Goal: Task Accomplishment & Management: Use online tool/utility

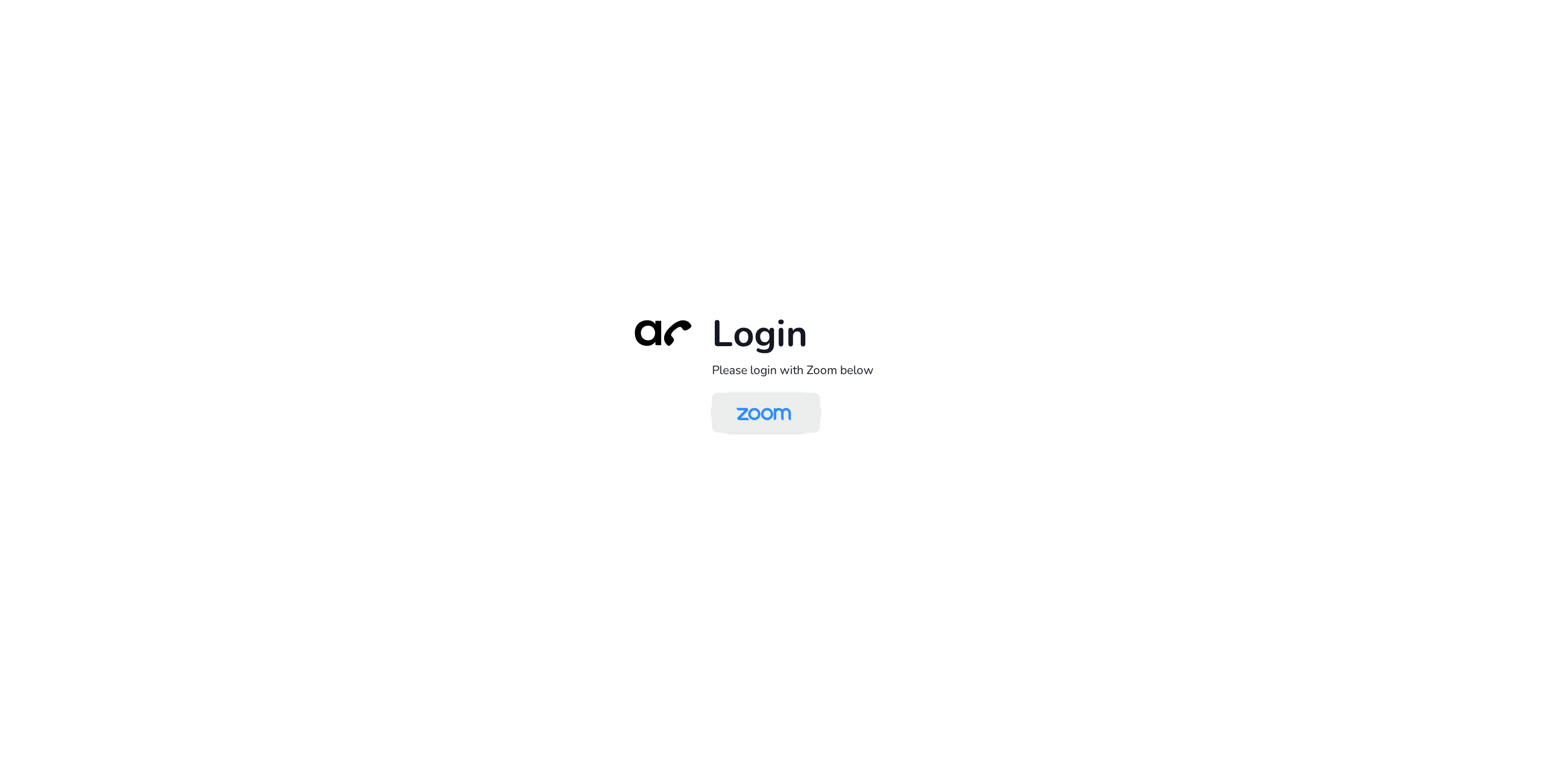
click at [725, 419] on img at bounding box center [763, 413] width 79 height 37
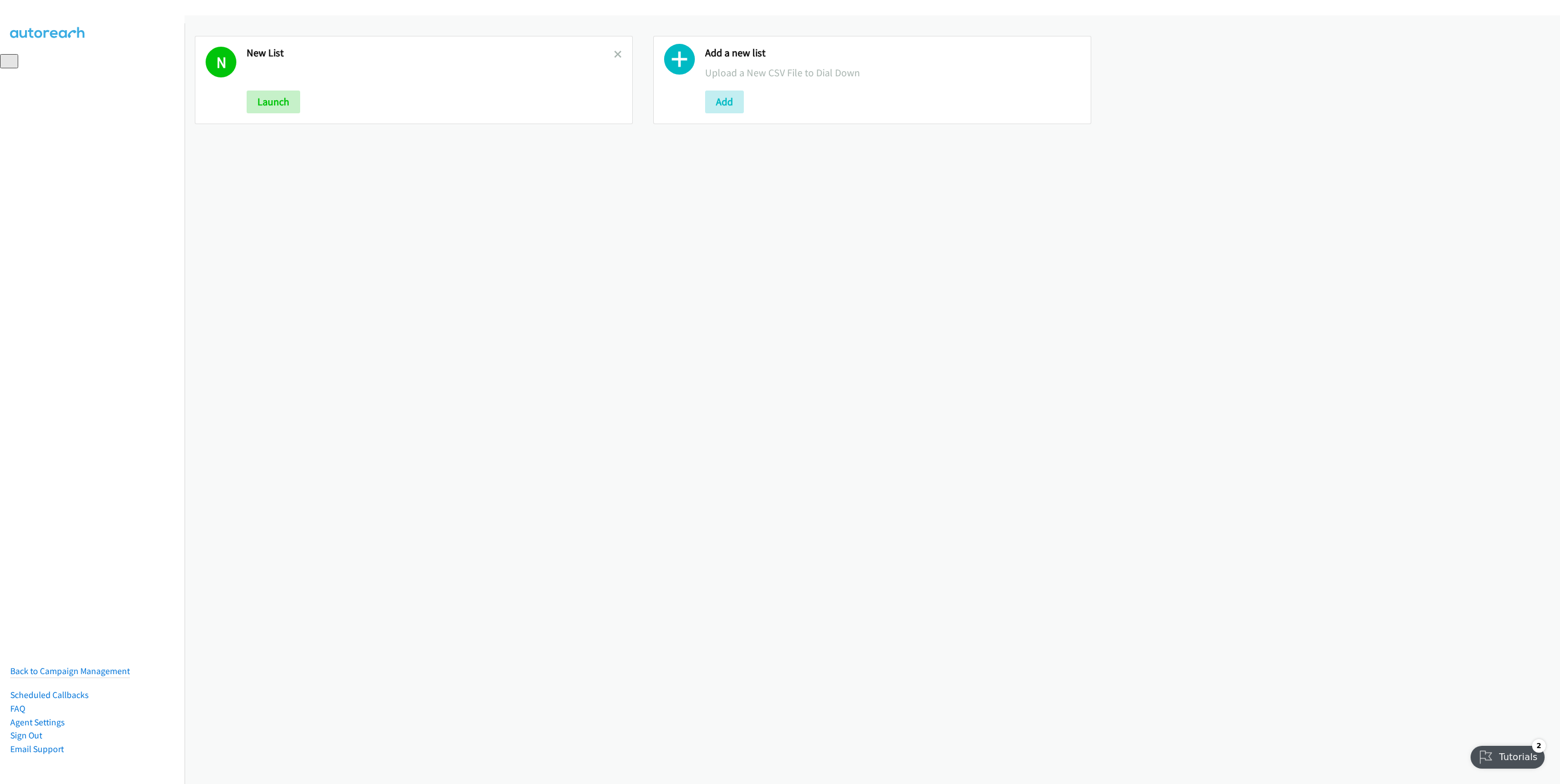
click at [614, 49] on link at bounding box center [618, 54] width 8 height 13
click at [284, 97] on button "Add" at bounding box center [265, 102] width 39 height 23
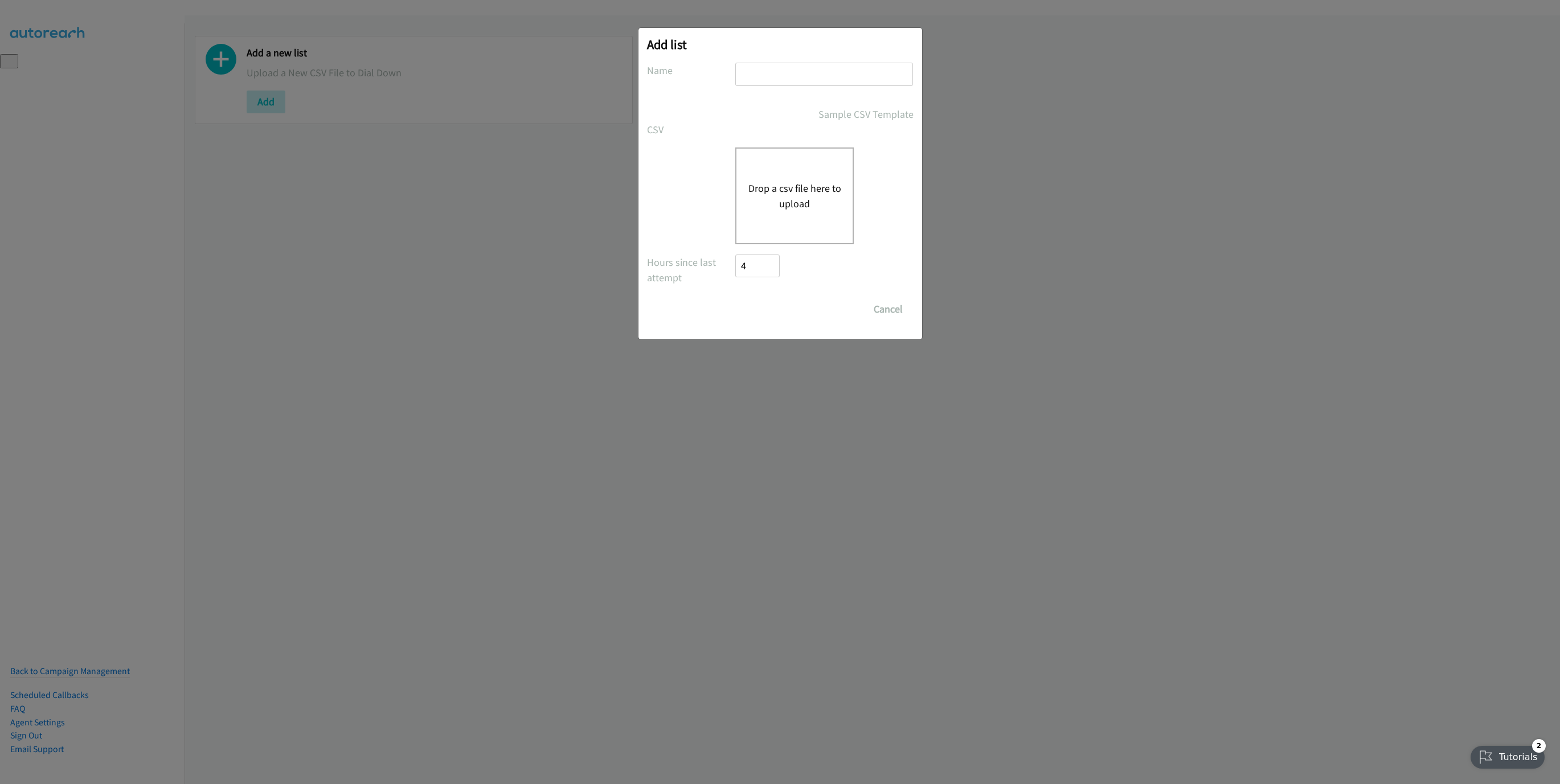
click at [798, 82] on input "text" at bounding box center [824, 74] width 178 height 23
type input "LIST"
click at [782, 189] on button "Drop a csv file here to upload" at bounding box center [795, 195] width 93 height 30
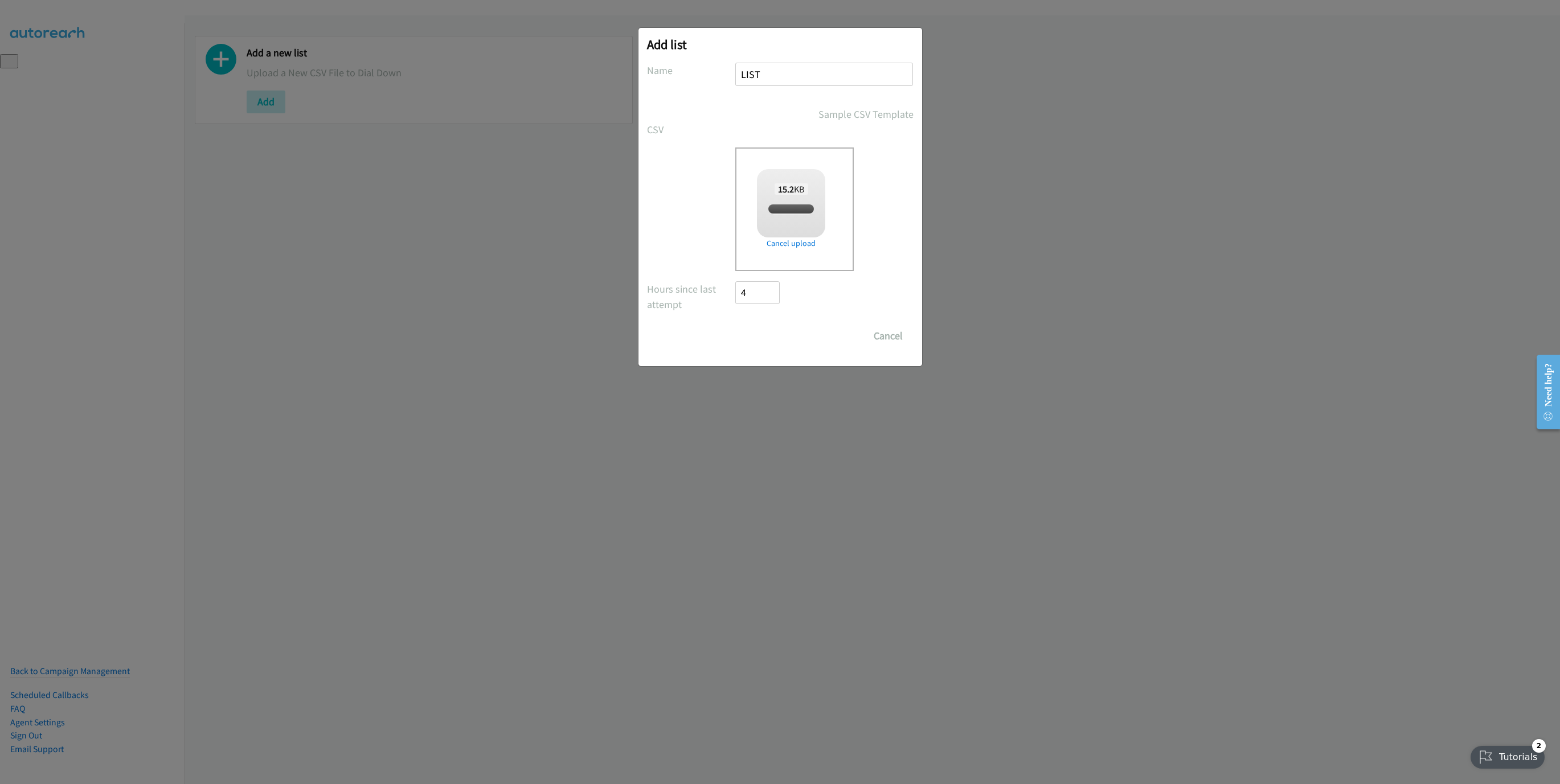
checkbox input "true"
click at [753, 333] on input "Save List" at bounding box center [765, 336] width 60 height 23
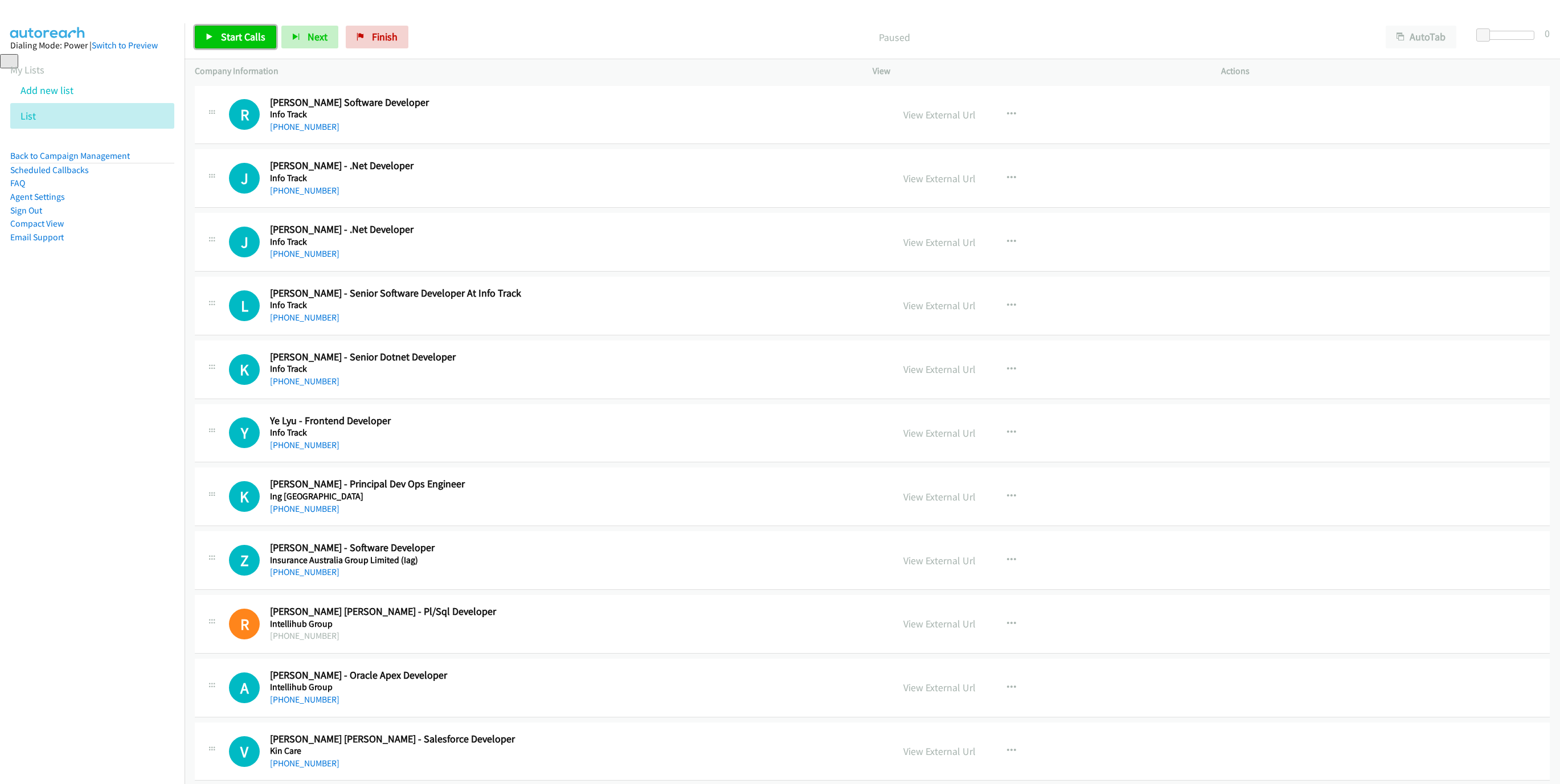
click at [238, 29] on link "Start Calls" at bounding box center [236, 37] width 81 height 23
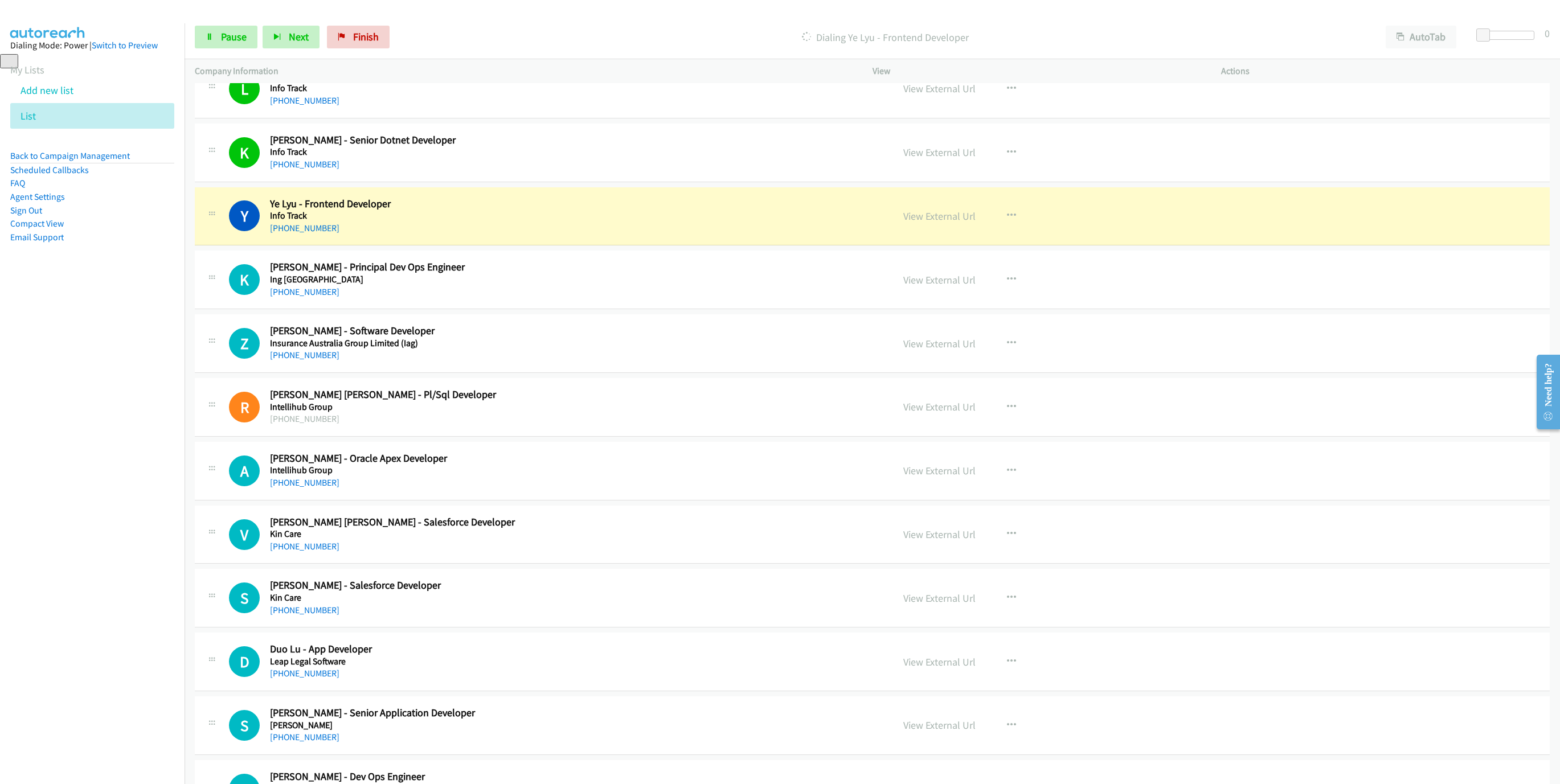
scroll to position [256, 0]
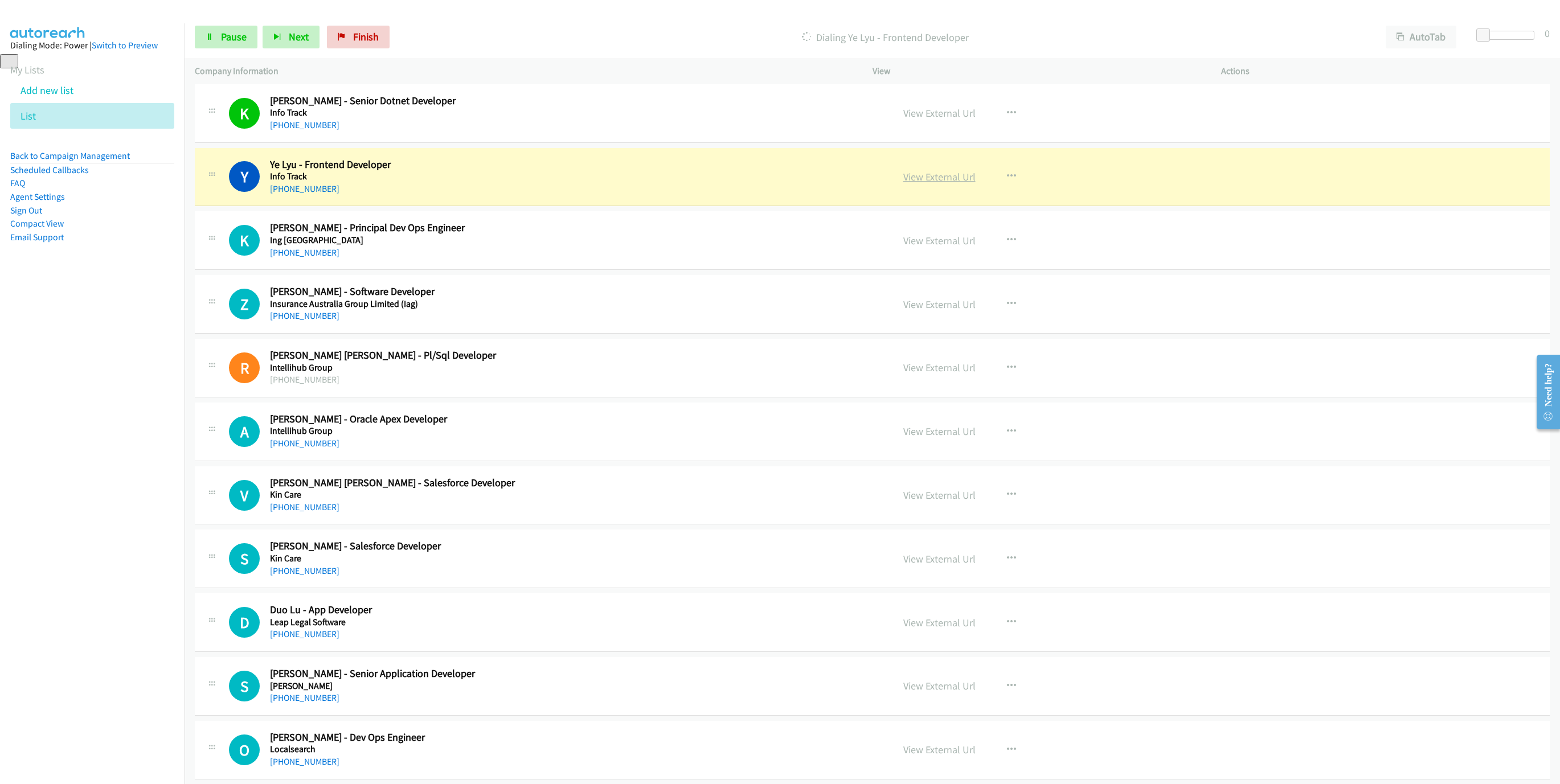
click at [919, 178] on link "View External Url" at bounding box center [939, 177] width 72 height 13
click at [225, 47] on link "Pause" at bounding box center [226, 37] width 63 height 23
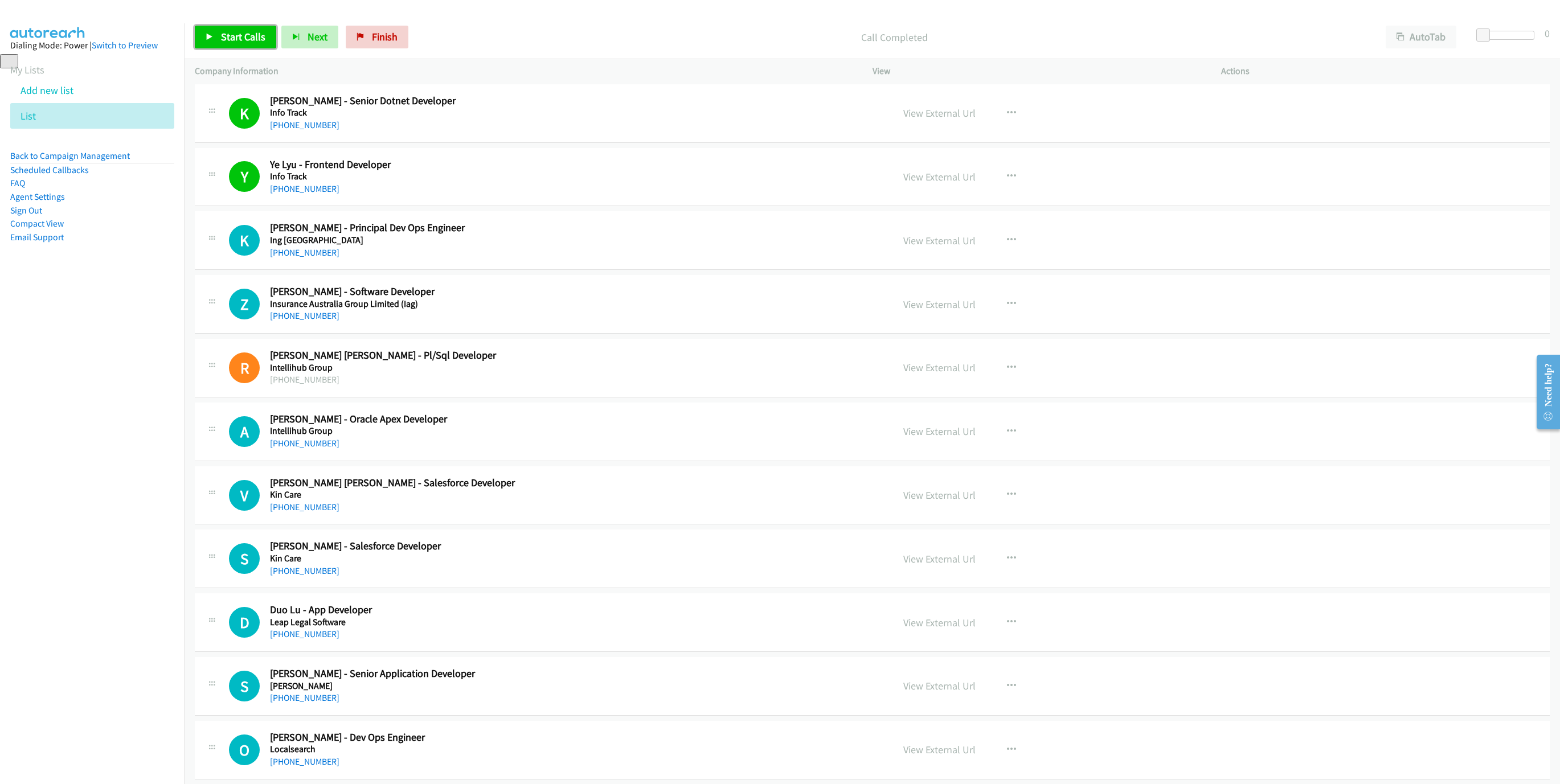
click at [239, 41] on span "Start Calls" at bounding box center [243, 37] width 45 height 13
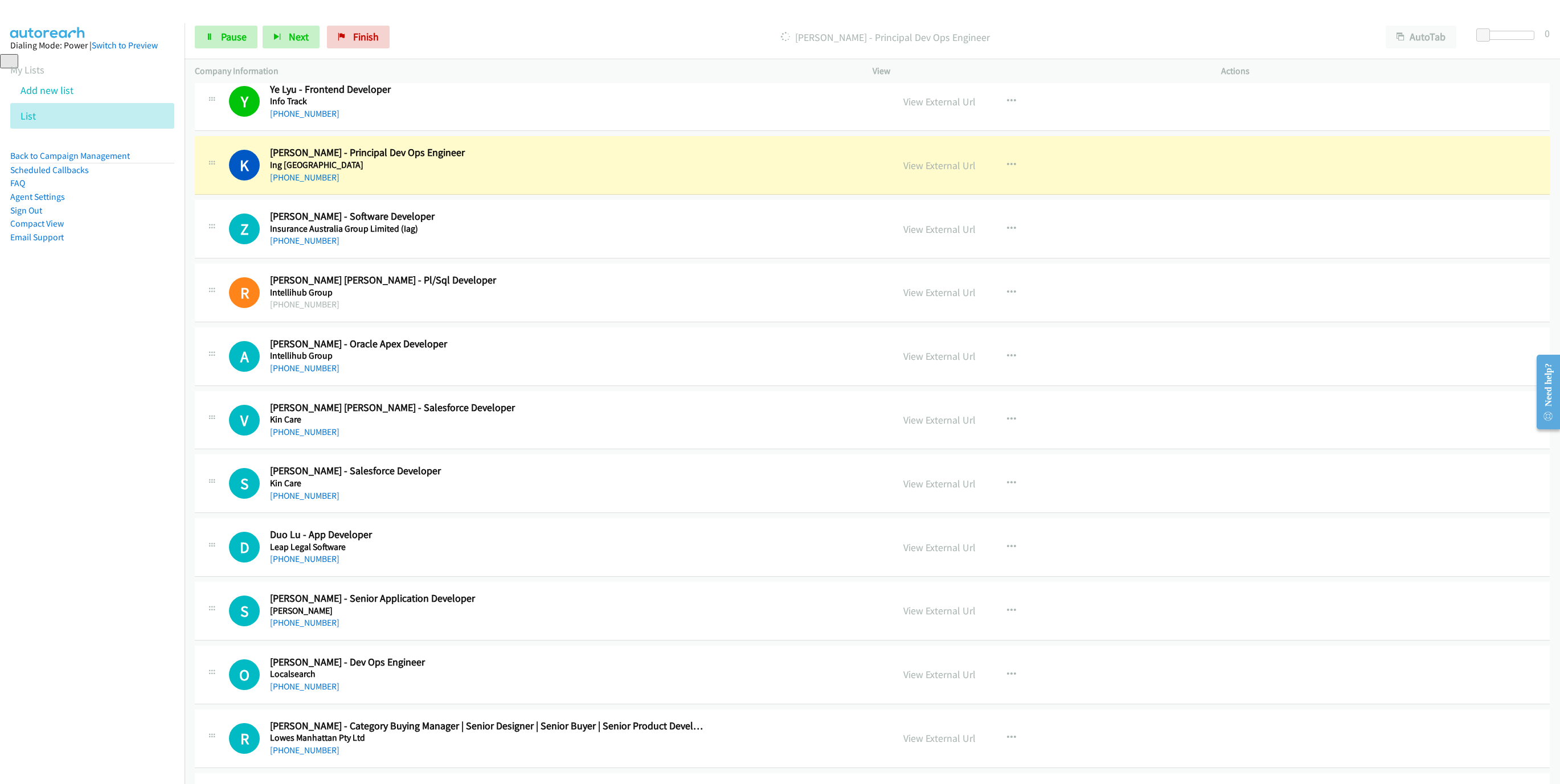
scroll to position [342, 0]
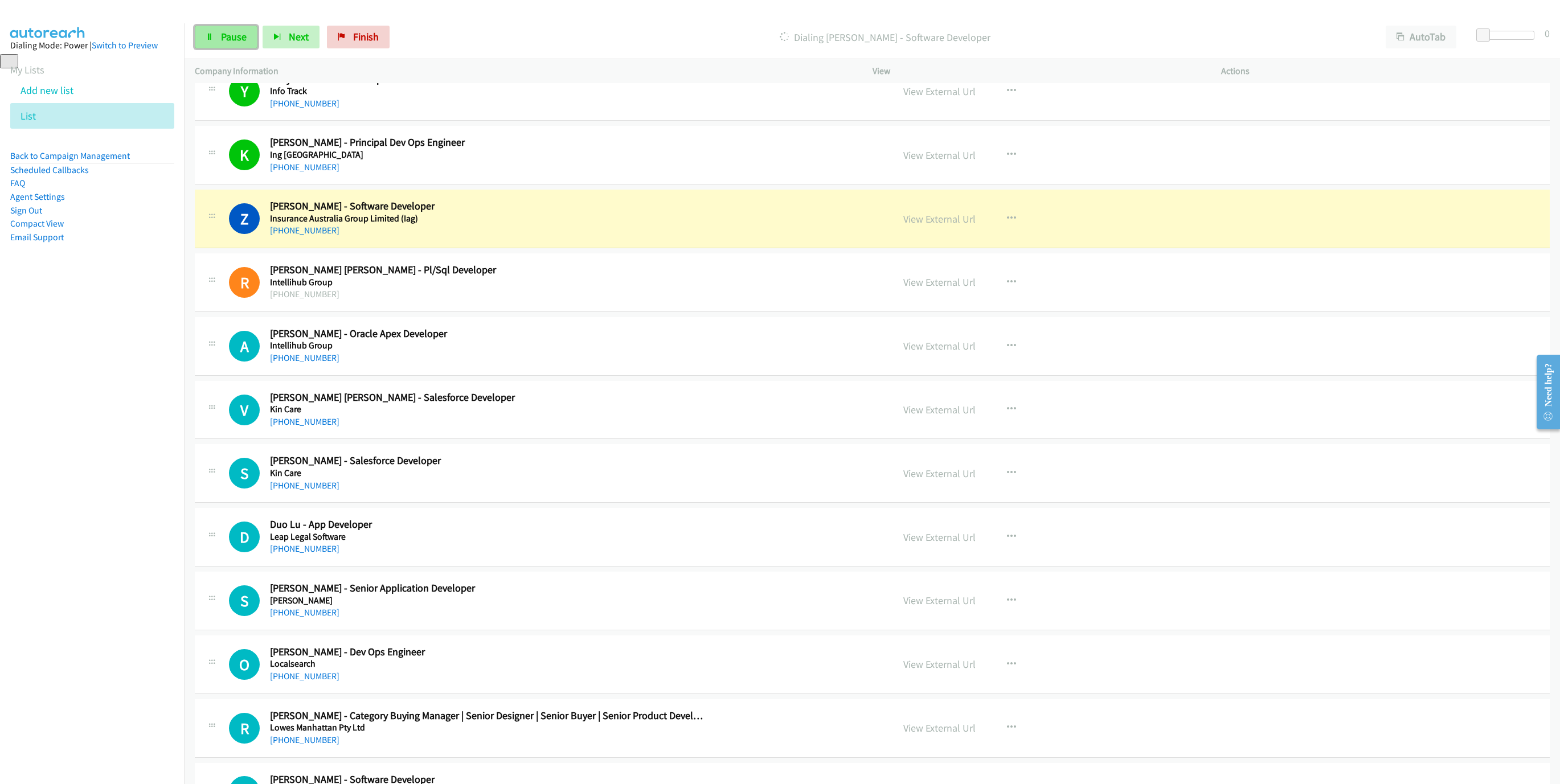
click at [232, 40] on span "Pause" at bounding box center [233, 37] width 26 height 13
click at [227, 47] on link "Start Calls" at bounding box center [236, 37] width 81 height 23
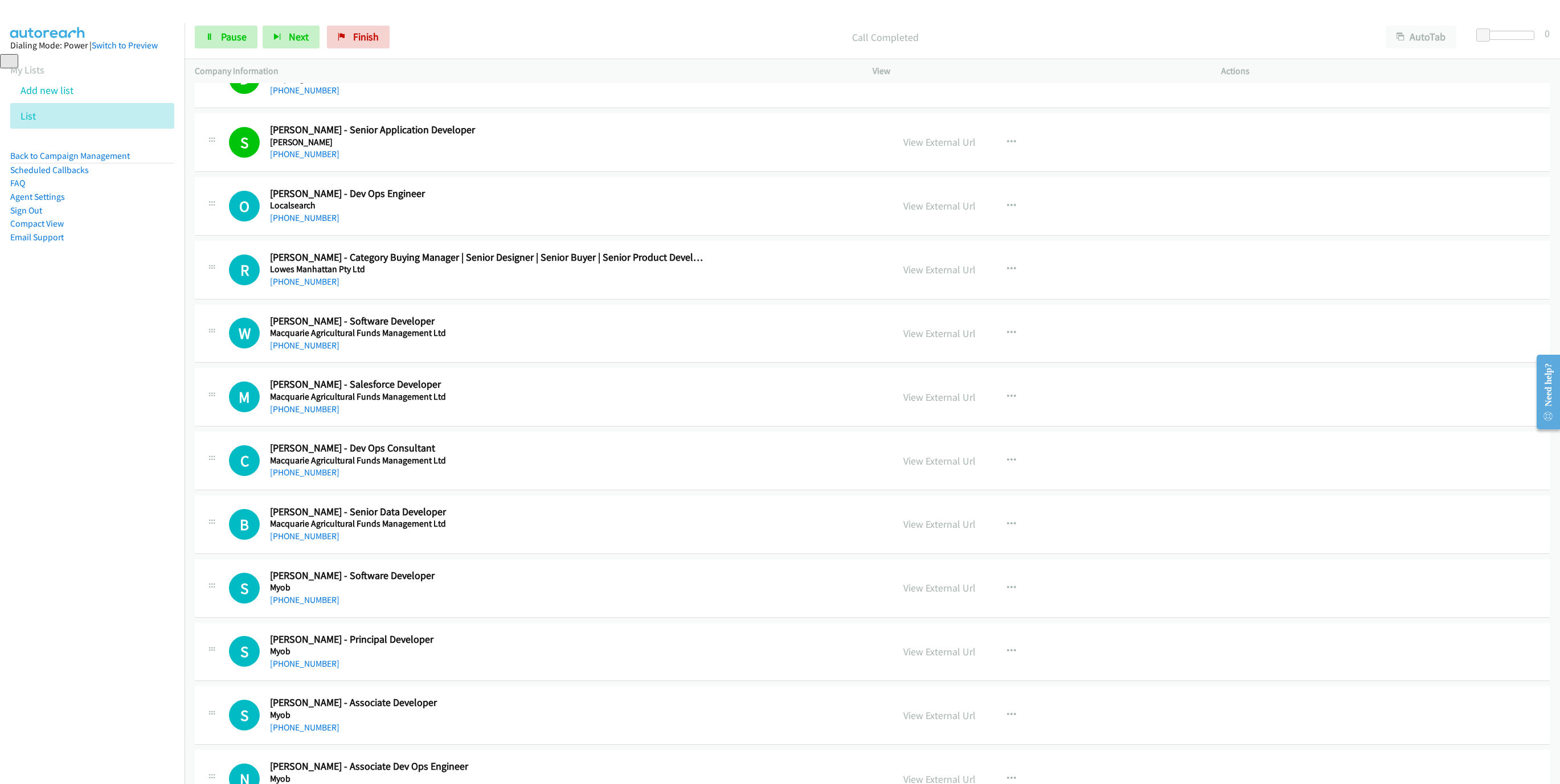
scroll to position [854, 0]
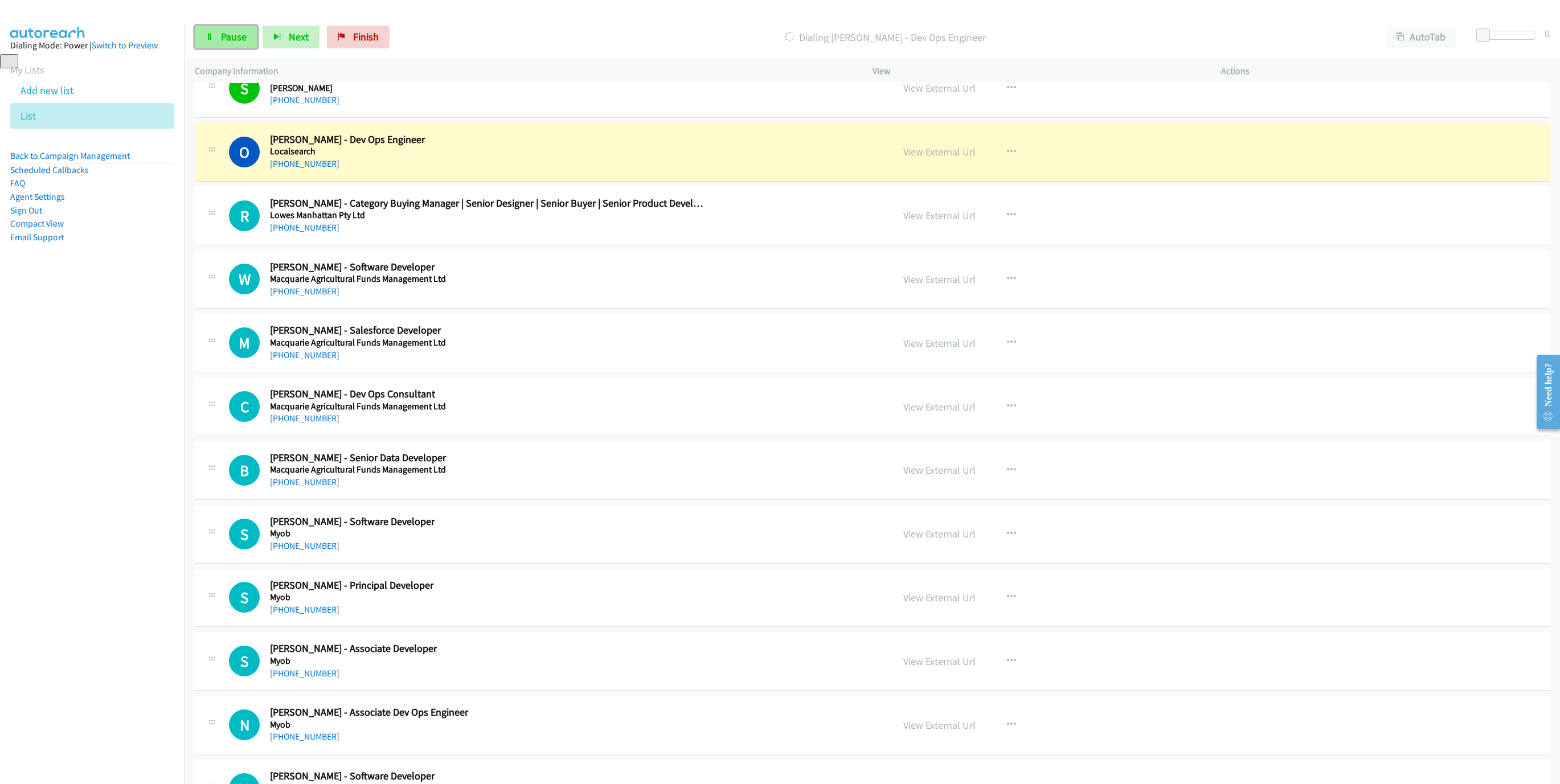
click at [238, 45] on link "Pause" at bounding box center [226, 37] width 63 height 23
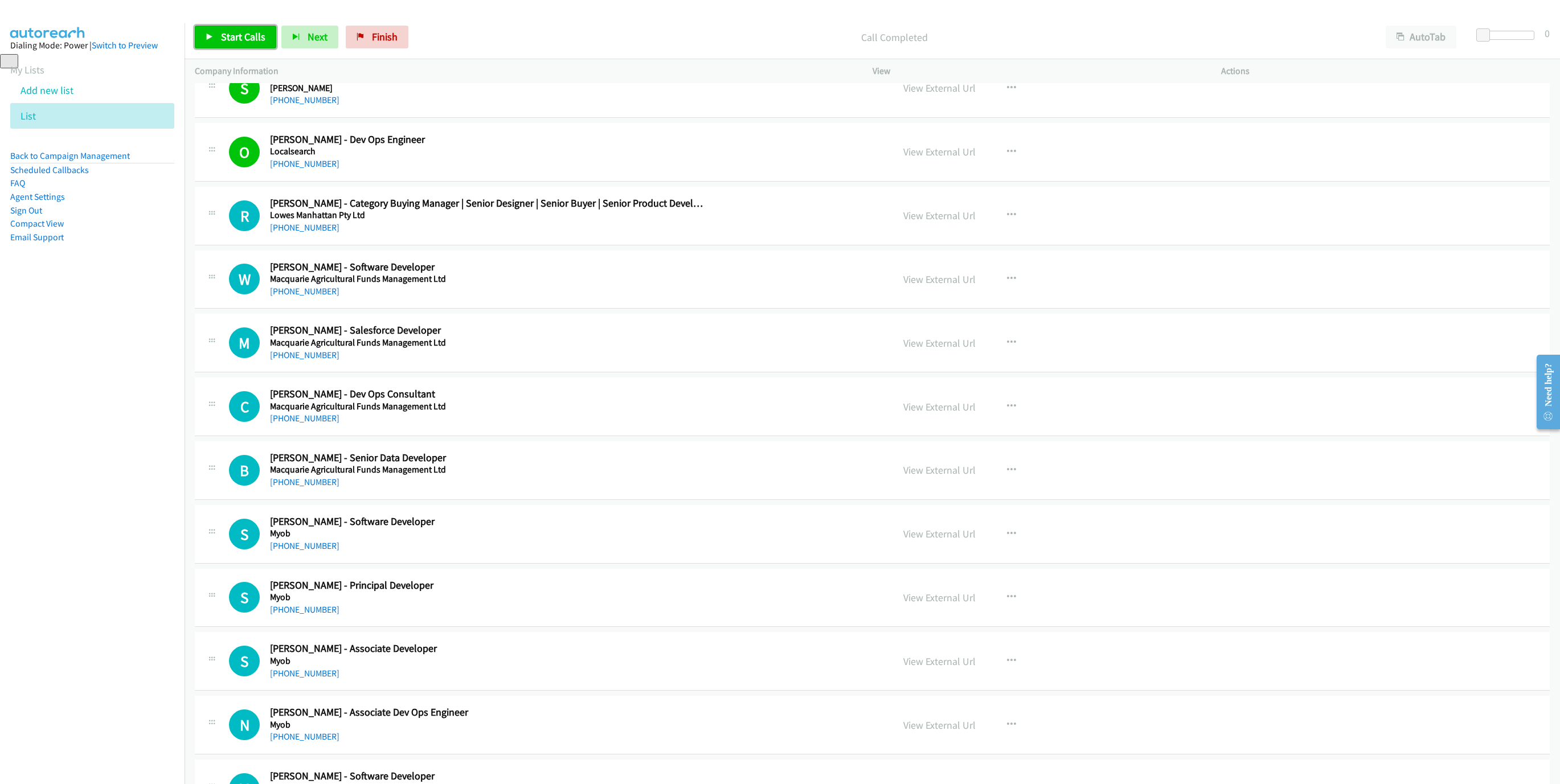
click at [219, 30] on link "Start Calls" at bounding box center [236, 37] width 81 height 23
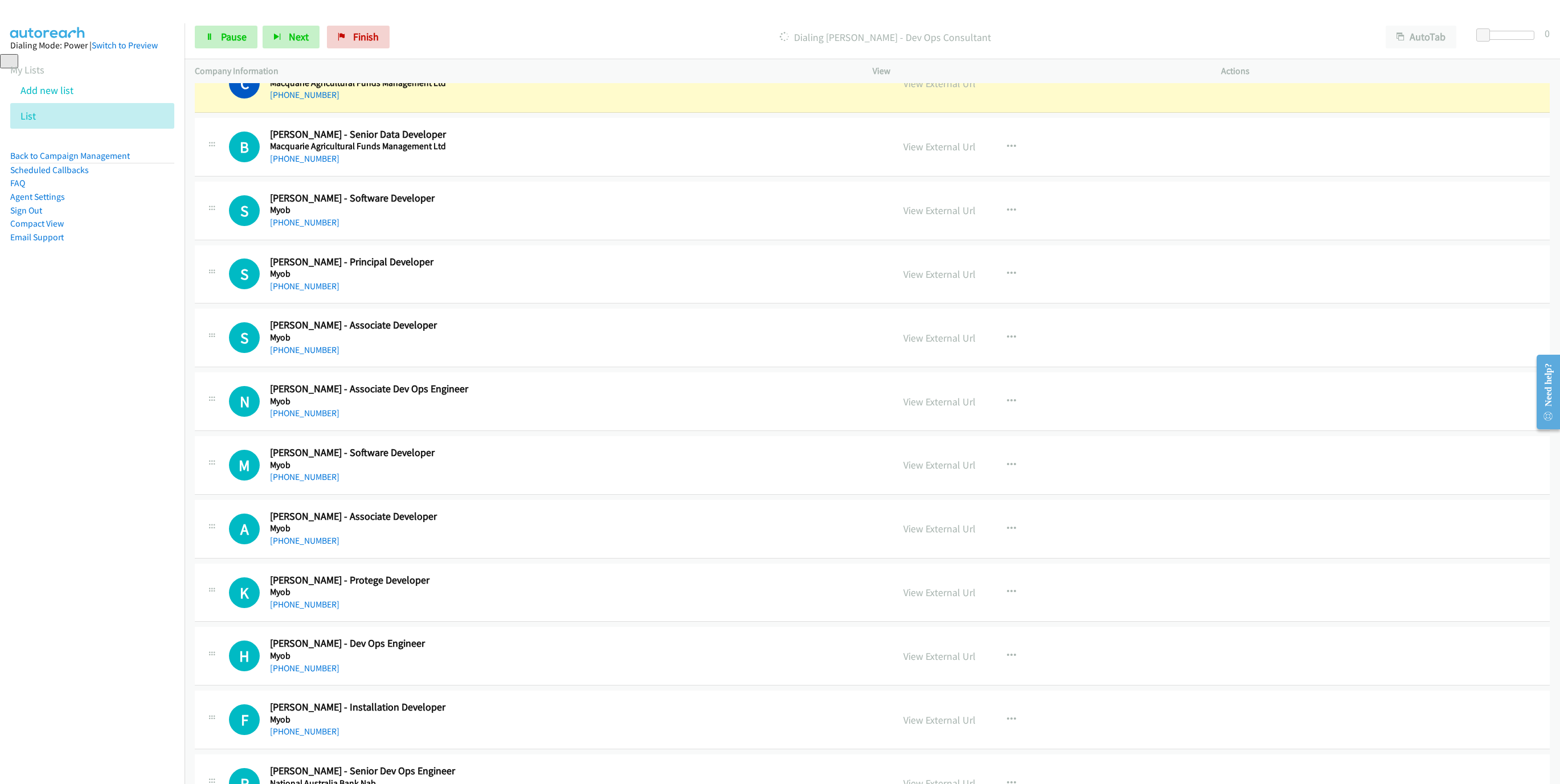
scroll to position [1195, 0]
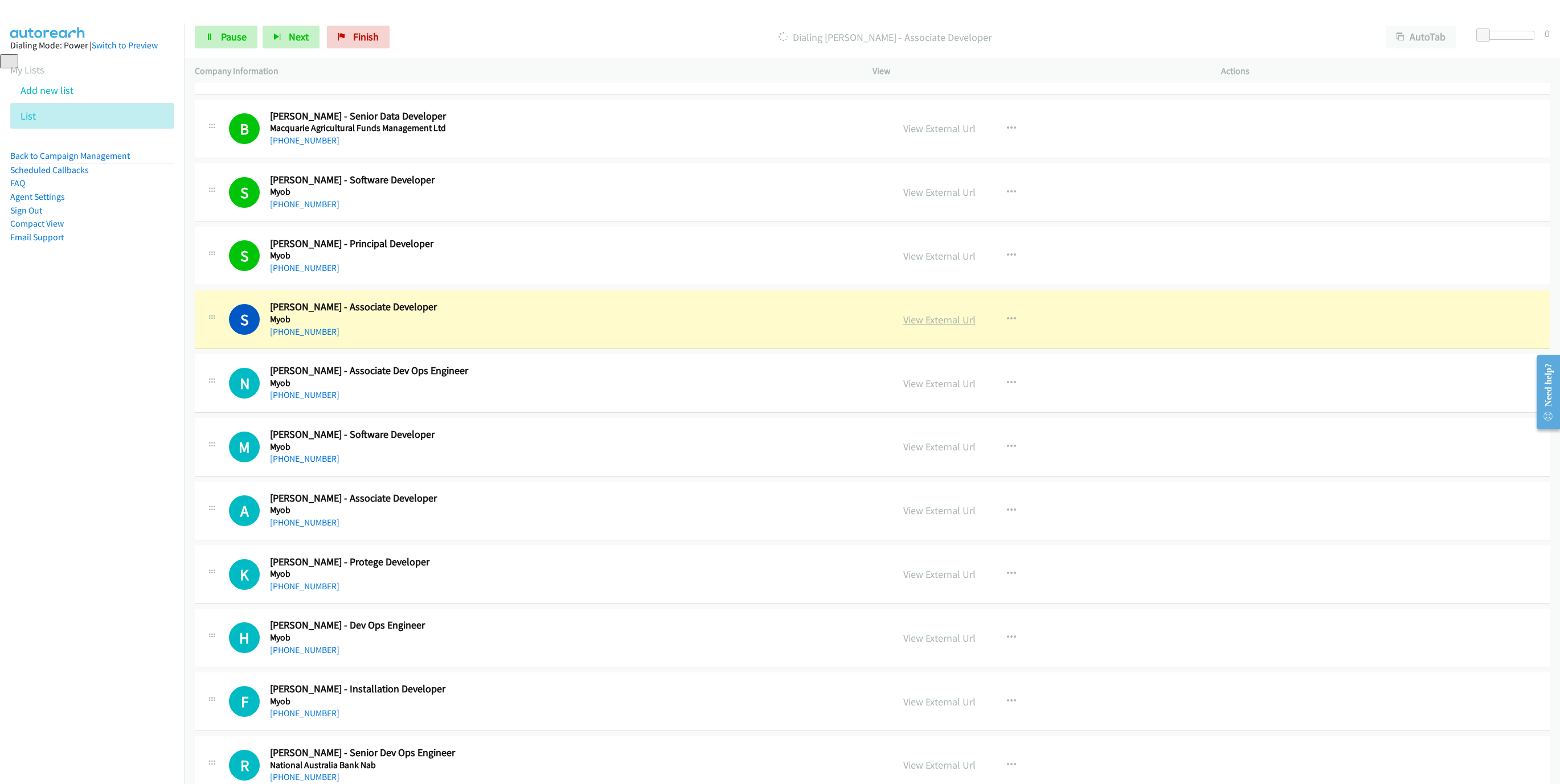
click at [903, 326] on link "View External Url" at bounding box center [939, 319] width 72 height 13
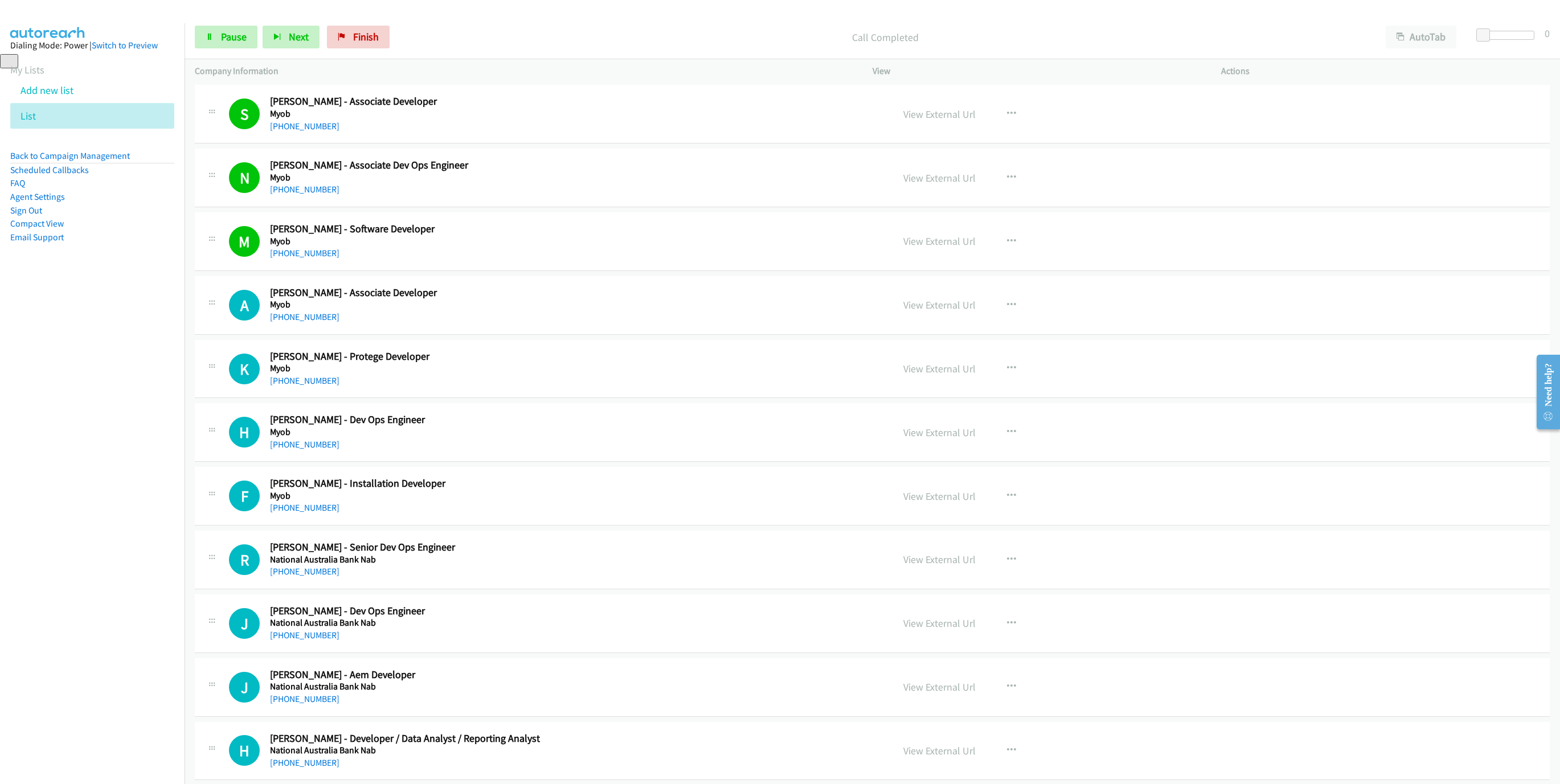
scroll to position [1452, 0]
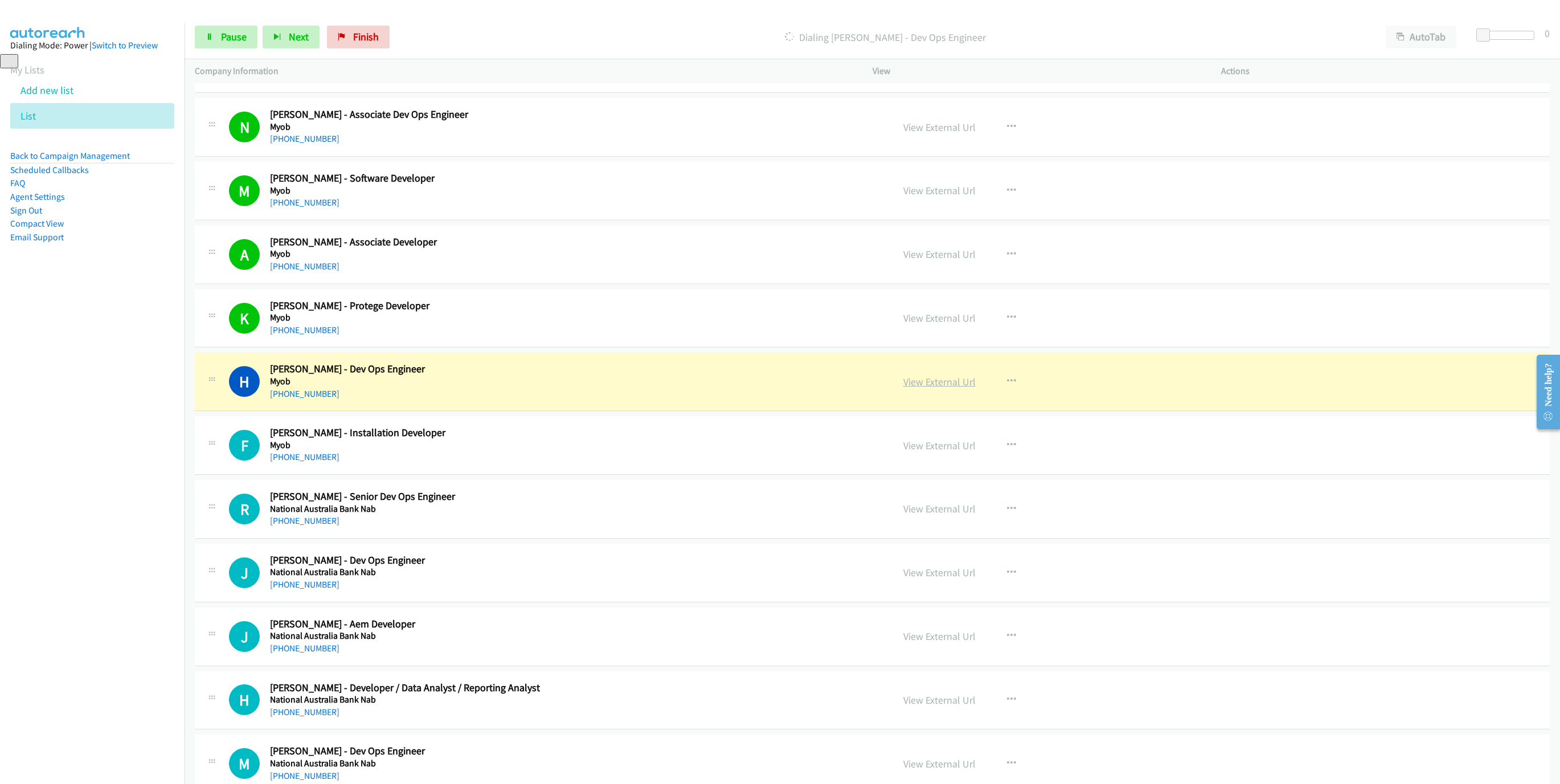
click at [904, 388] on link "View External Url" at bounding box center [939, 381] width 72 height 13
click at [223, 27] on link "Pause" at bounding box center [226, 37] width 63 height 23
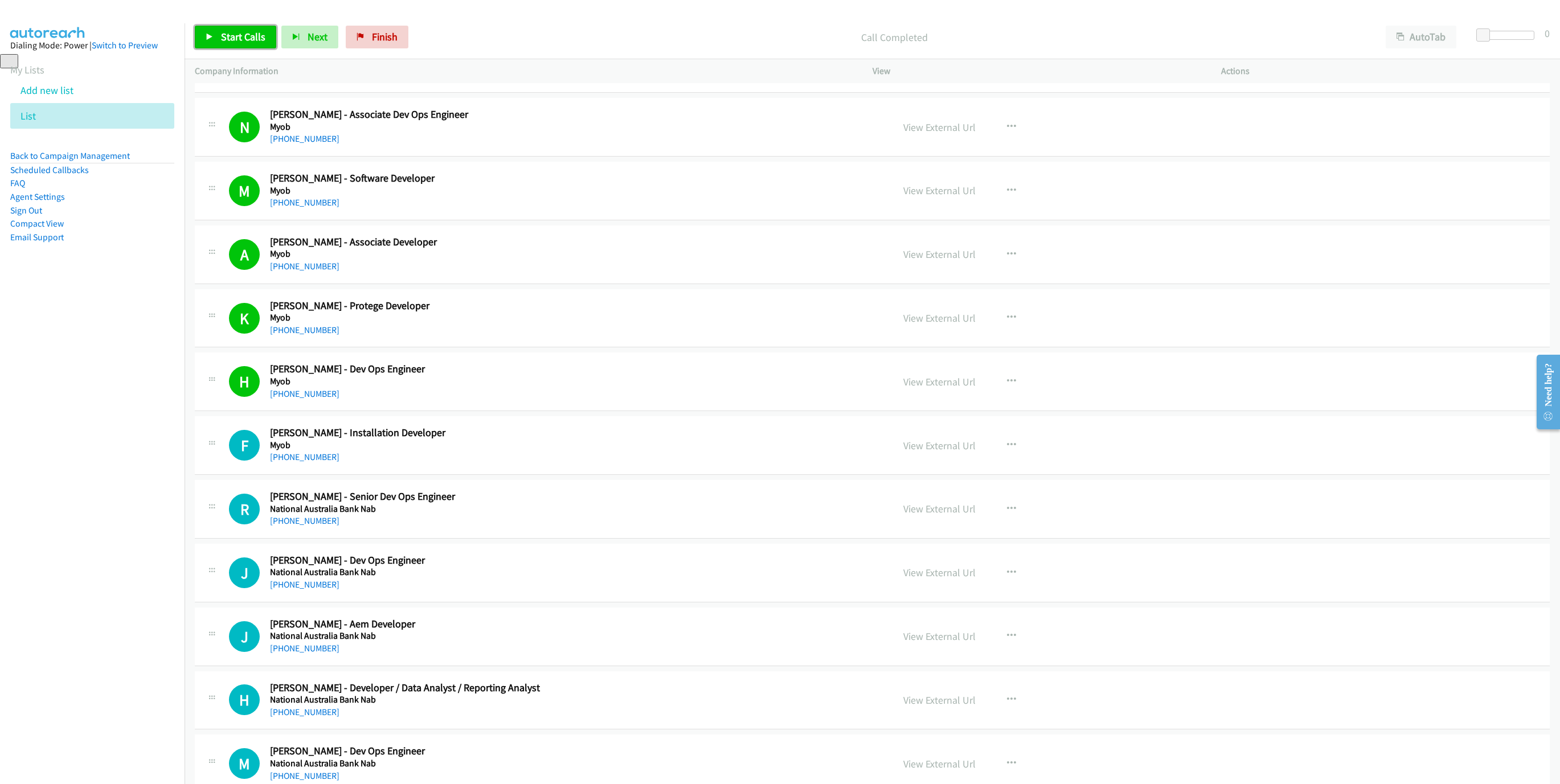
click at [248, 27] on link "Start Calls" at bounding box center [236, 37] width 81 height 23
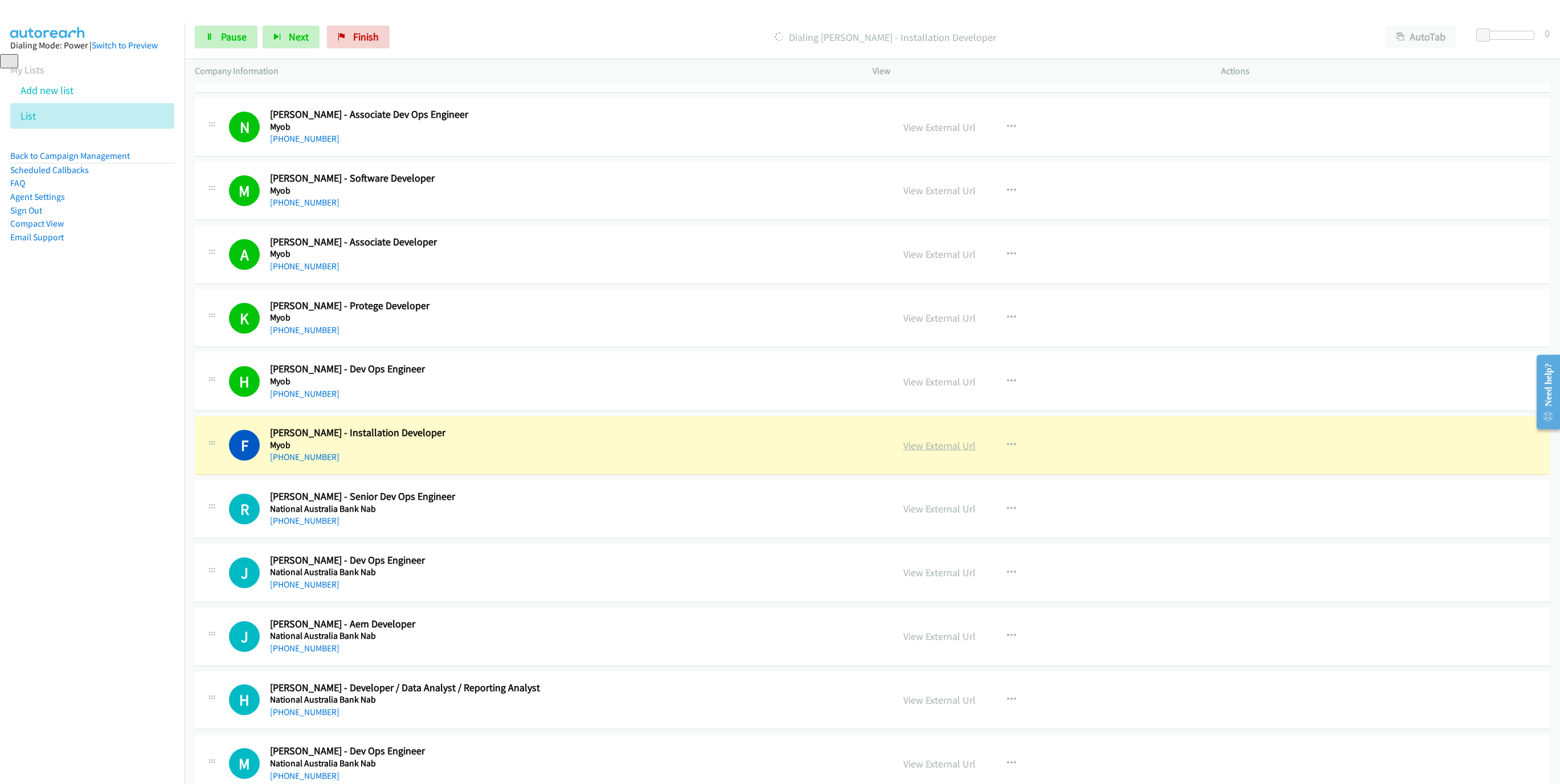
click at [903, 451] on link "View External Url" at bounding box center [939, 445] width 72 height 13
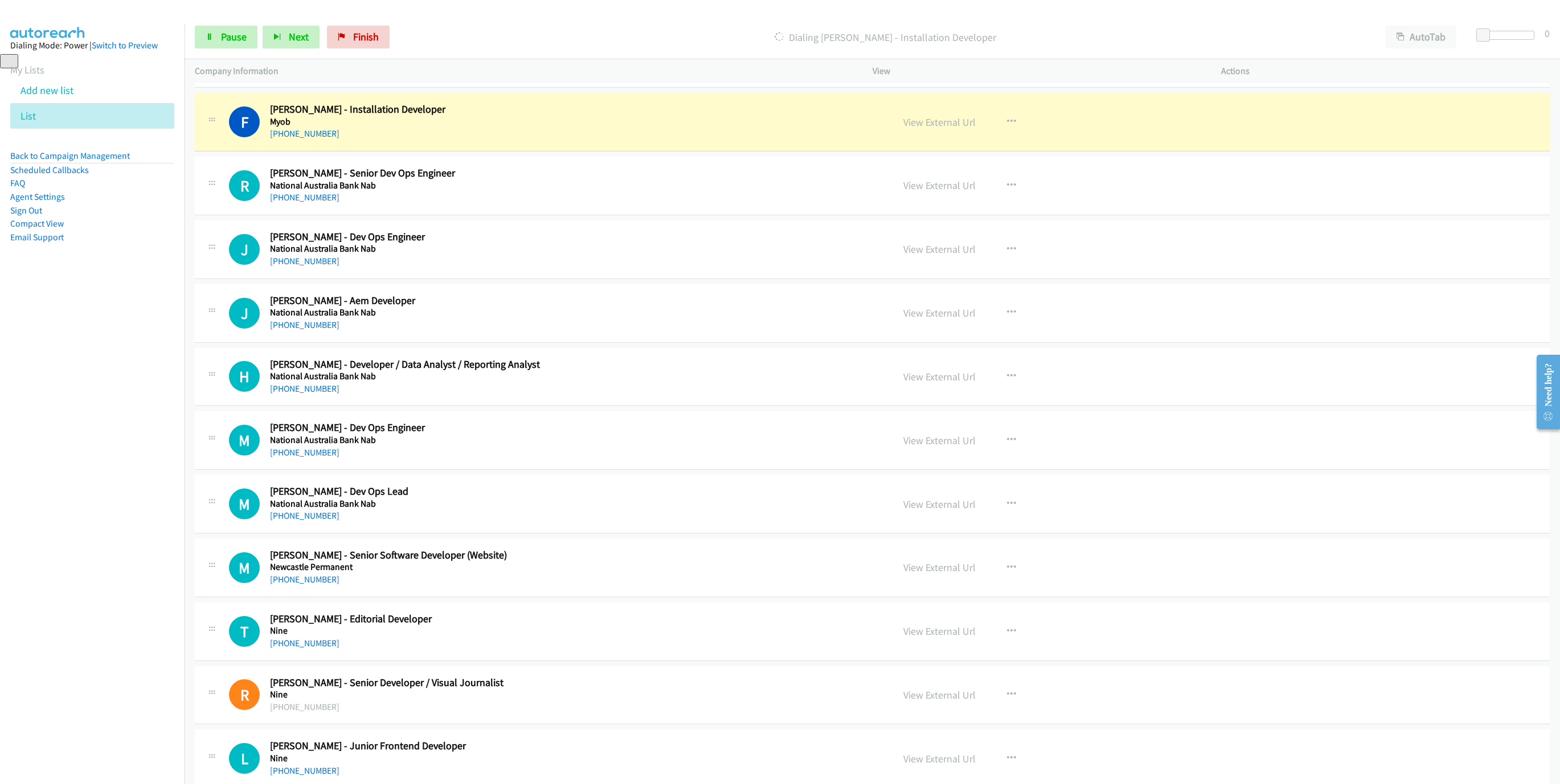
scroll to position [1793, 0]
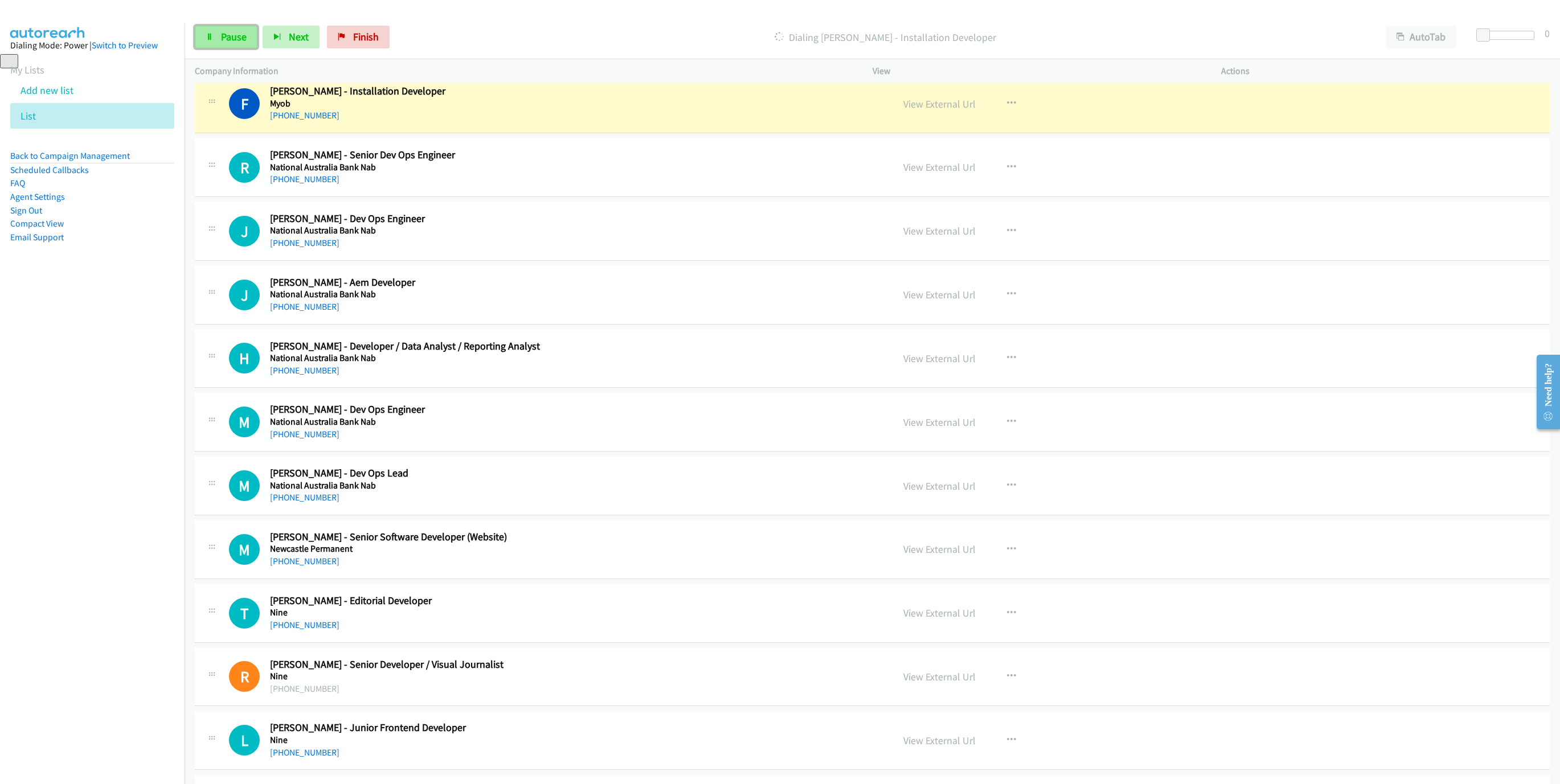
click at [240, 38] on span "Pause" at bounding box center [233, 37] width 26 height 13
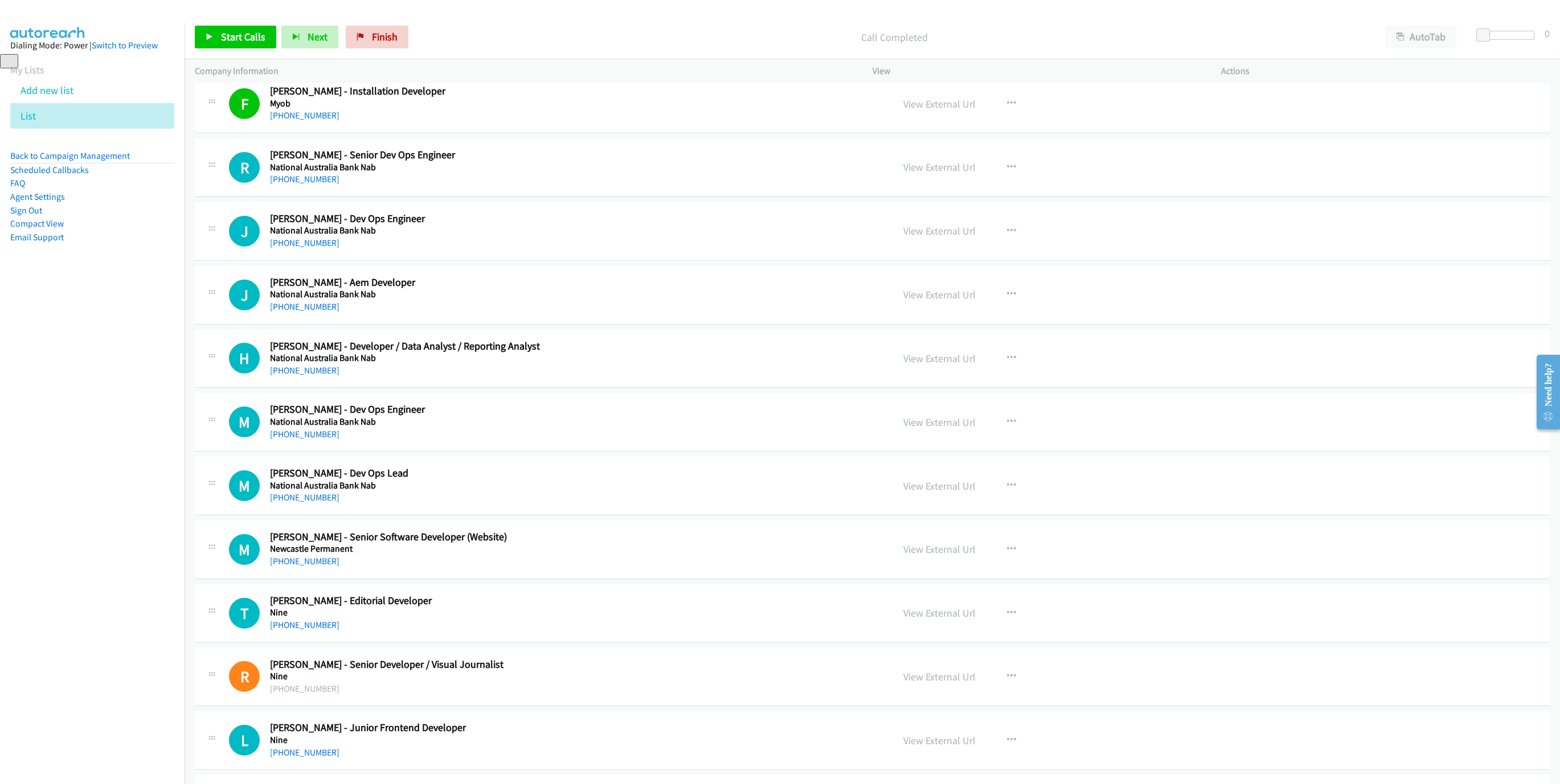
click at [234, 53] on div "Start Calls Pause Next Finish Call Completed AutoTab AutoTab 0" at bounding box center [872, 37] width 1375 height 44
click at [234, 43] on span "Start Calls" at bounding box center [243, 37] width 45 height 13
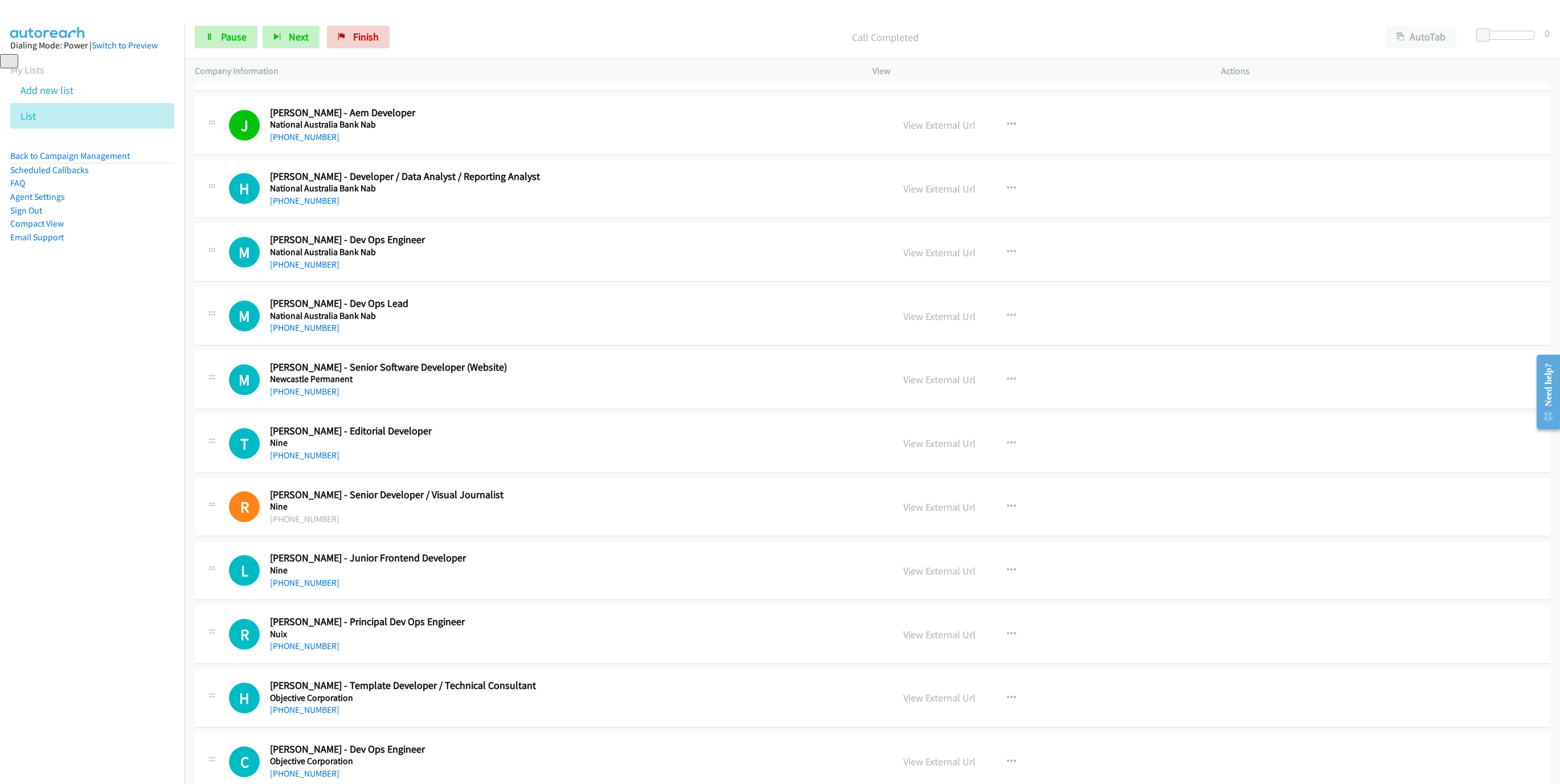
scroll to position [1964, 0]
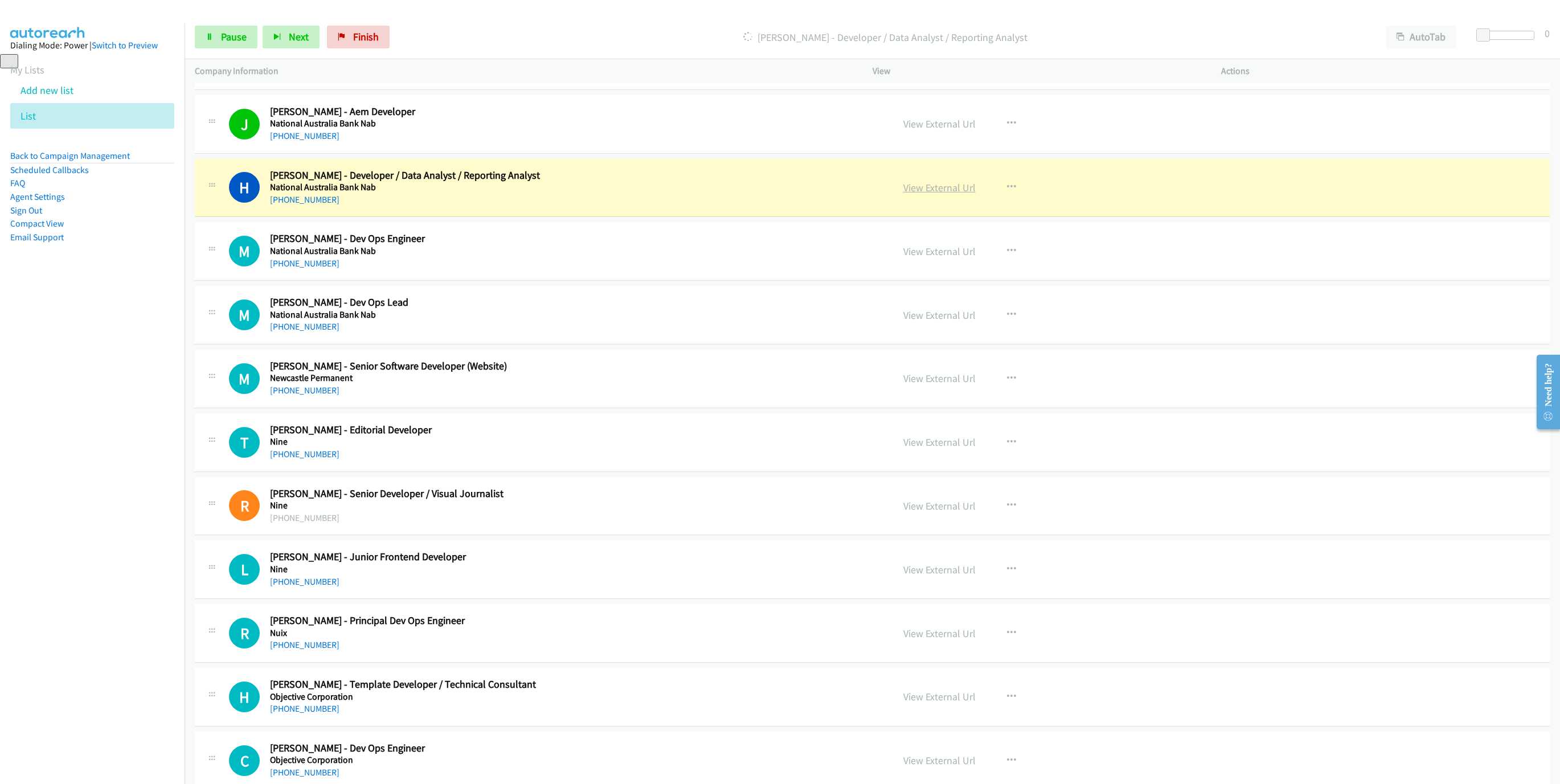
click at [943, 194] on link "View External Url" at bounding box center [939, 187] width 72 height 13
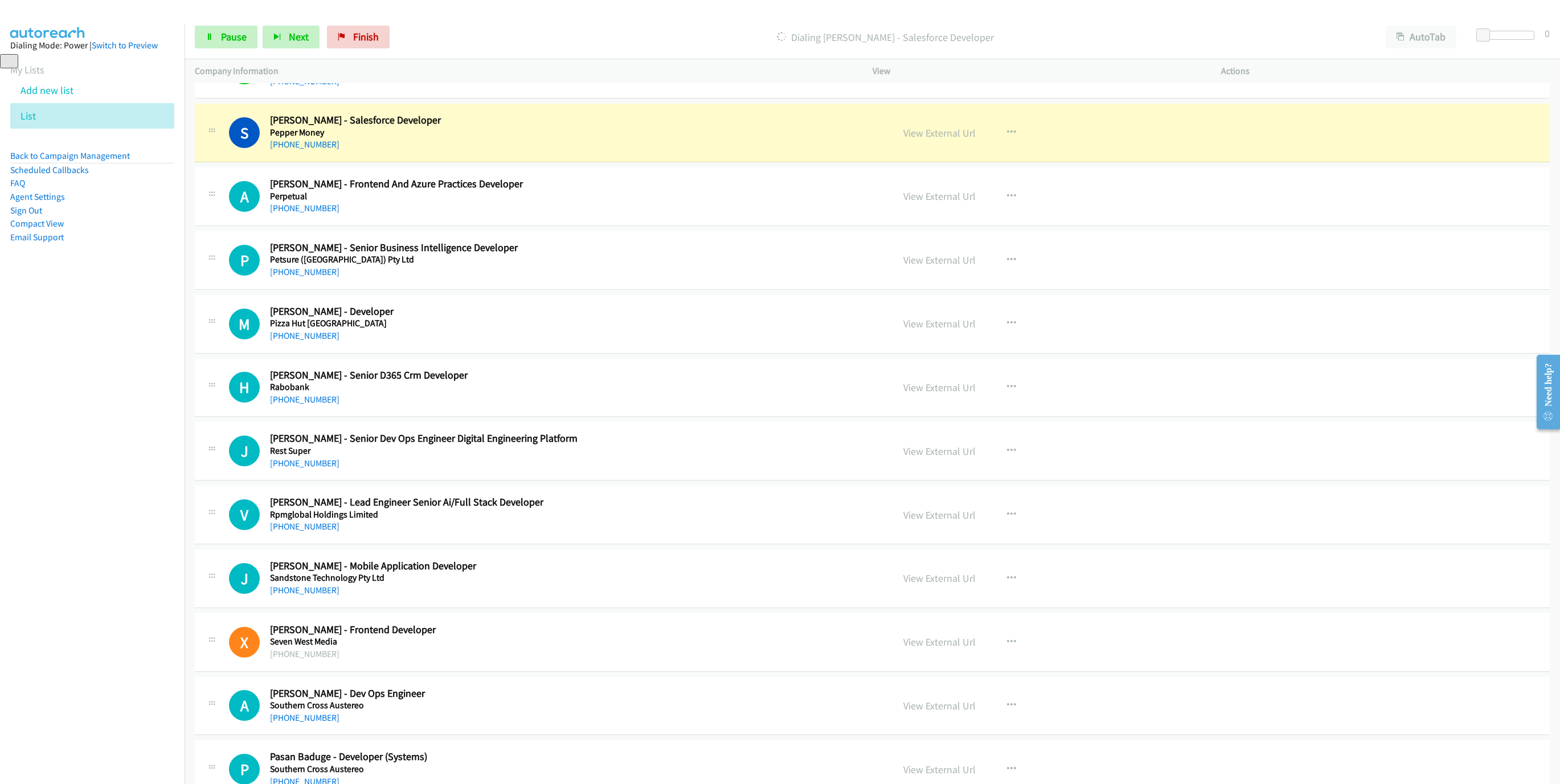
scroll to position [2817, 0]
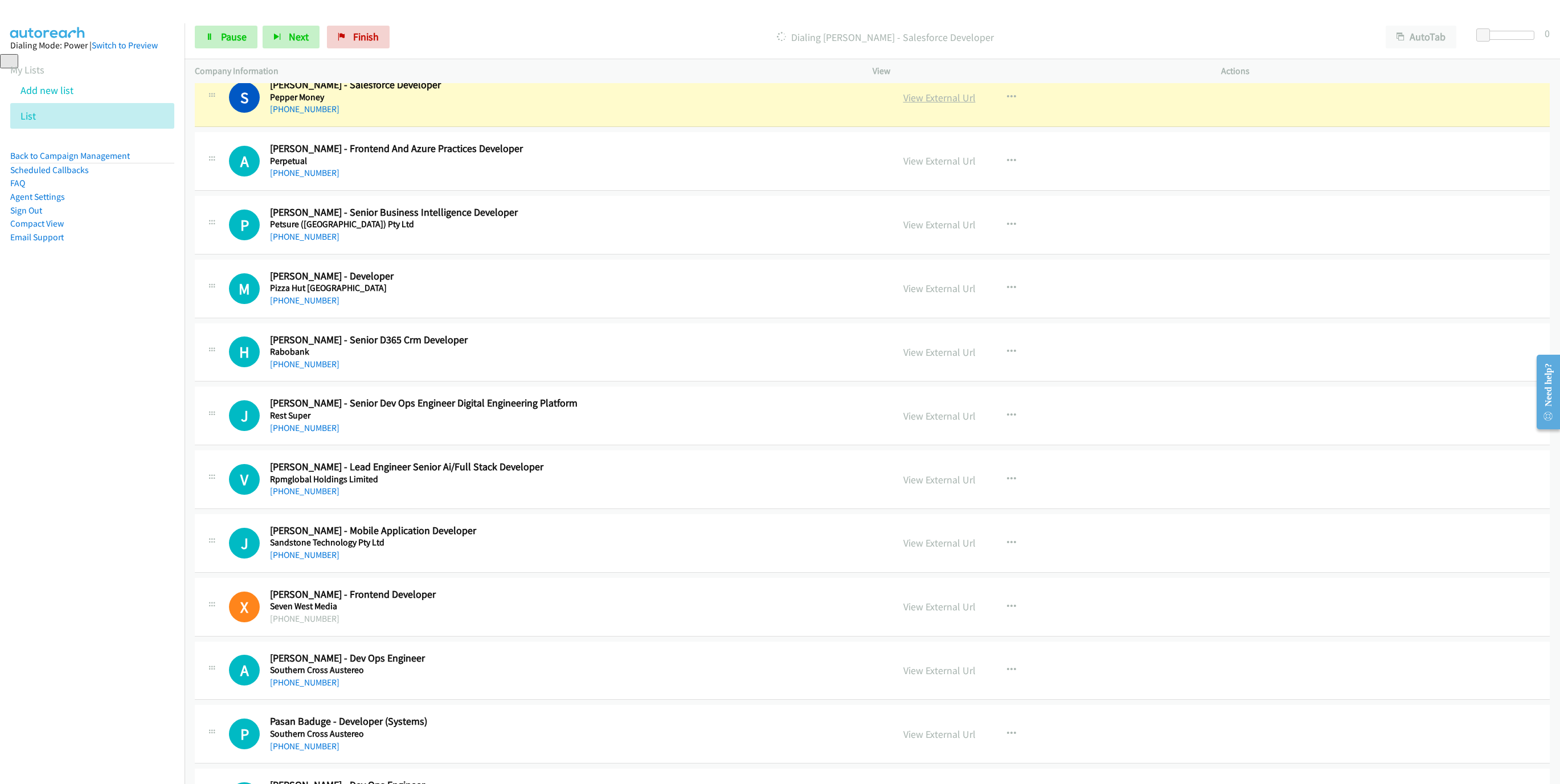
click at [932, 104] on link "View External Url" at bounding box center [939, 97] width 72 height 13
click at [214, 41] on link "Pause" at bounding box center [226, 37] width 63 height 23
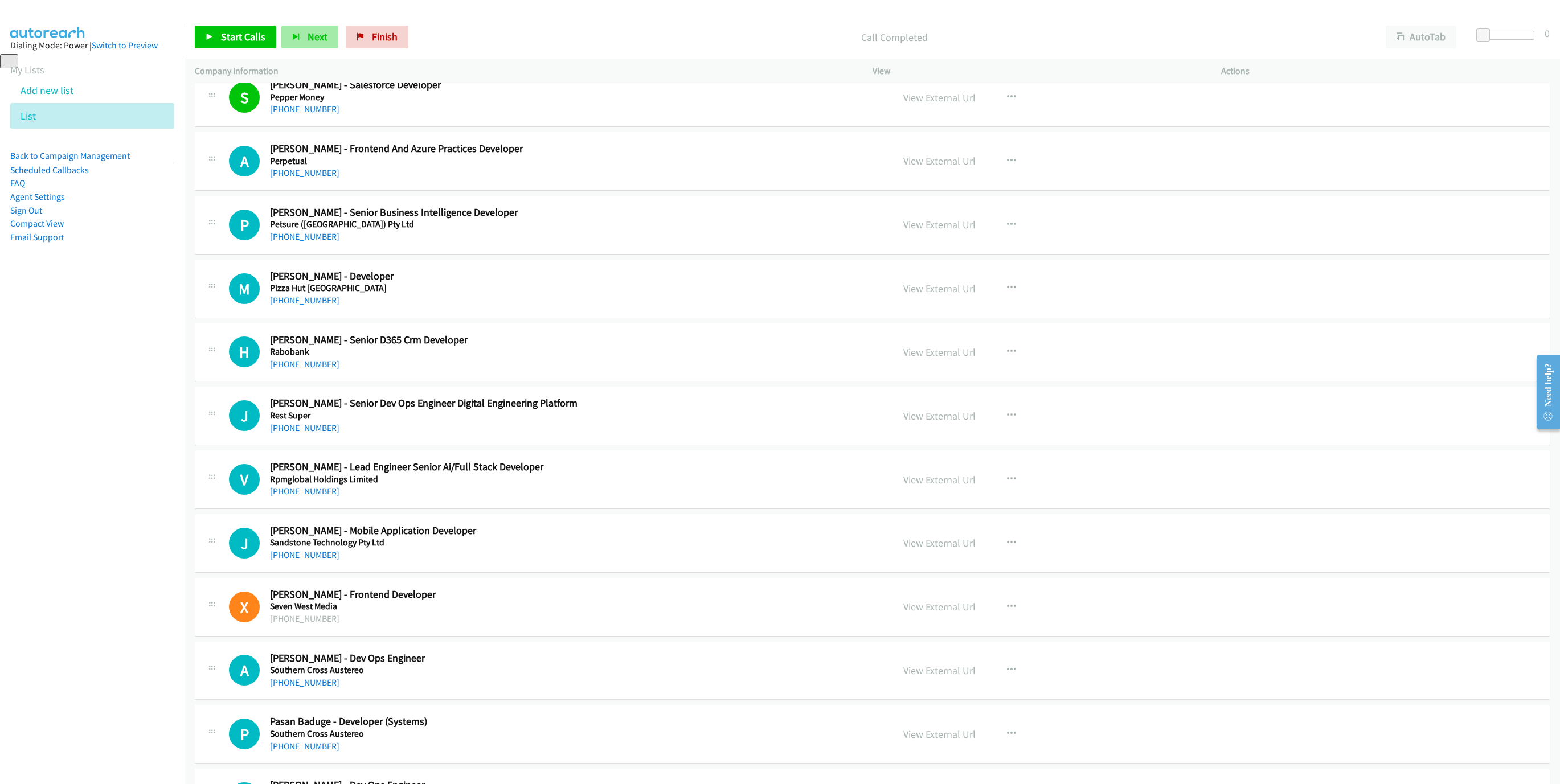
drag, startPoint x: 238, startPoint y: 24, endPoint x: 289, endPoint y: 45, distance: 55.2
click at [238, 24] on div "Start Calls Pause Next Finish Call Completed AutoTab AutoTab 0" at bounding box center [872, 37] width 1375 height 44
click at [257, 39] on span "Start Calls" at bounding box center [243, 37] width 45 height 13
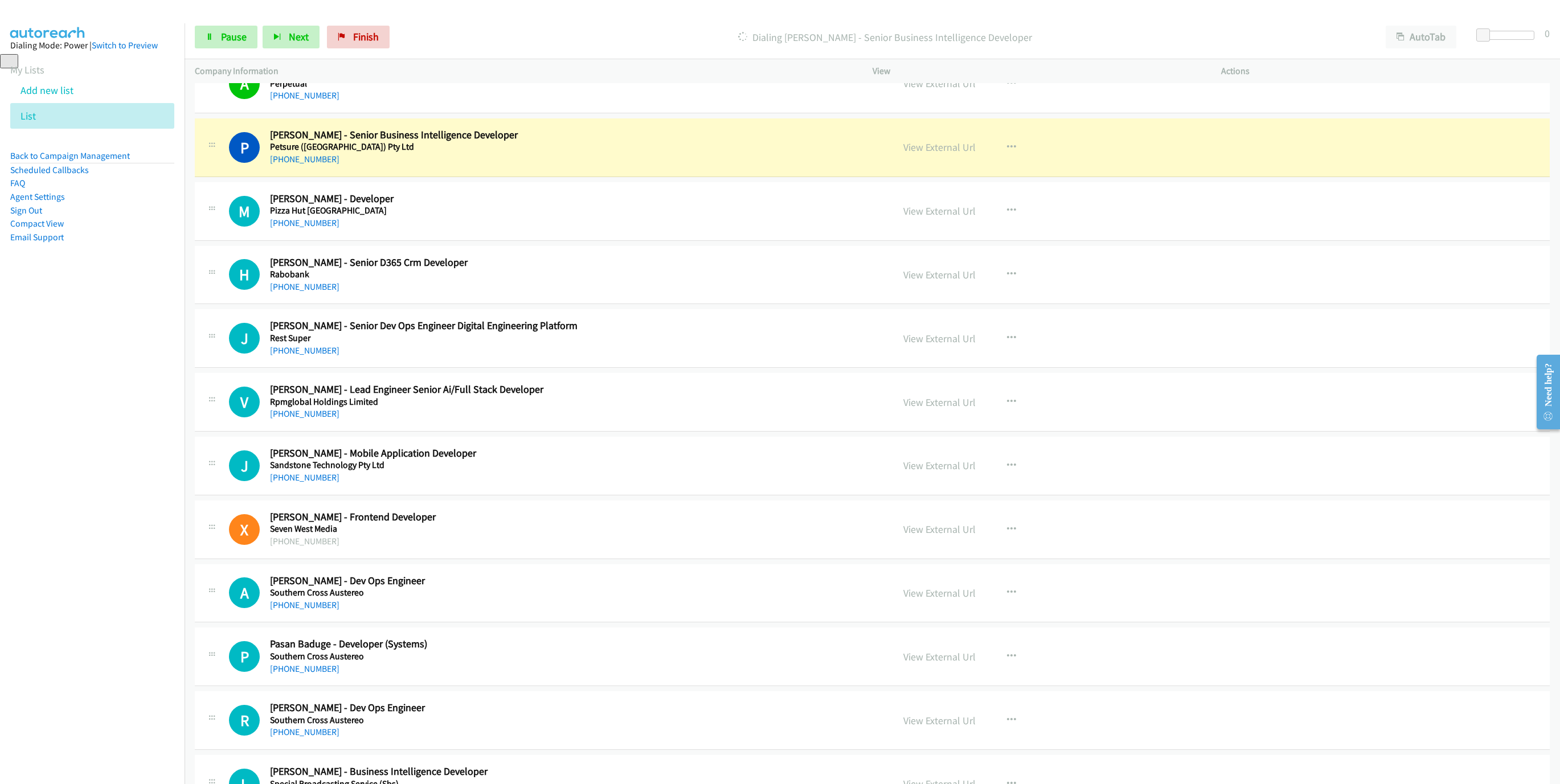
scroll to position [2903, 0]
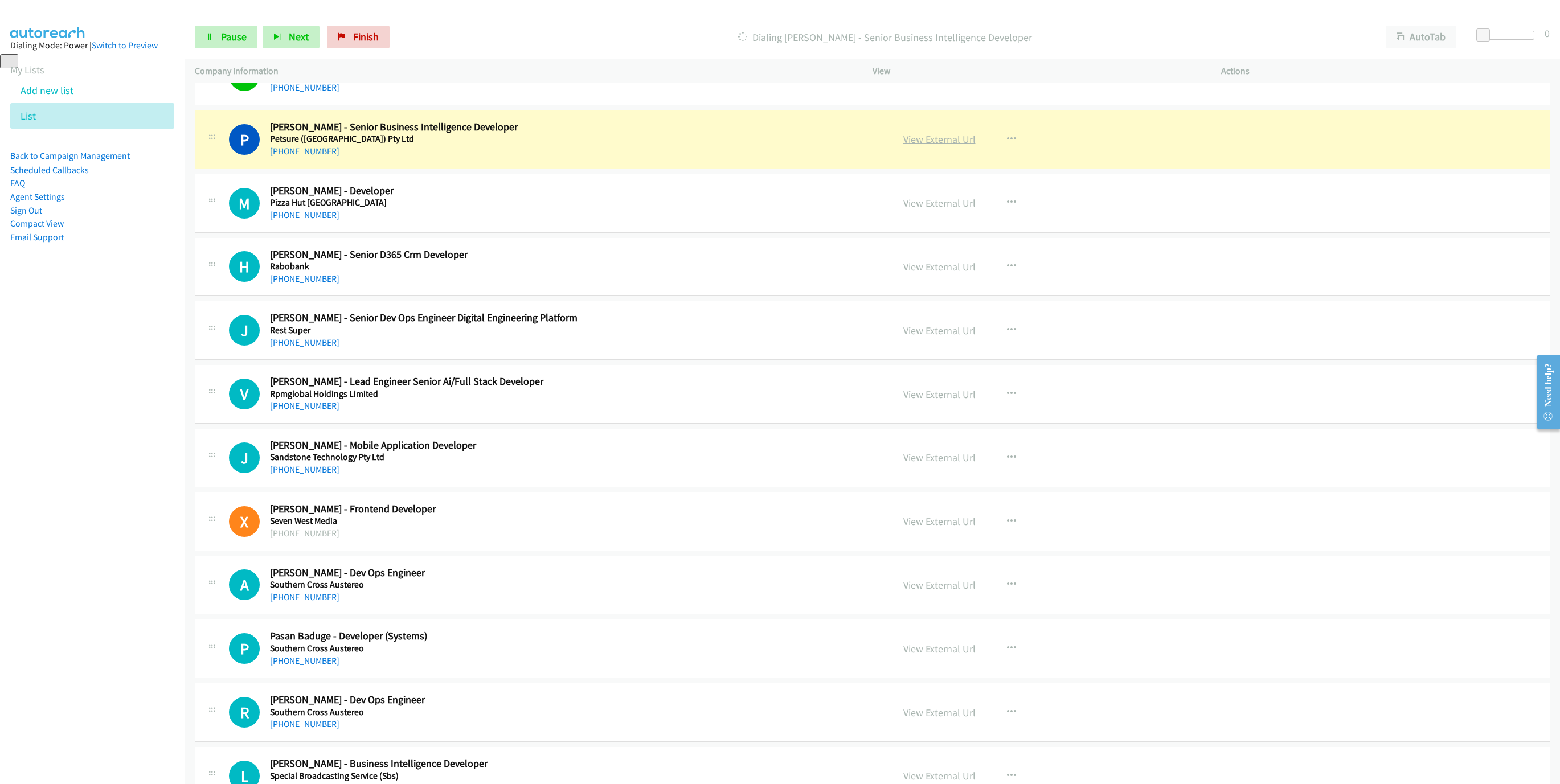
click at [927, 145] on link "View External Url" at bounding box center [939, 139] width 72 height 13
click at [236, 37] on span "Pause" at bounding box center [233, 37] width 26 height 13
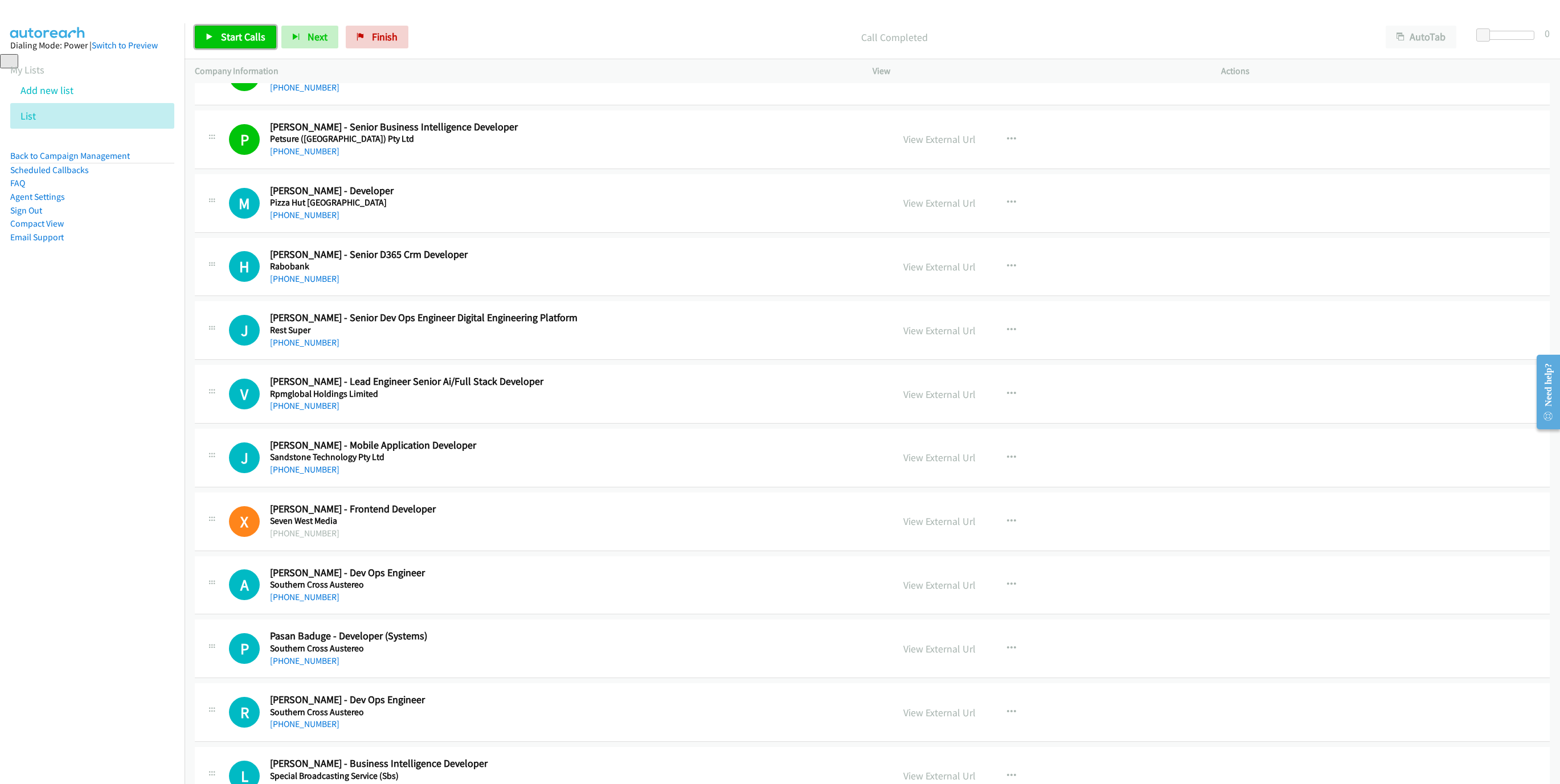
click at [243, 39] on span "Start Calls" at bounding box center [243, 37] width 45 height 13
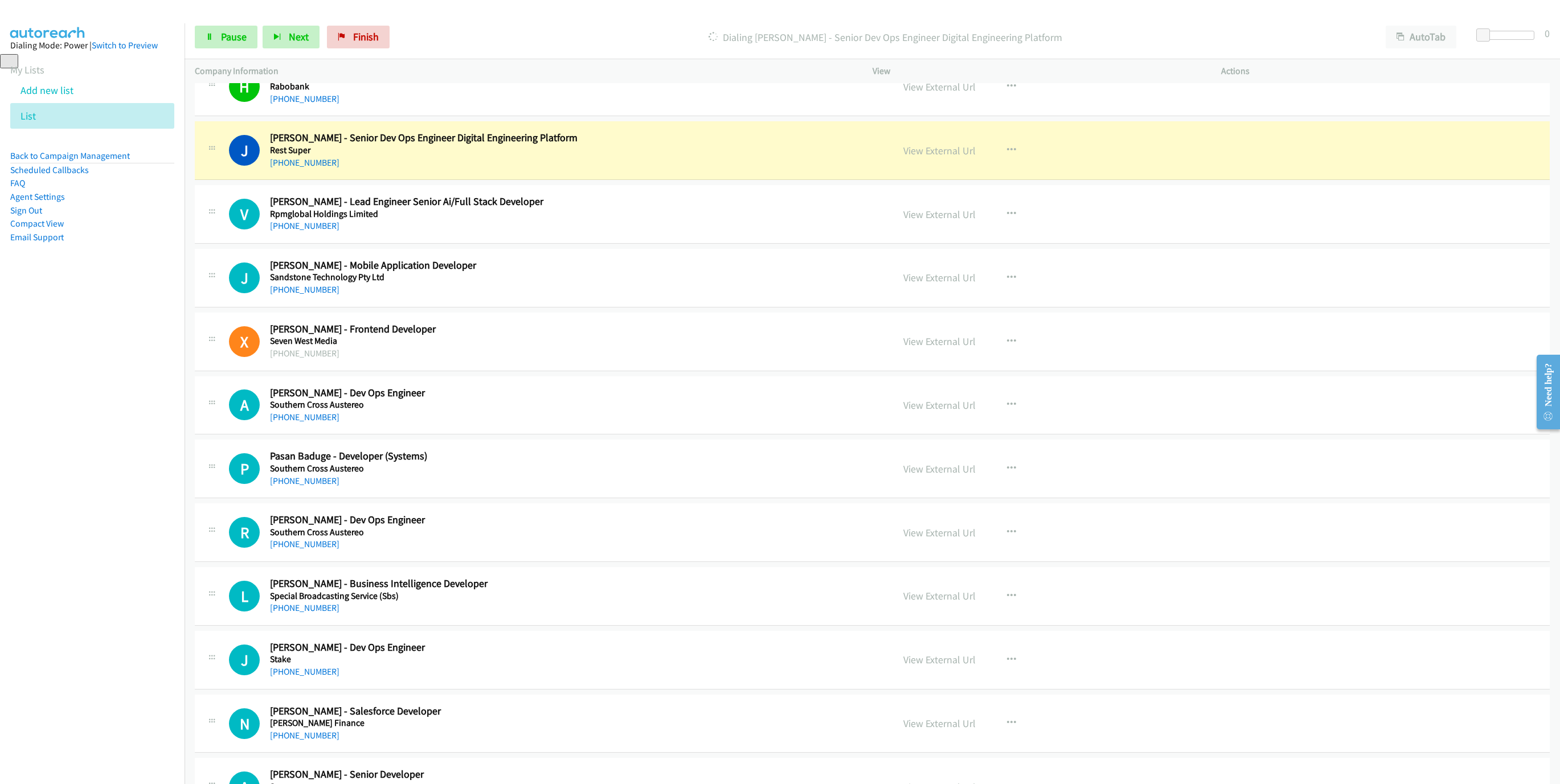
scroll to position [3074, 0]
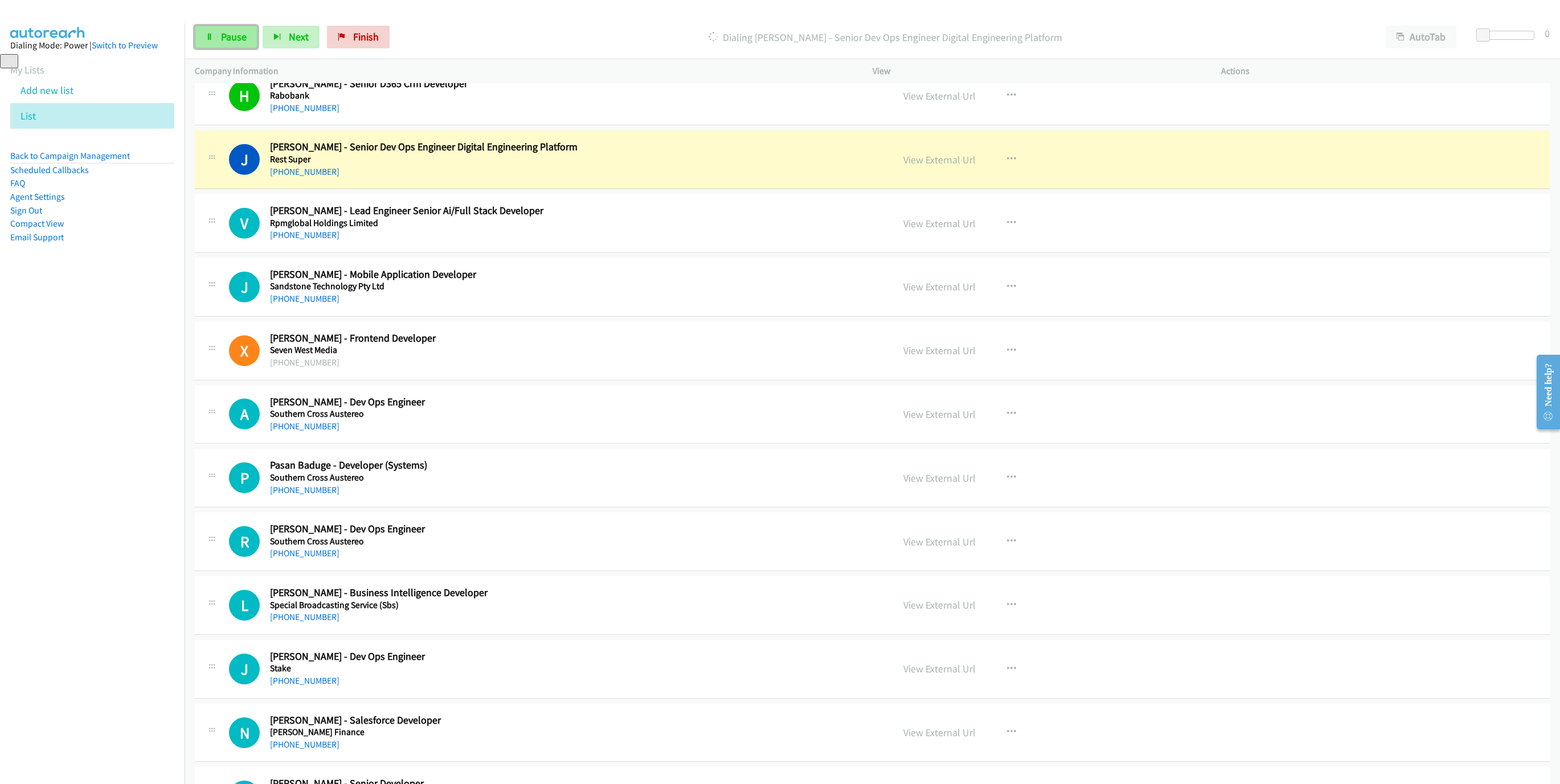
click at [228, 45] on link "Pause" at bounding box center [226, 37] width 63 height 23
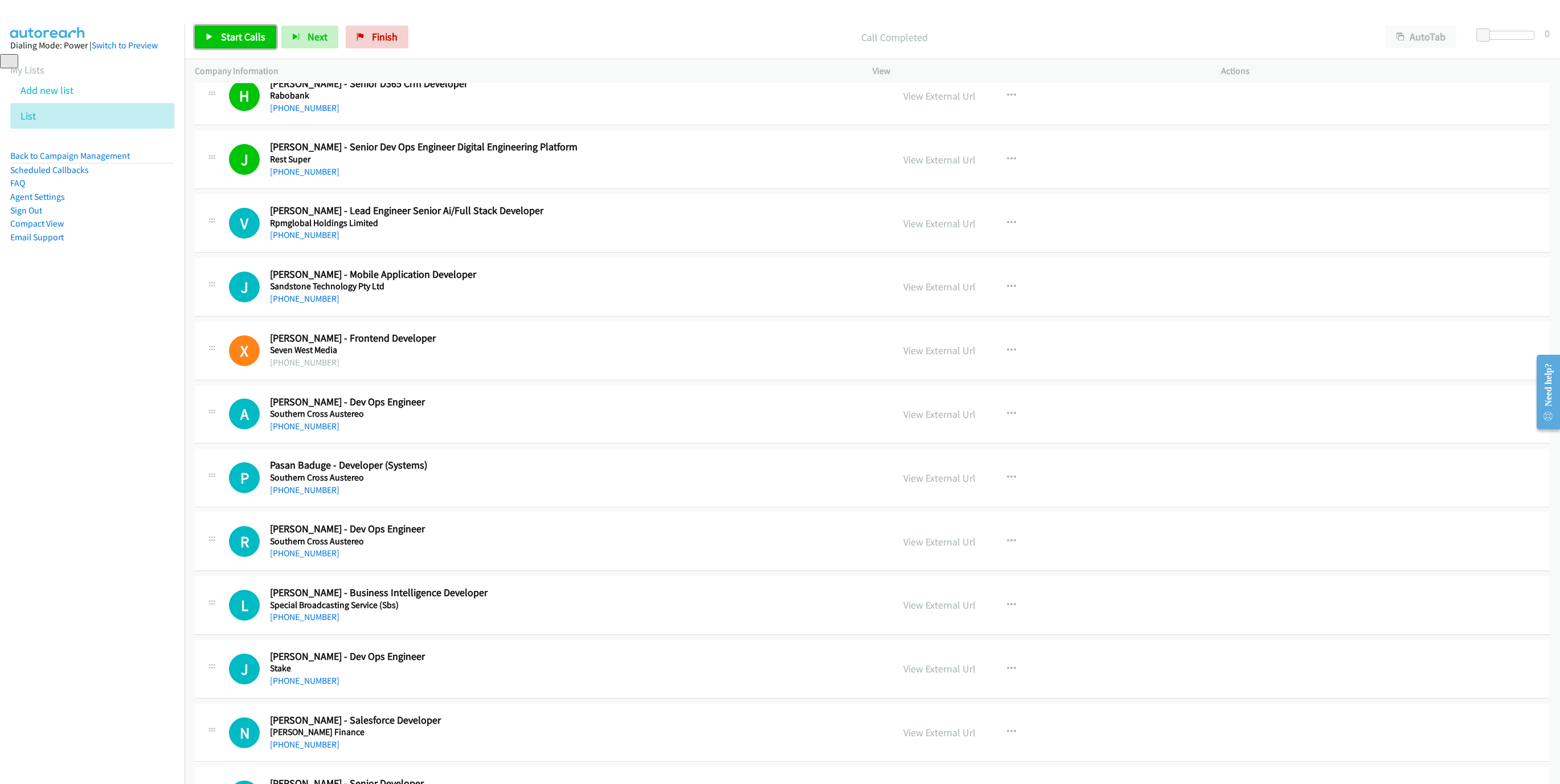
click at [213, 32] on link "Start Calls" at bounding box center [236, 37] width 81 height 23
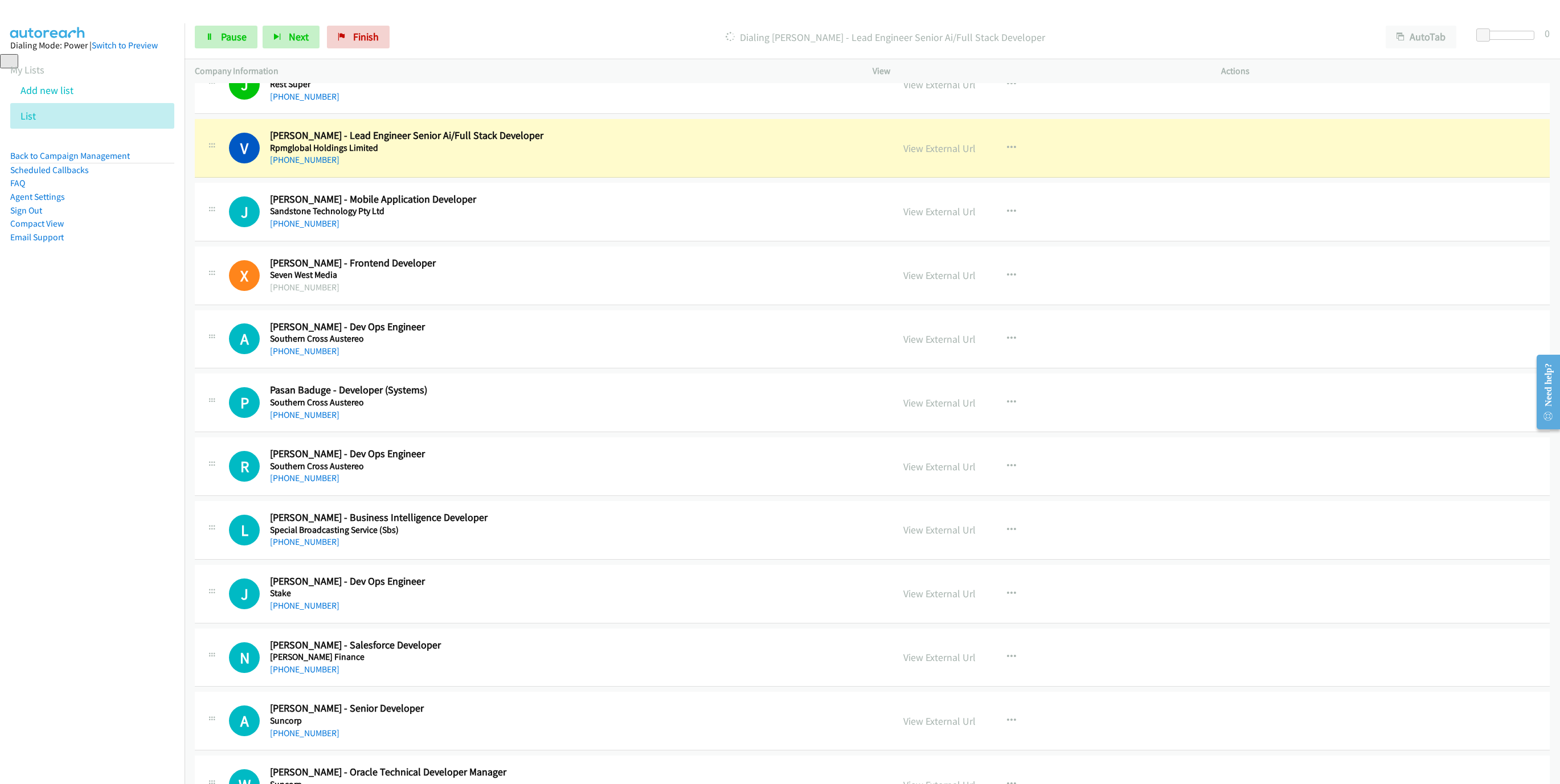
scroll to position [3159, 0]
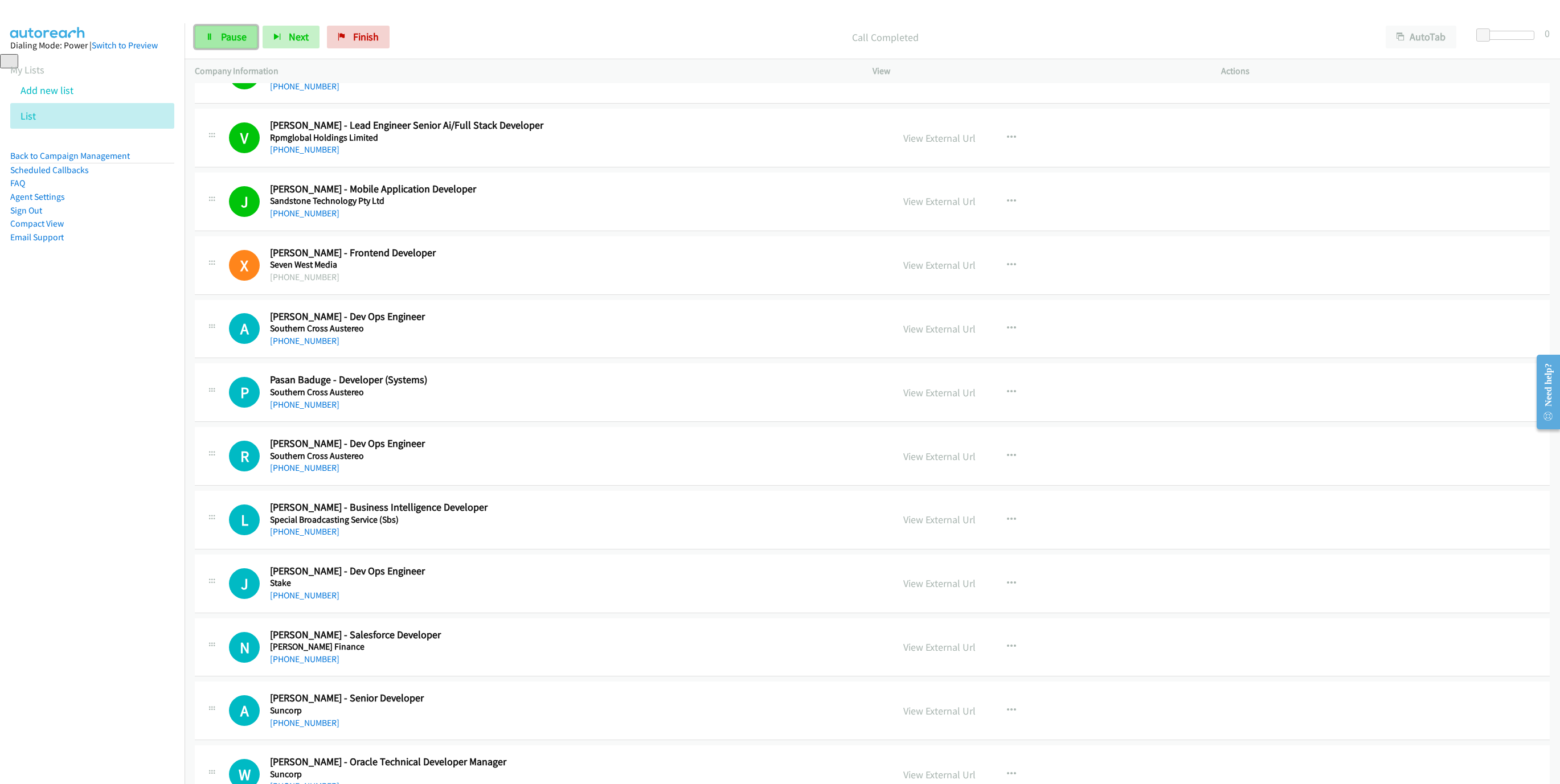
click at [254, 37] on link "Pause" at bounding box center [226, 37] width 63 height 23
click at [246, 31] on span "Start Calls" at bounding box center [243, 37] width 45 height 13
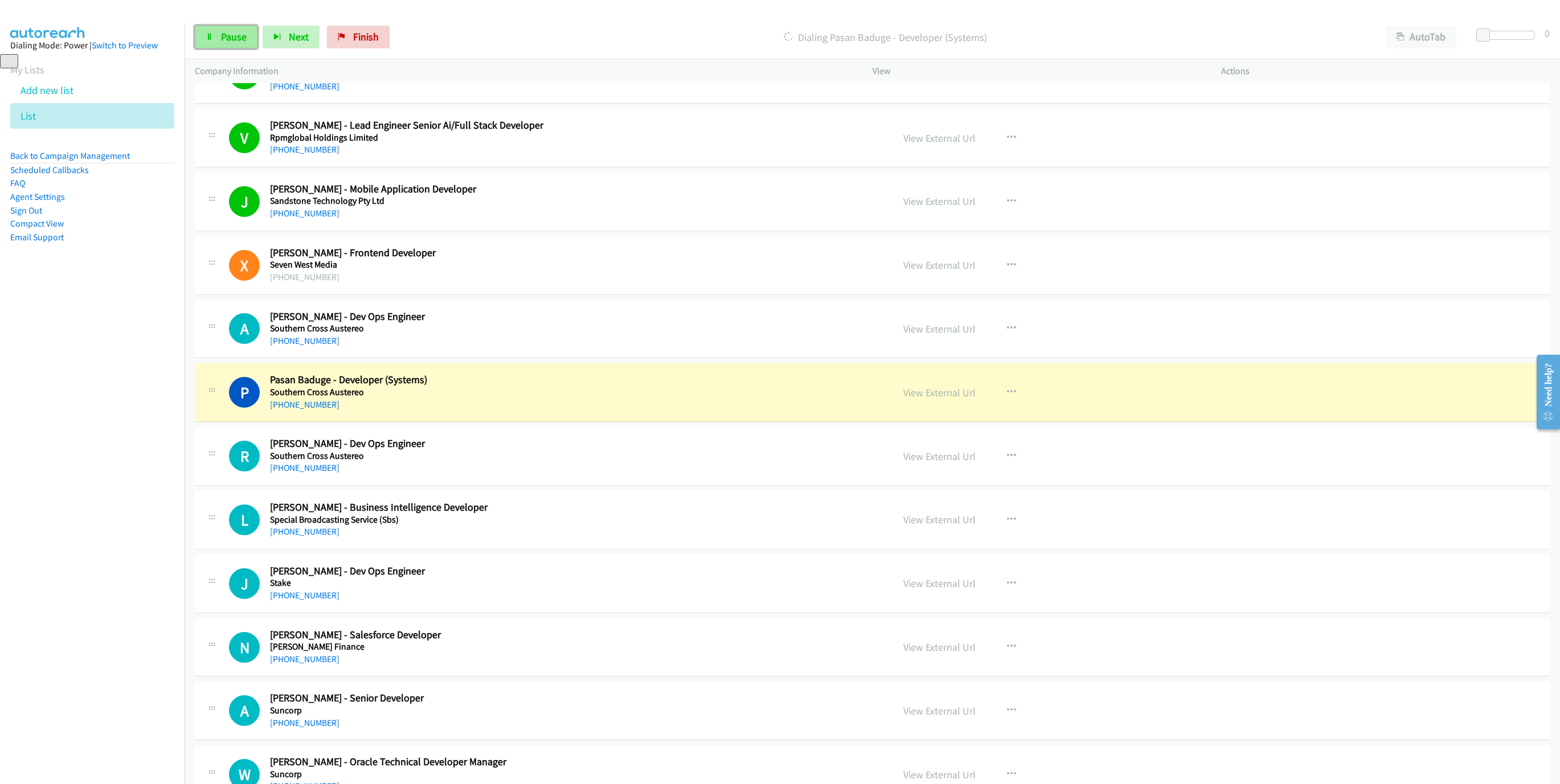
click at [240, 45] on link "Pause" at bounding box center [226, 37] width 63 height 23
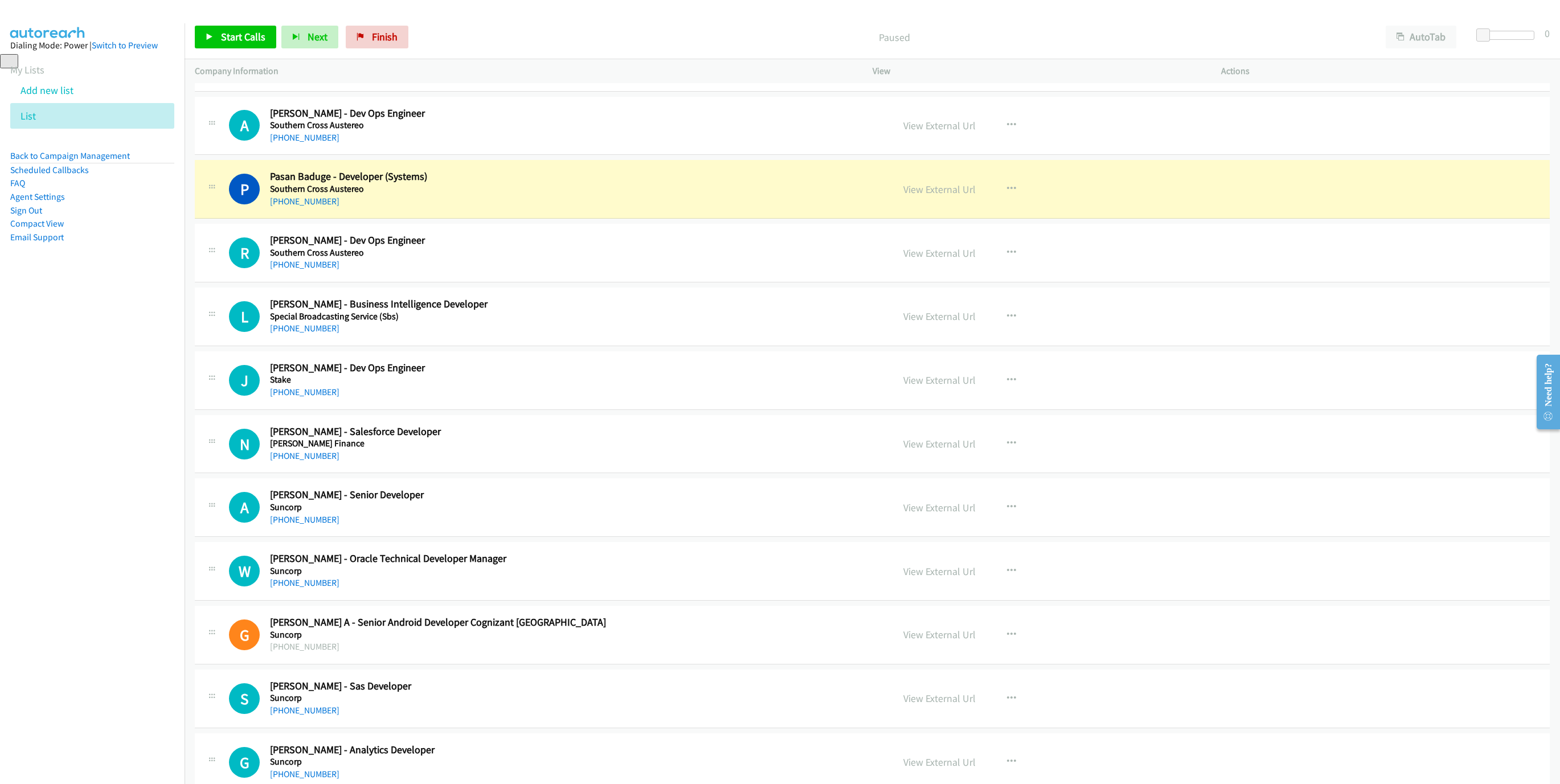
scroll to position [3415, 0]
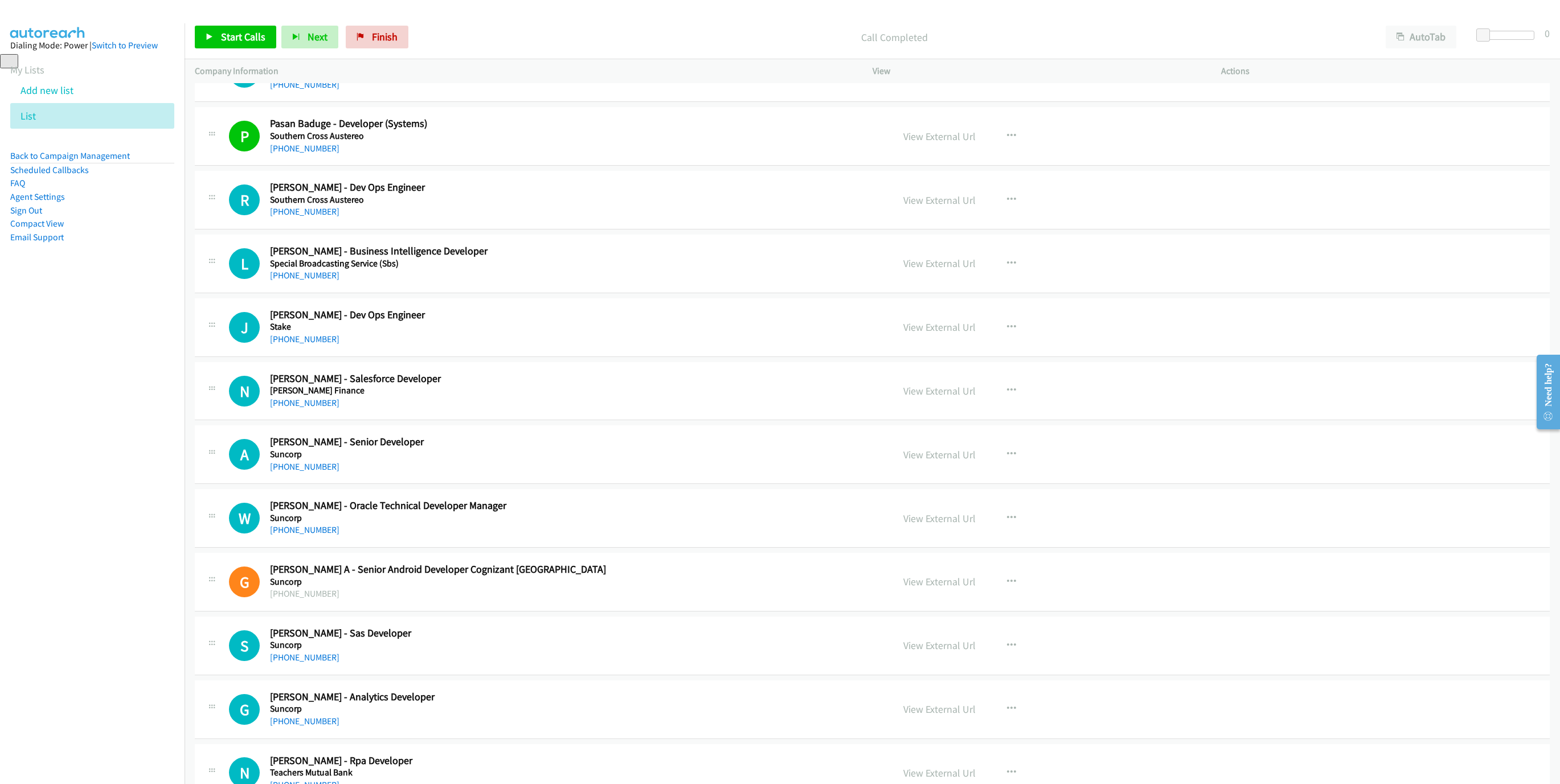
click at [260, 49] on div "Start Calls Pause Next Finish Call Completed AutoTab AutoTab 0" at bounding box center [872, 37] width 1375 height 44
click at [246, 30] on span "Start Calls" at bounding box center [243, 37] width 45 height 13
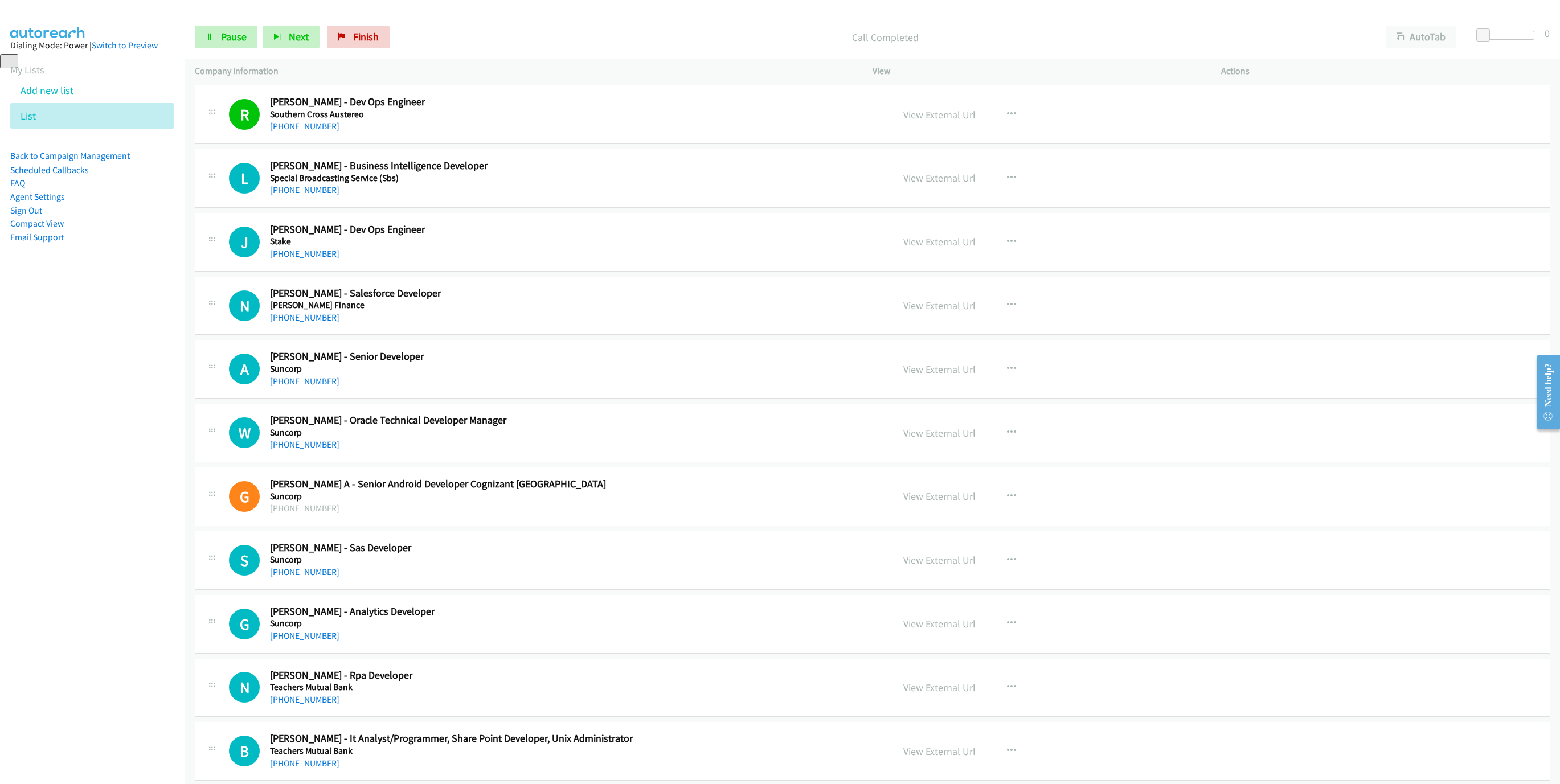
scroll to position [3586, 0]
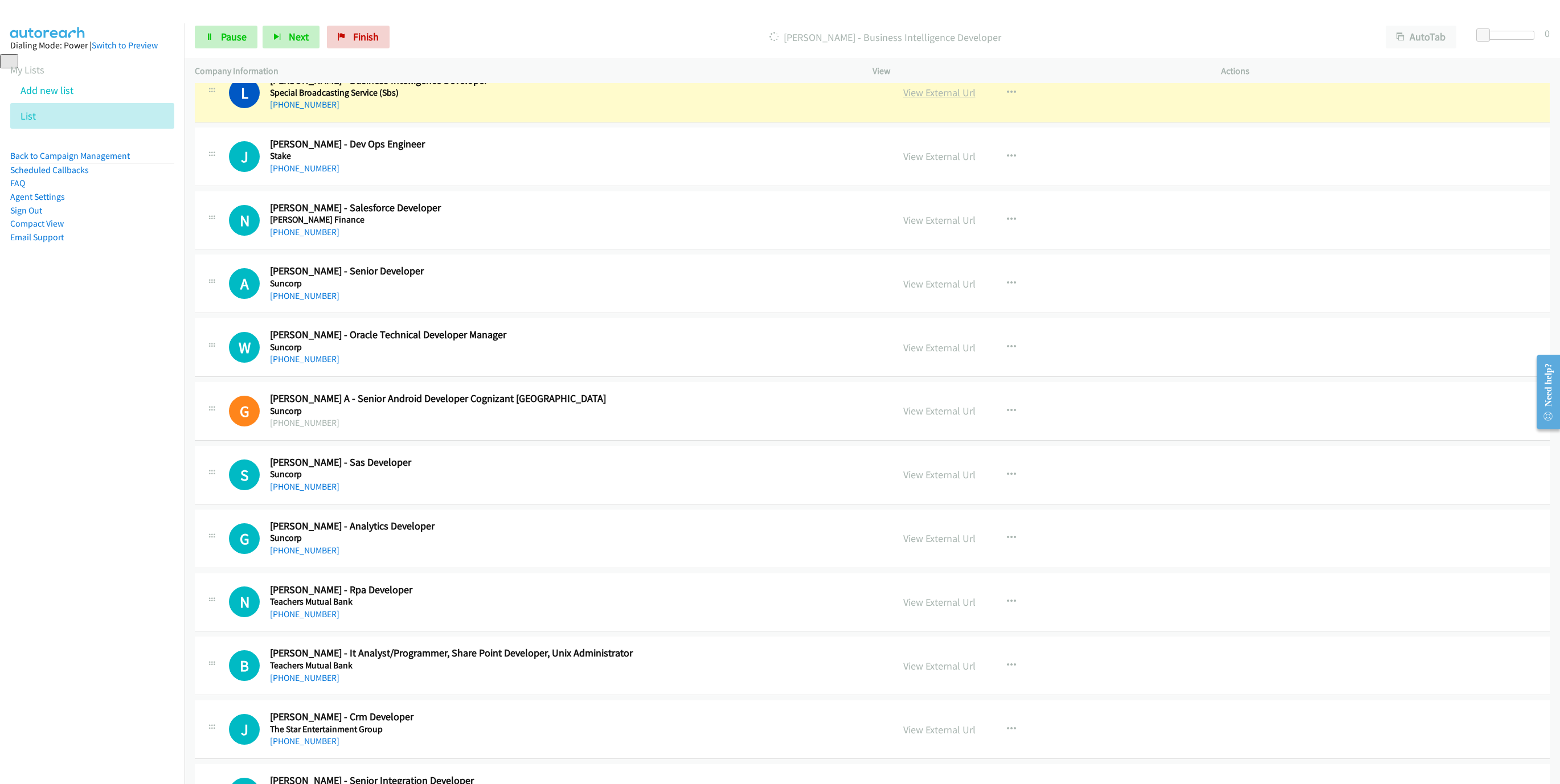
click at [933, 99] on link "View External Url" at bounding box center [939, 92] width 72 height 13
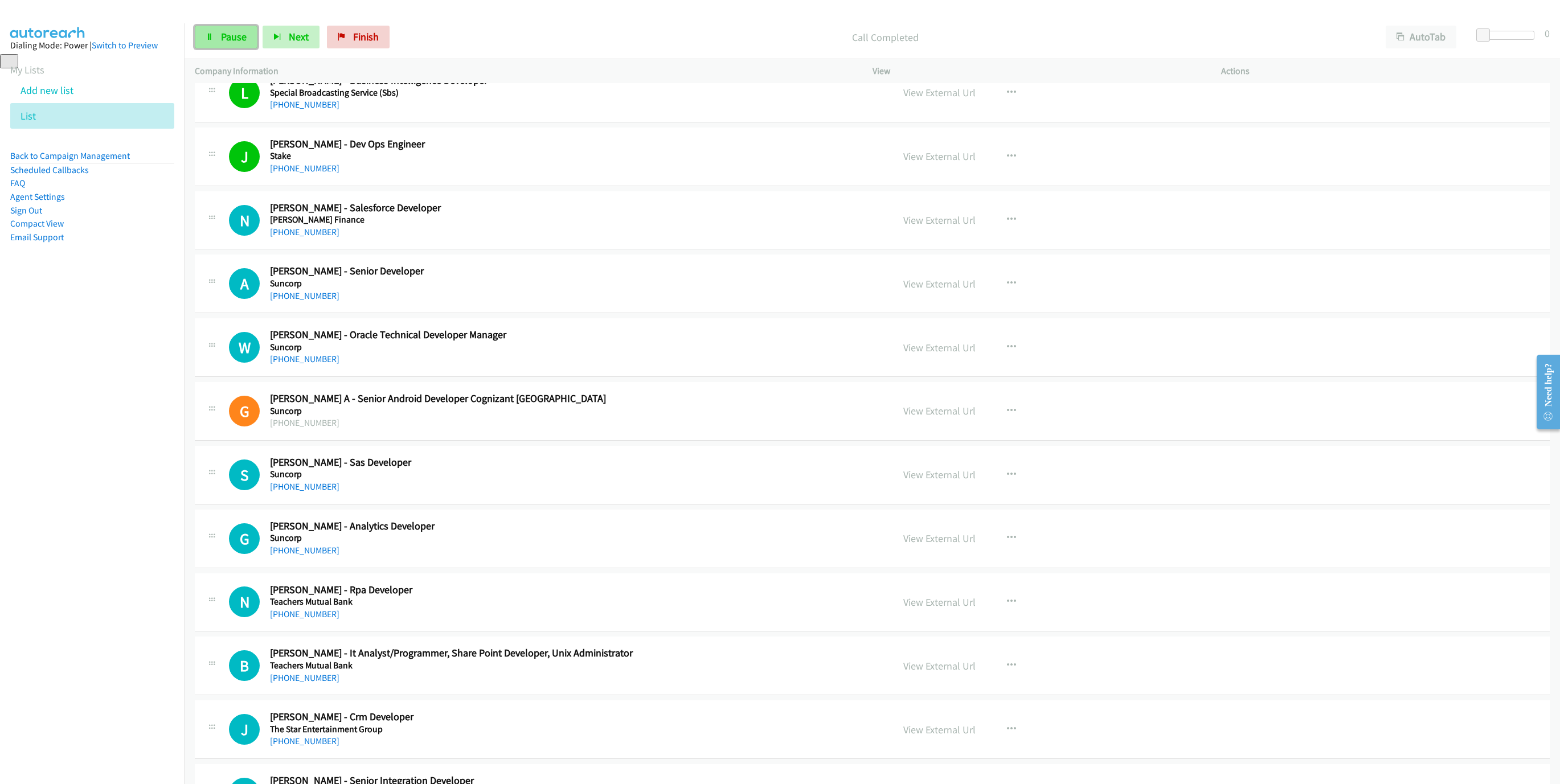
click at [222, 43] on link "Pause" at bounding box center [226, 37] width 63 height 23
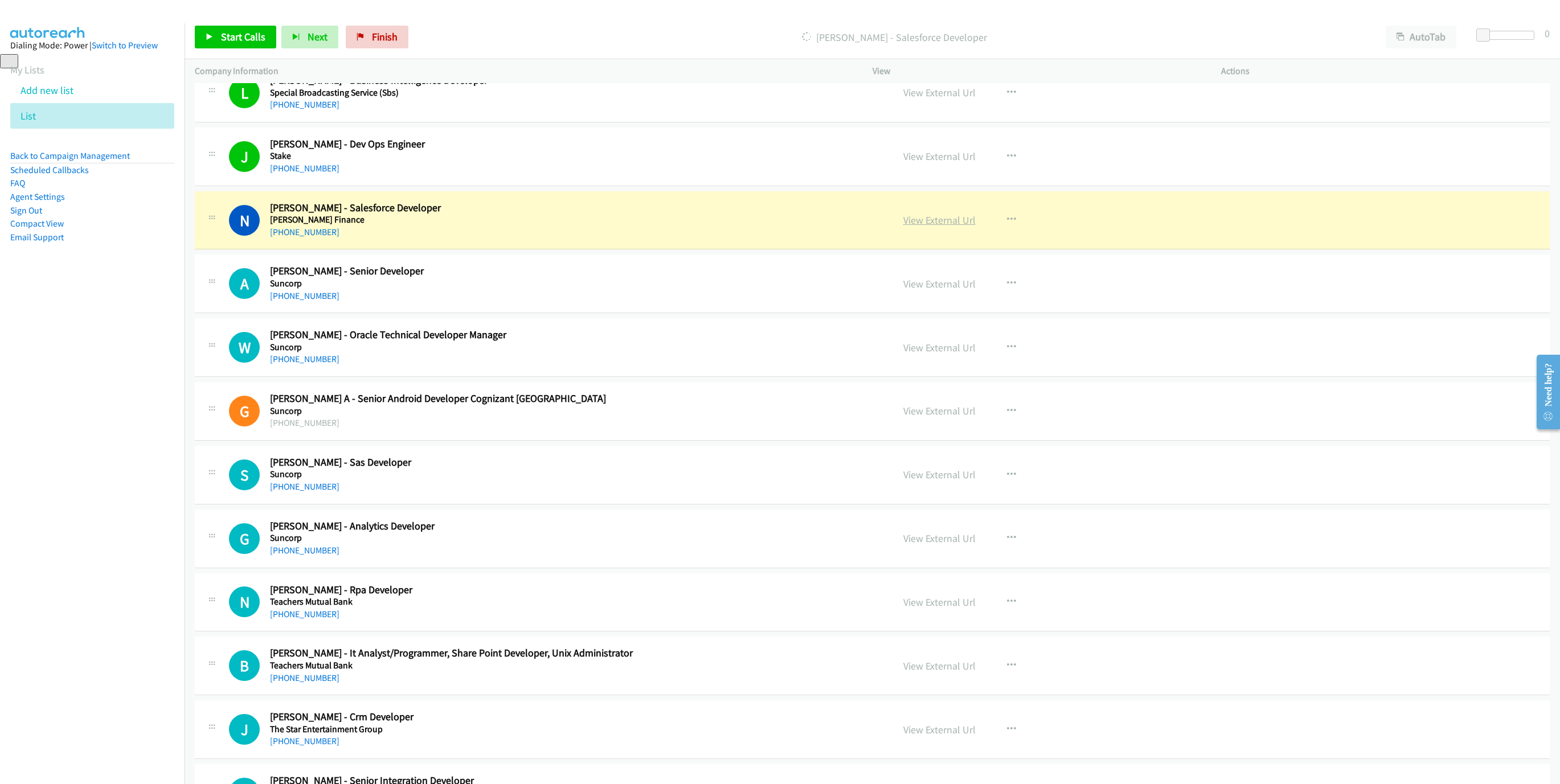
click at [921, 227] on link "View External Url" at bounding box center [939, 220] width 72 height 13
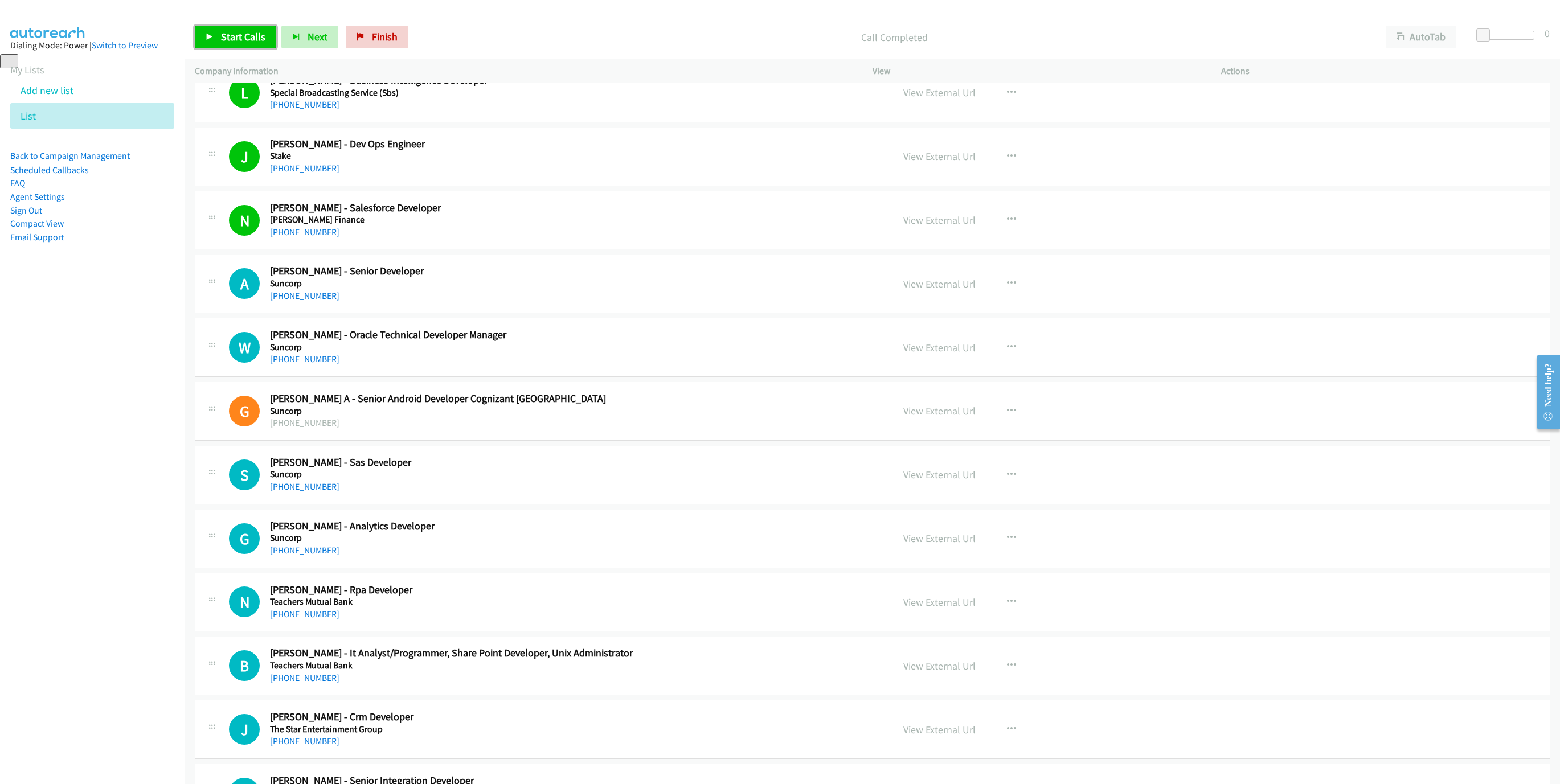
click at [245, 41] on span "Start Calls" at bounding box center [243, 37] width 45 height 13
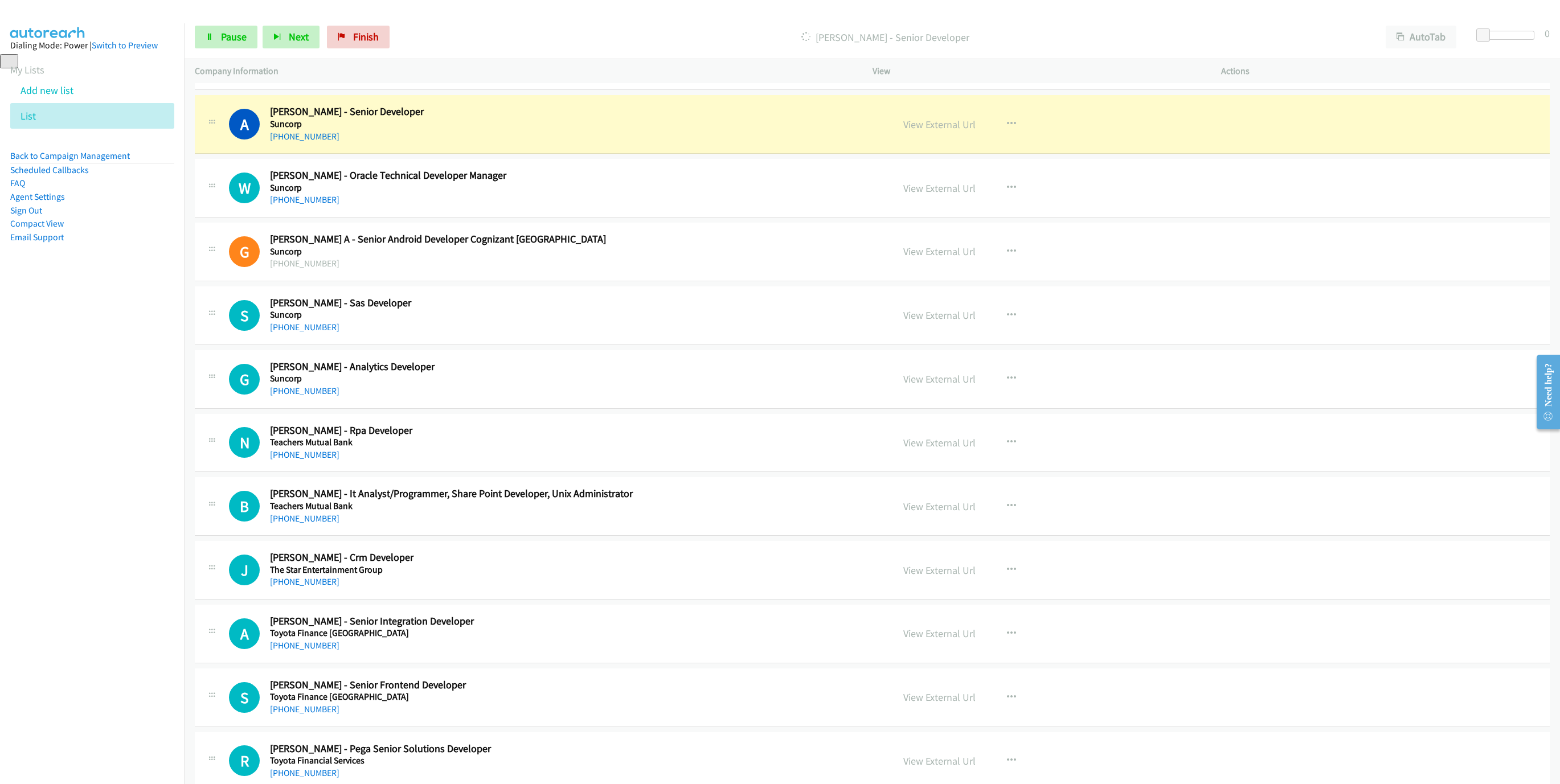
scroll to position [3756, 0]
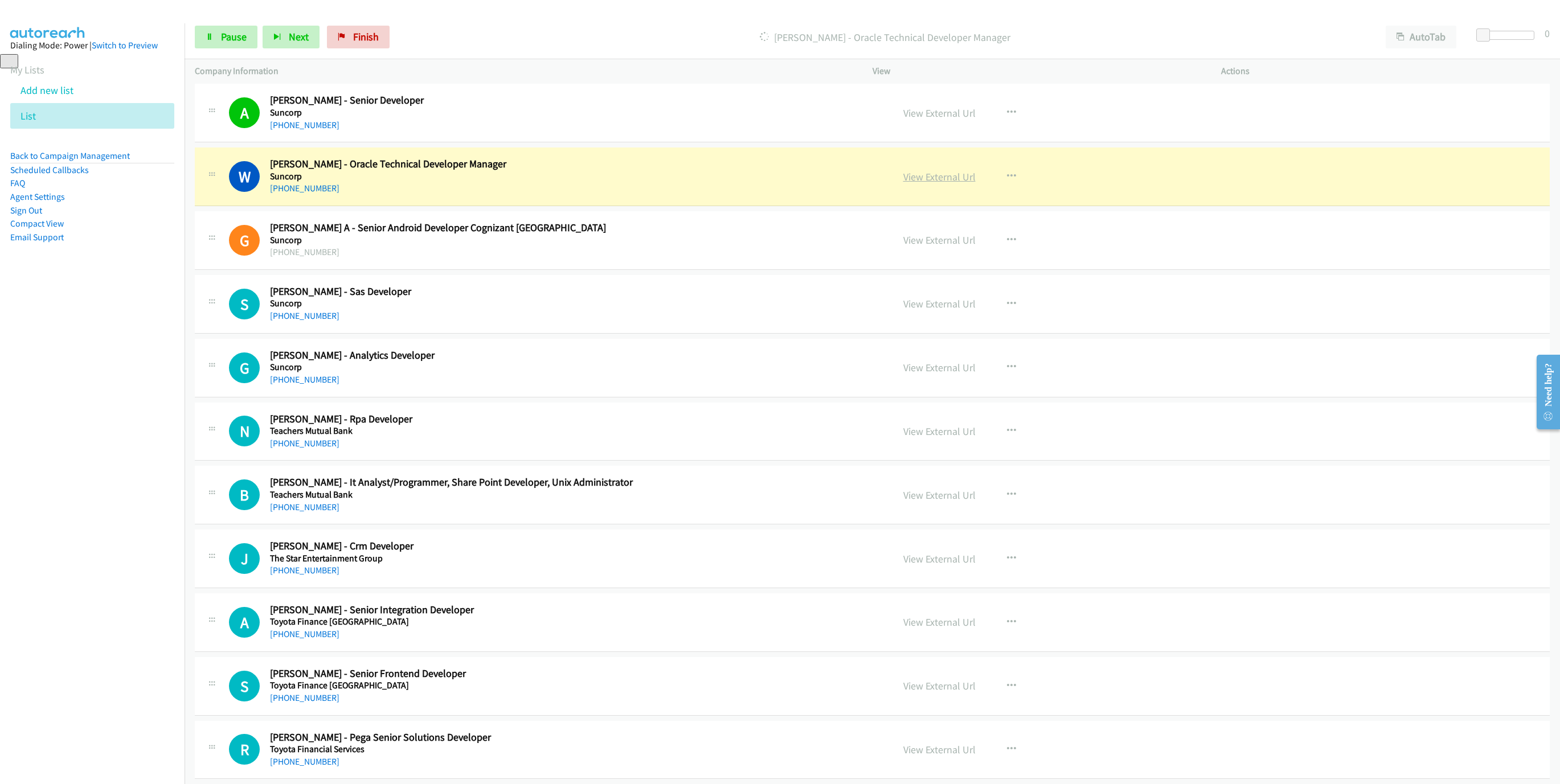
click at [945, 183] on link "View External Url" at bounding box center [939, 177] width 72 height 13
click at [216, 43] on link "Pause" at bounding box center [226, 37] width 63 height 23
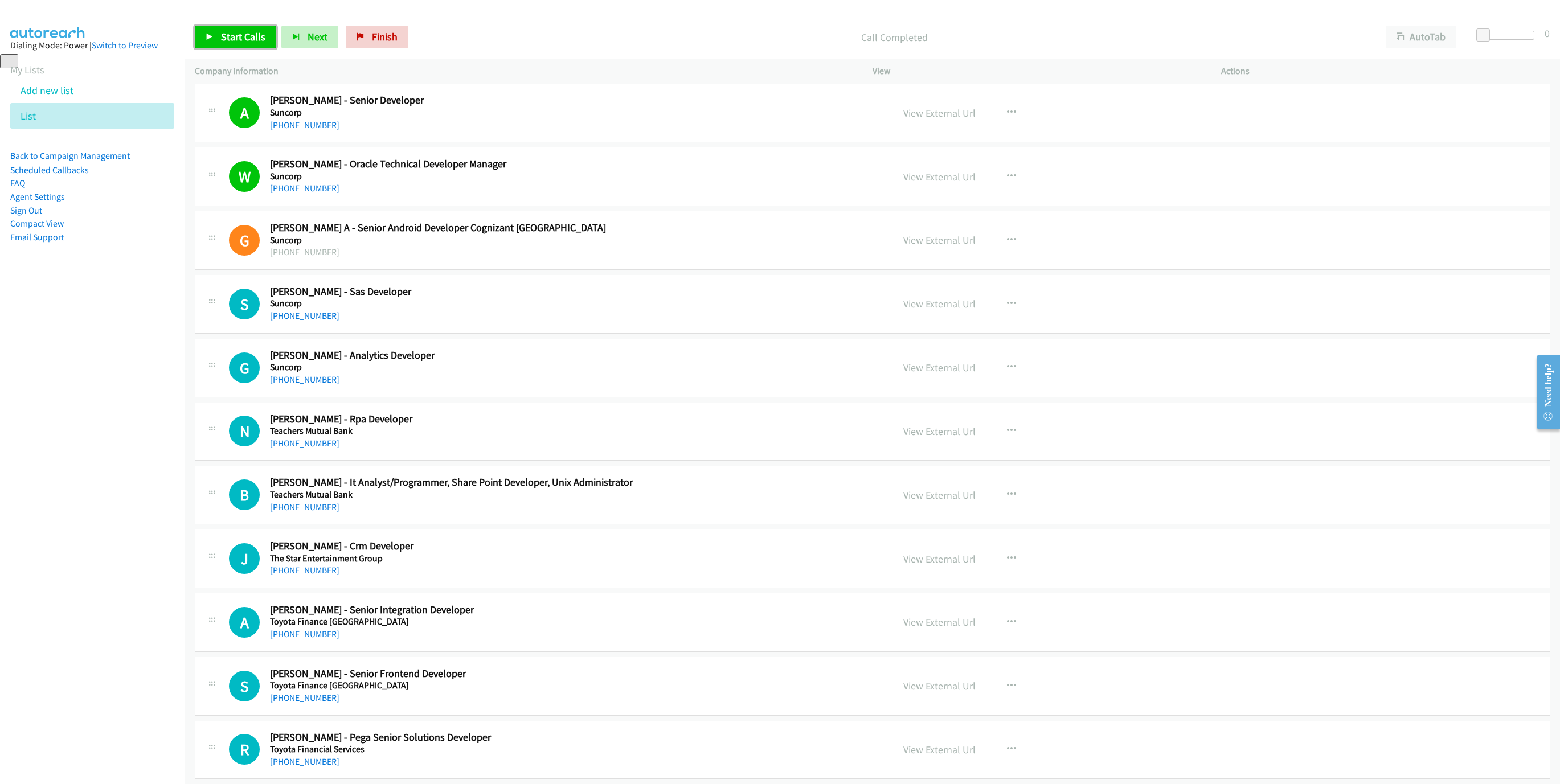
click at [248, 40] on span "Start Calls" at bounding box center [243, 37] width 45 height 13
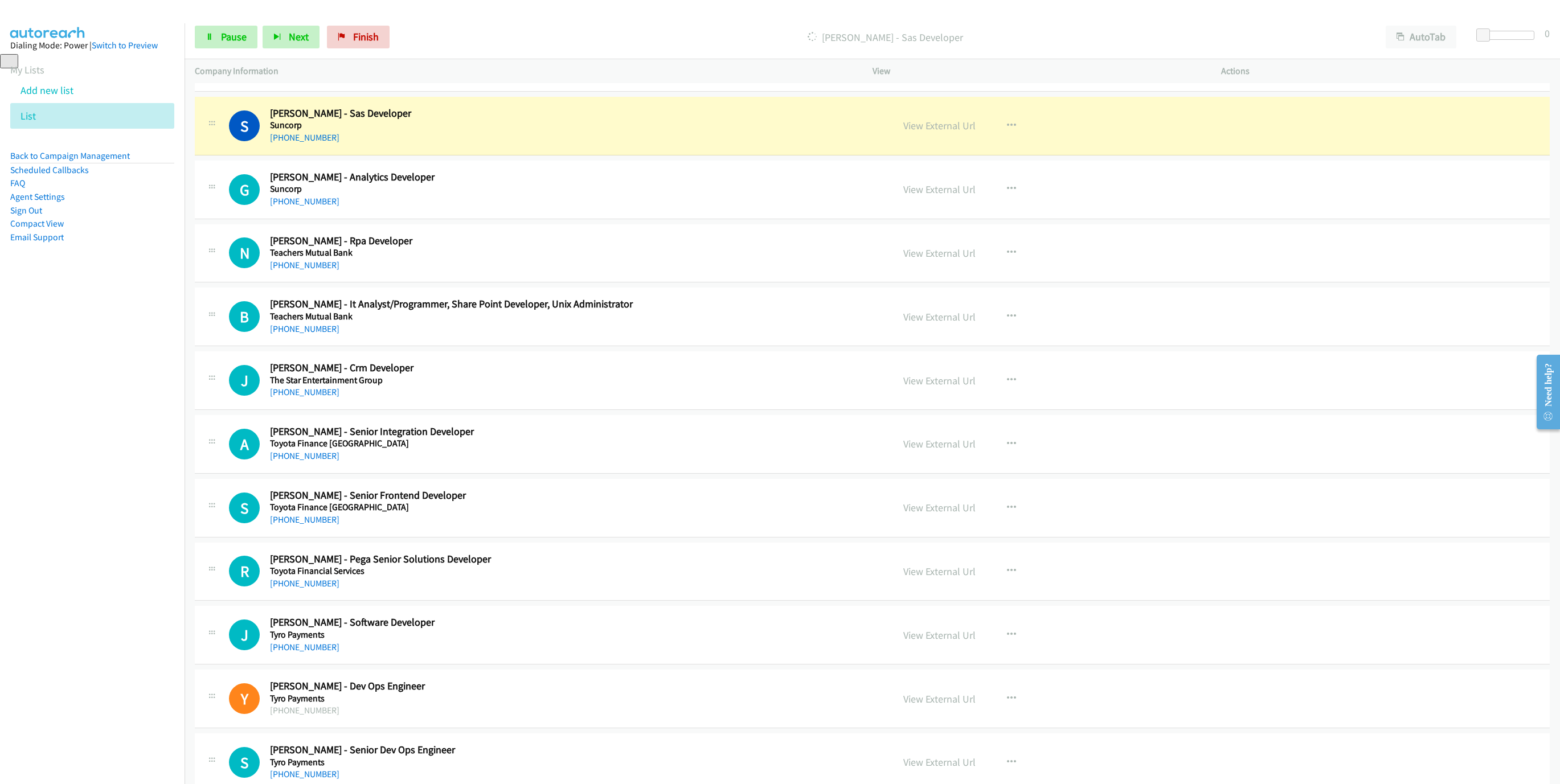
scroll to position [3927, 0]
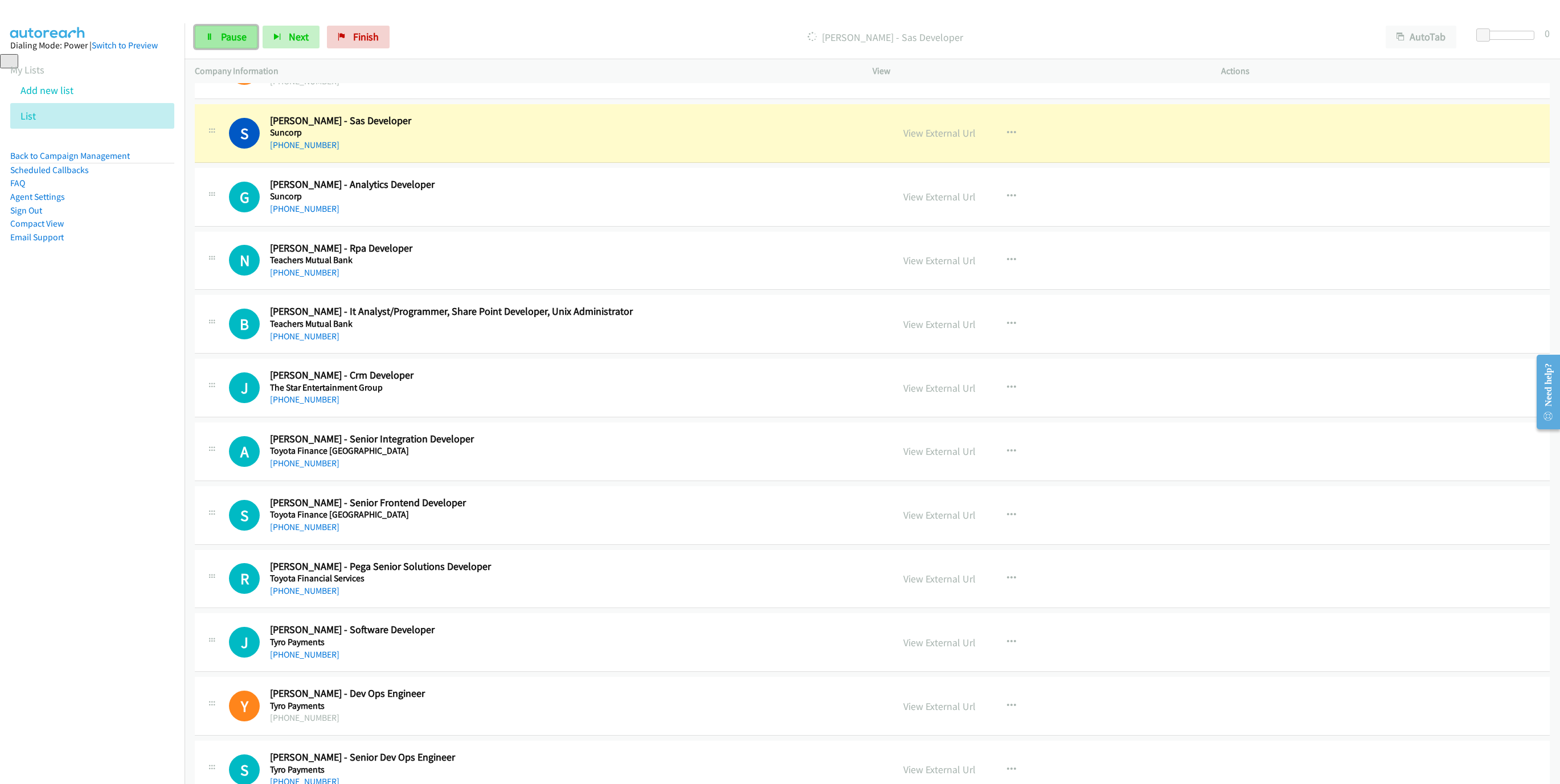
click at [222, 41] on span "Pause" at bounding box center [233, 37] width 26 height 13
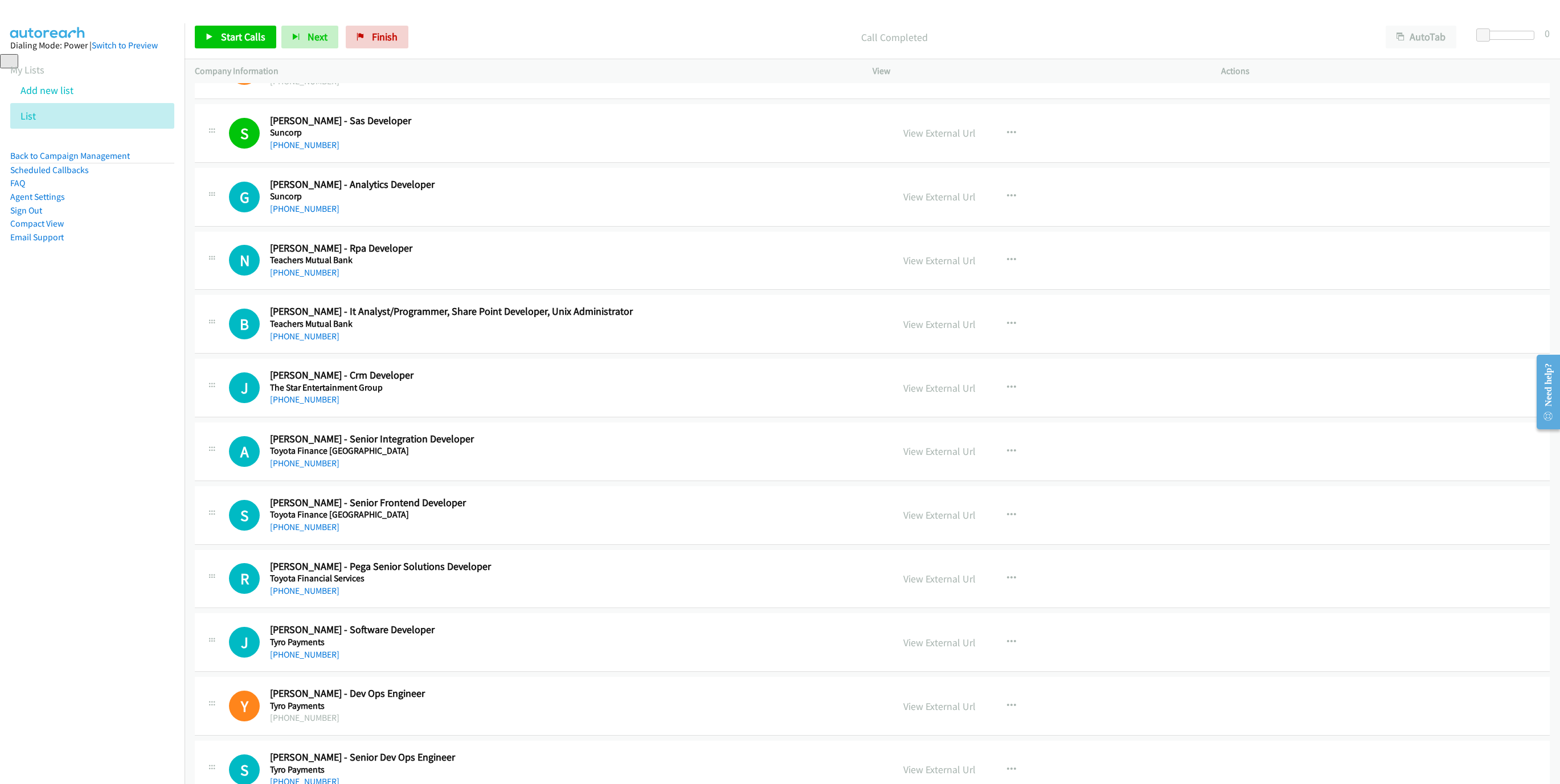
click at [209, 50] on div "Start Calls Pause Next Finish Call Completed AutoTab AutoTab 0" at bounding box center [872, 37] width 1375 height 44
click at [216, 34] on link "Start Calls" at bounding box center [236, 37] width 81 height 23
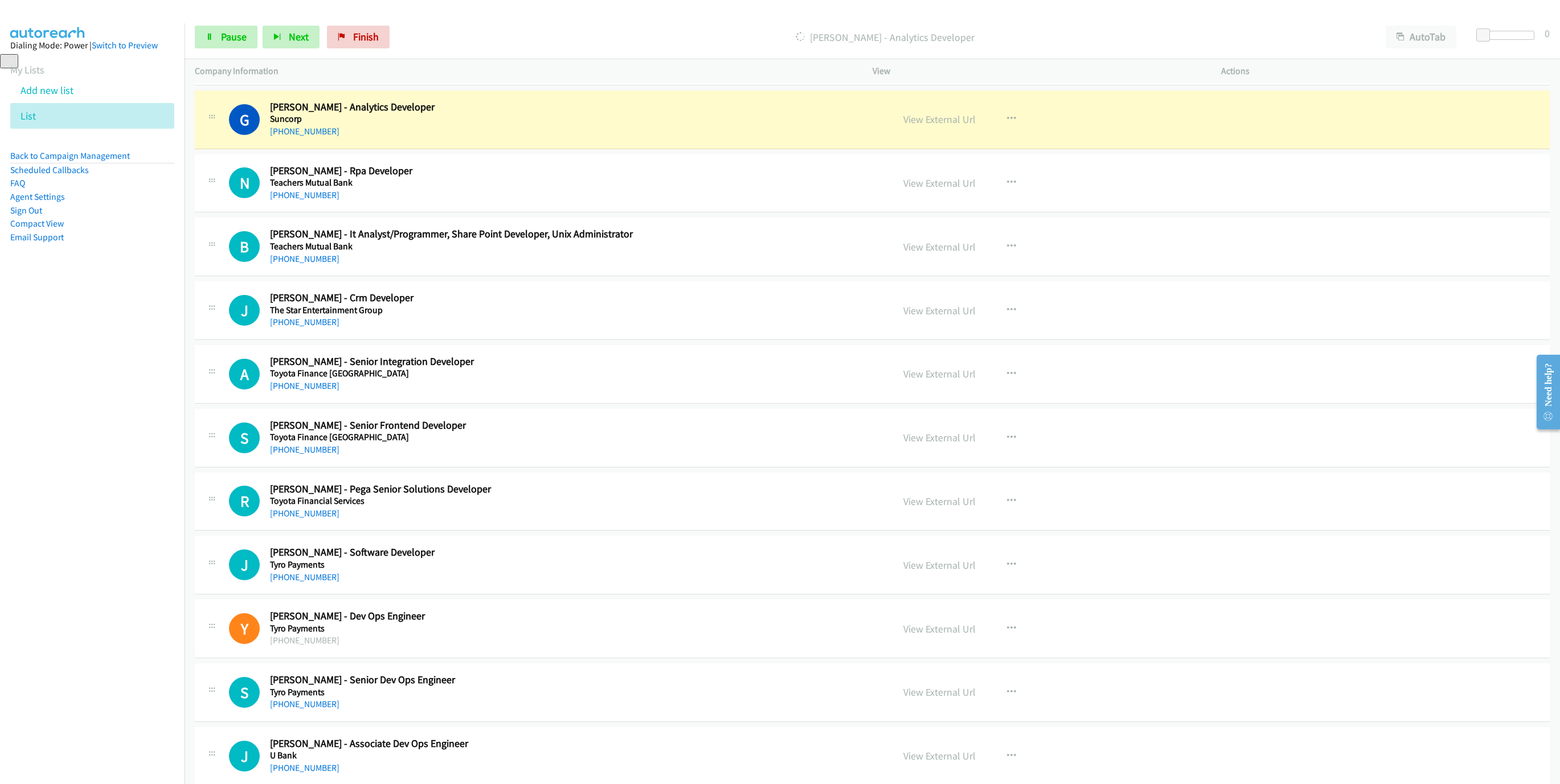
scroll to position [4013, 0]
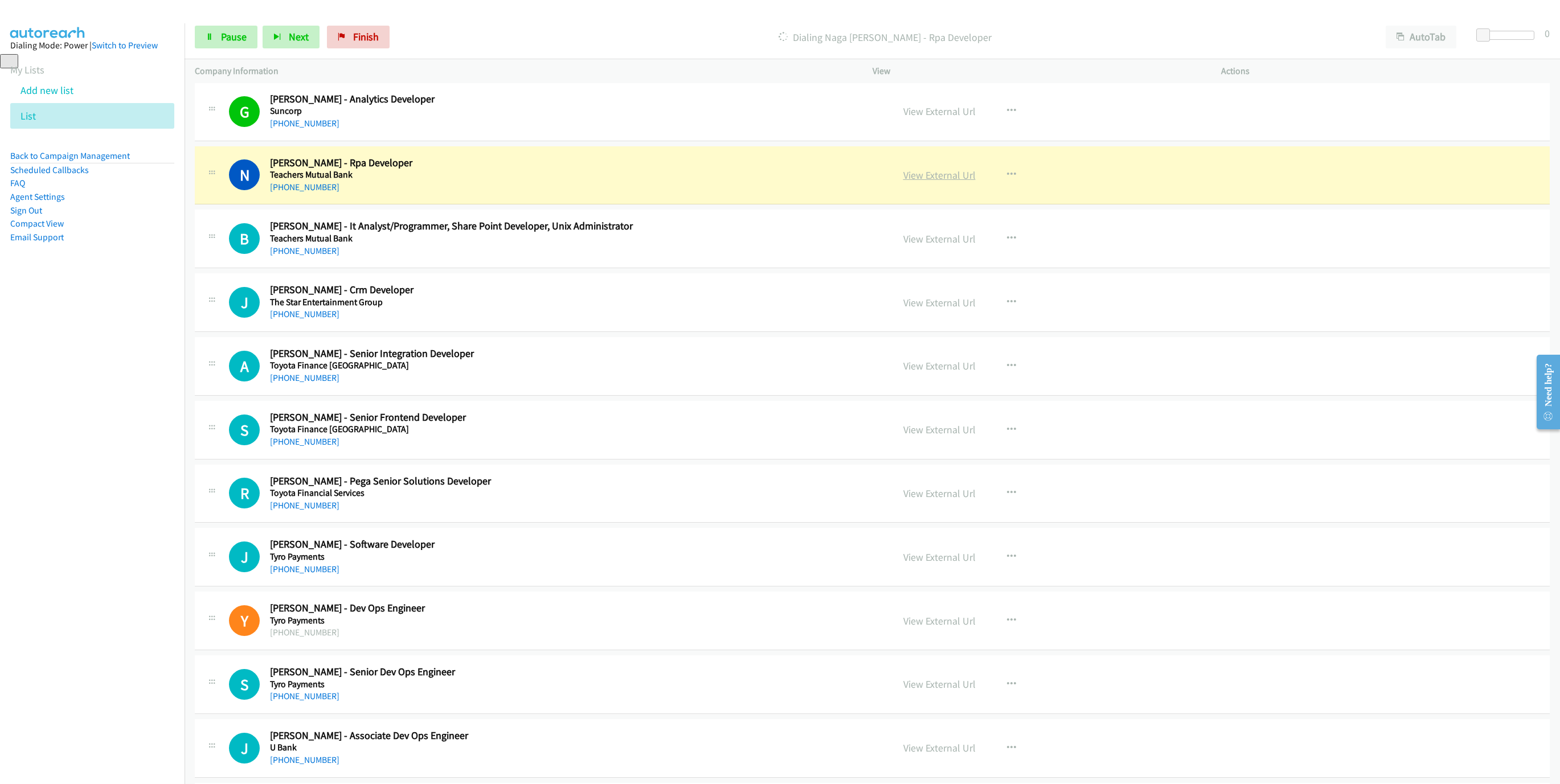
click at [952, 181] on link "View External Url" at bounding box center [939, 175] width 72 height 13
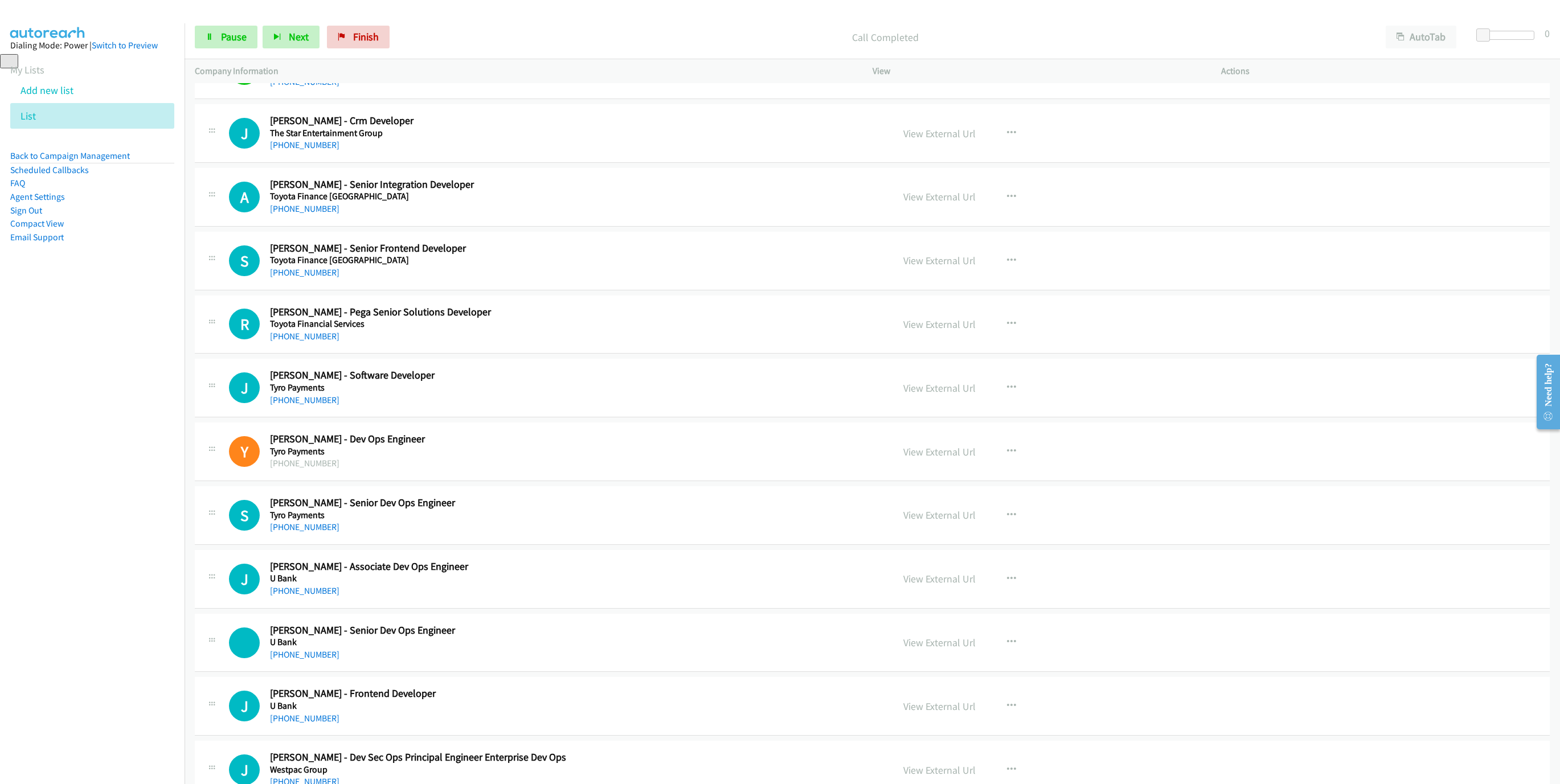
scroll to position [4183, 0]
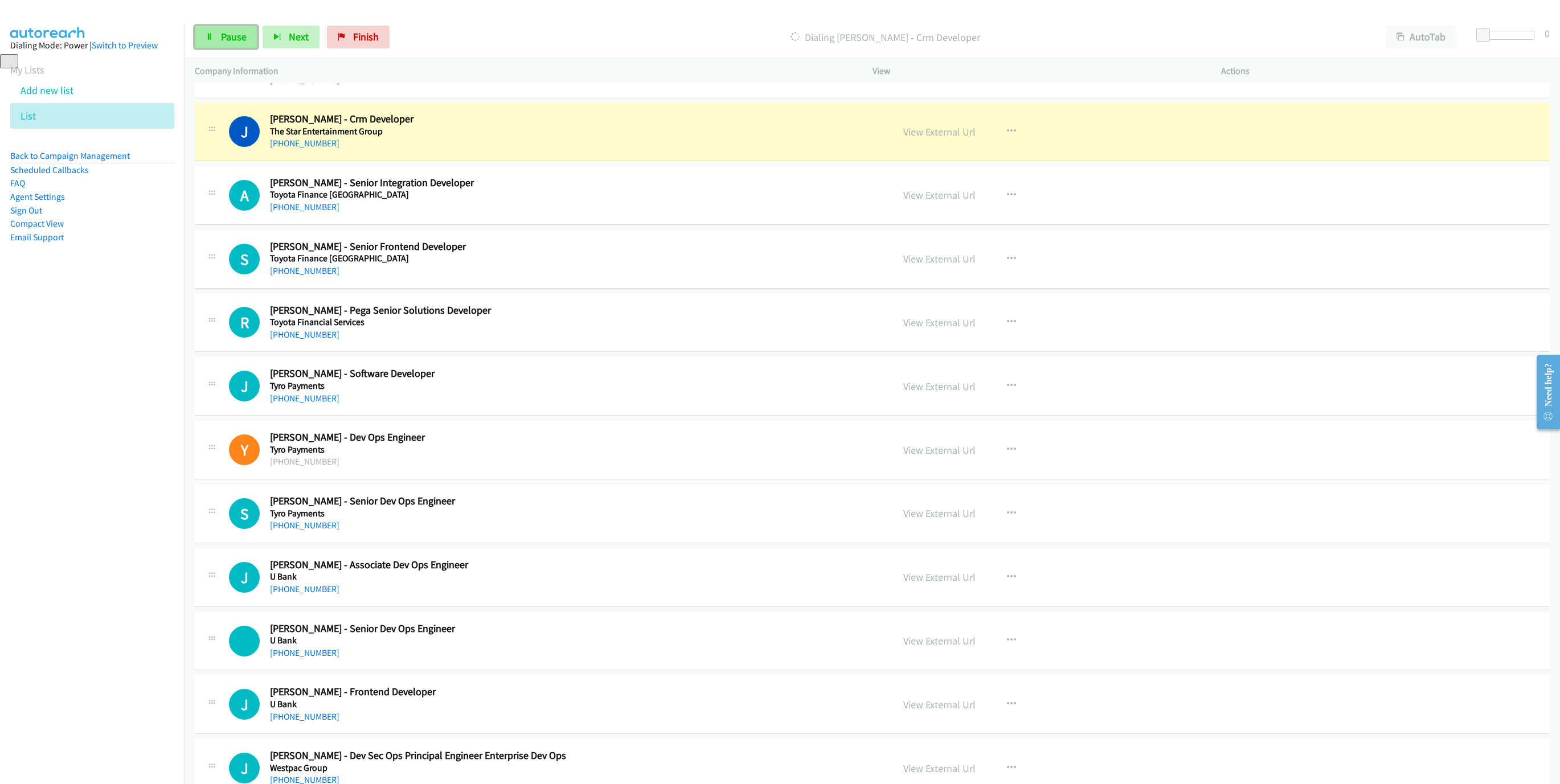
click at [231, 40] on span "Pause" at bounding box center [233, 37] width 26 height 13
click at [933, 138] on link "View External Url" at bounding box center [939, 131] width 72 height 13
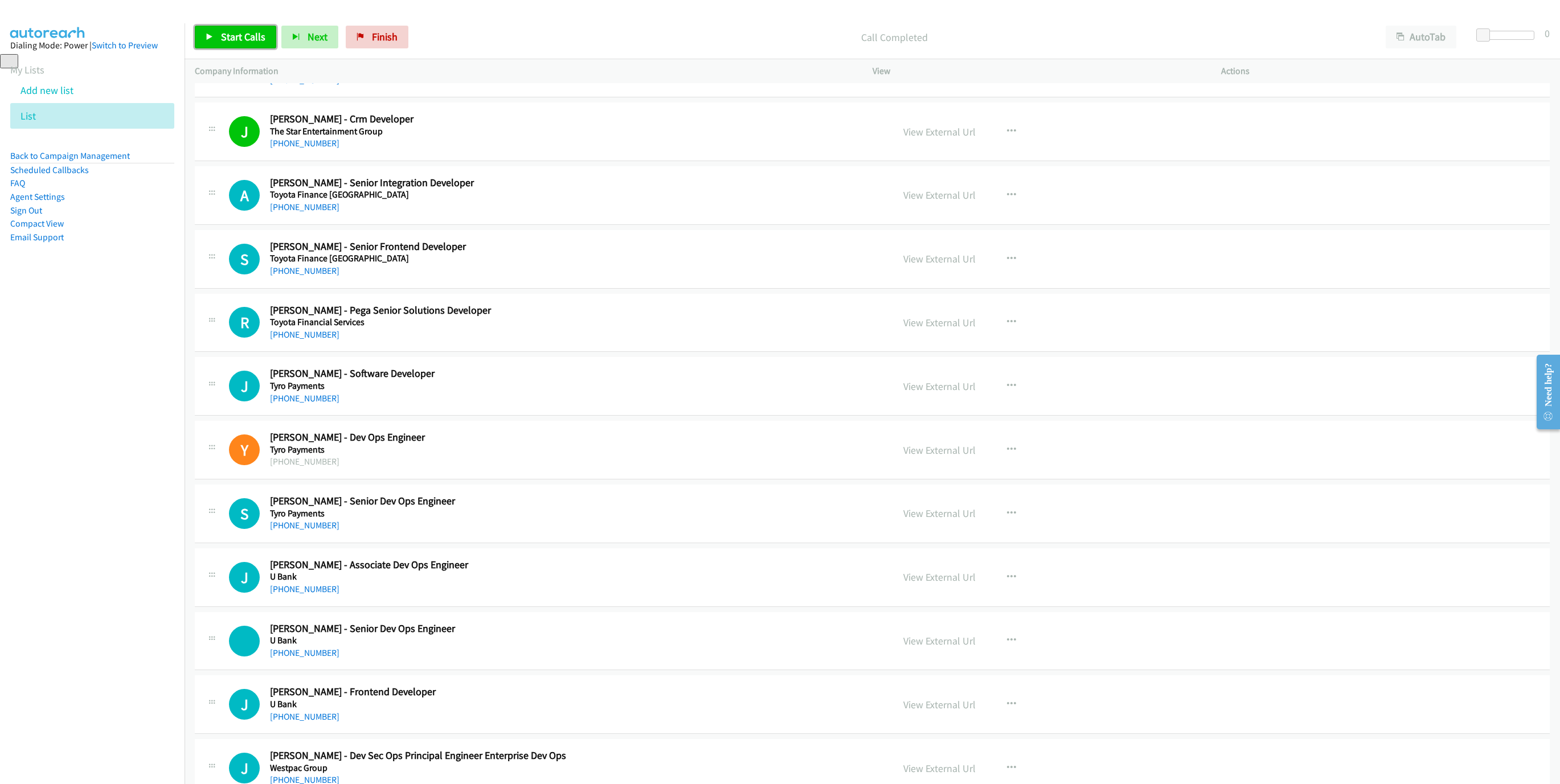
click at [241, 31] on span "Start Calls" at bounding box center [243, 37] width 45 height 13
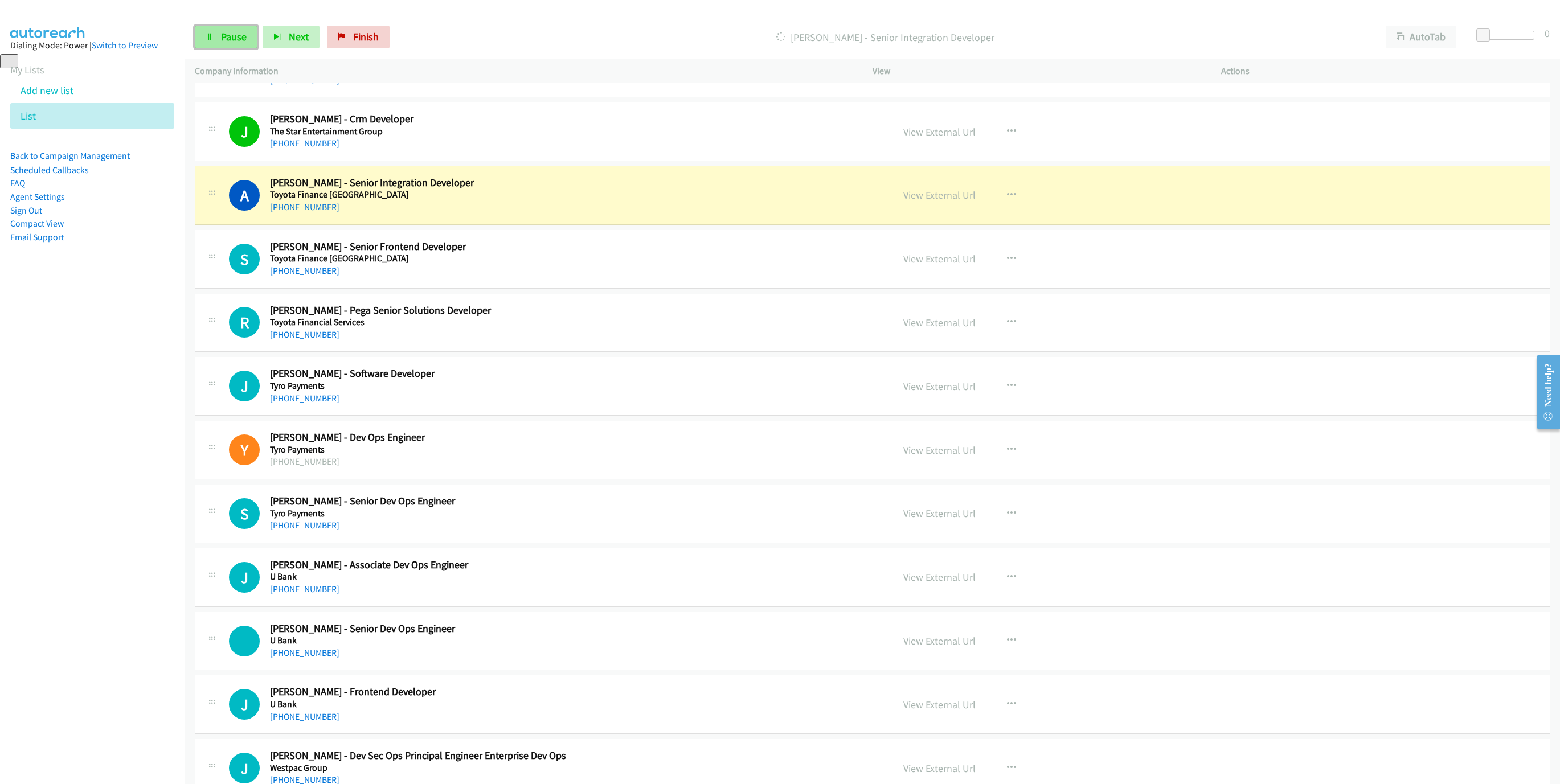
click at [206, 30] on link "Pause" at bounding box center [226, 37] width 63 height 23
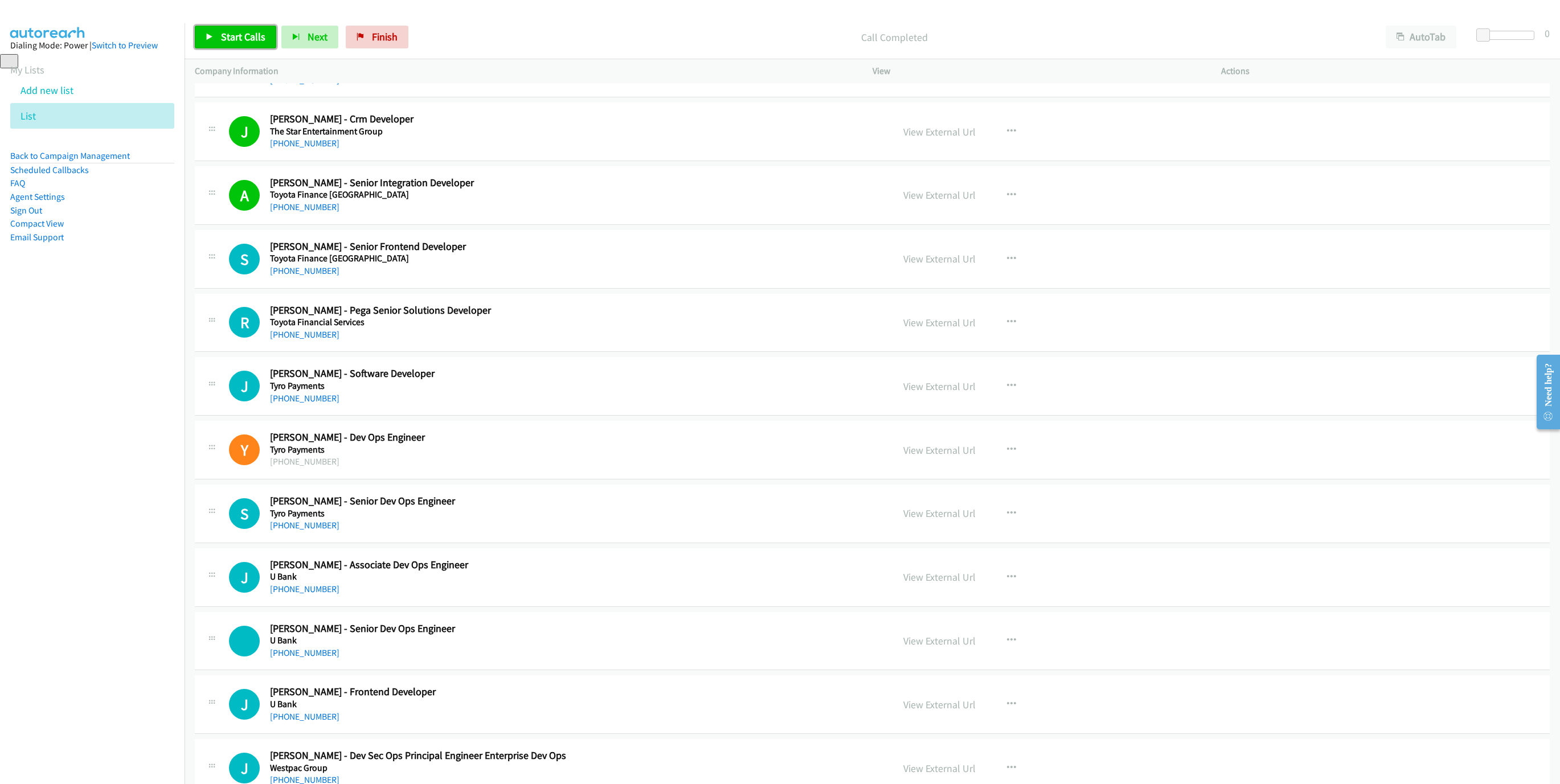
click at [224, 34] on span "Start Calls" at bounding box center [243, 37] width 45 height 13
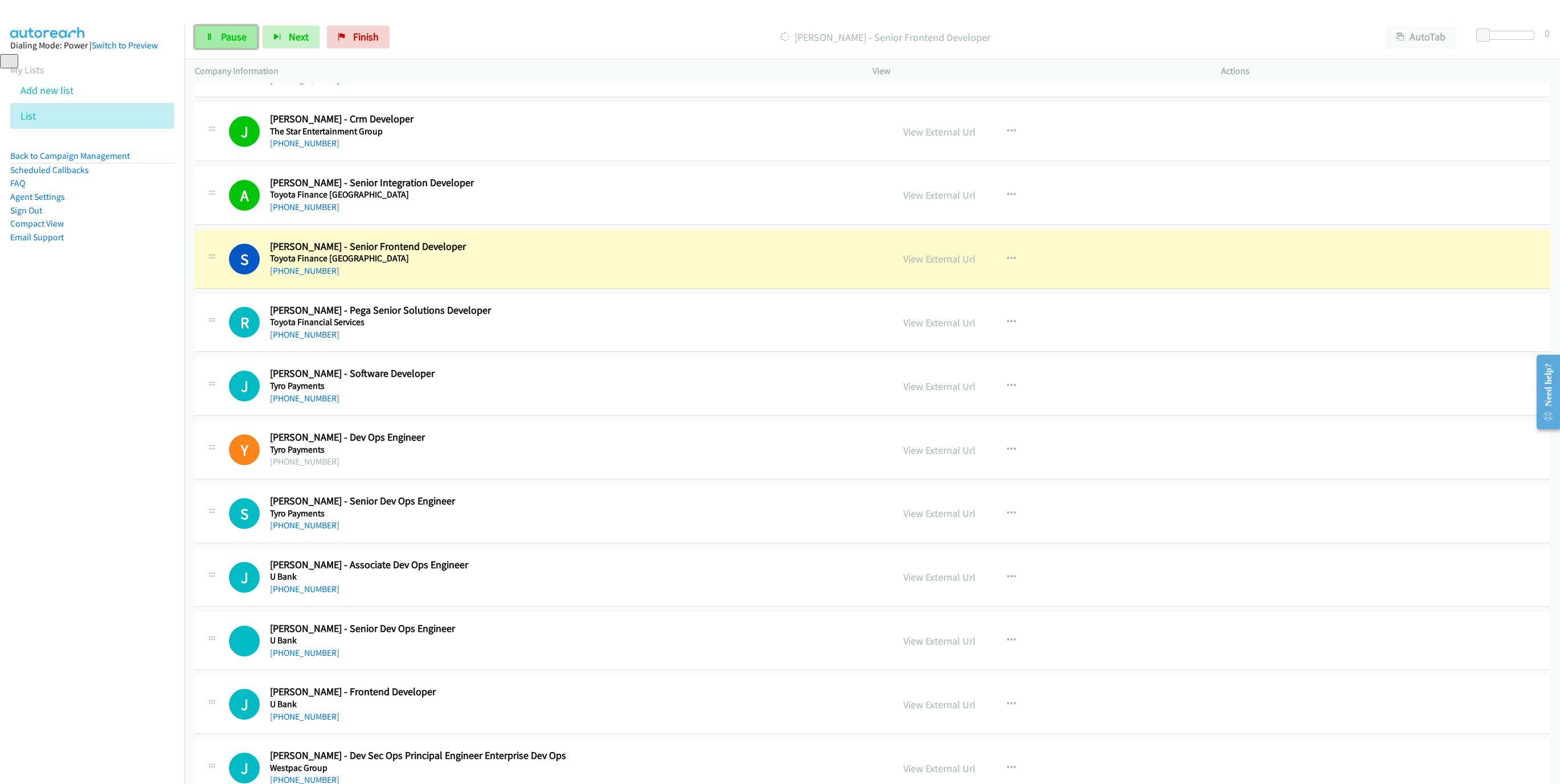
click at [221, 34] on span "Pause" at bounding box center [233, 37] width 26 height 13
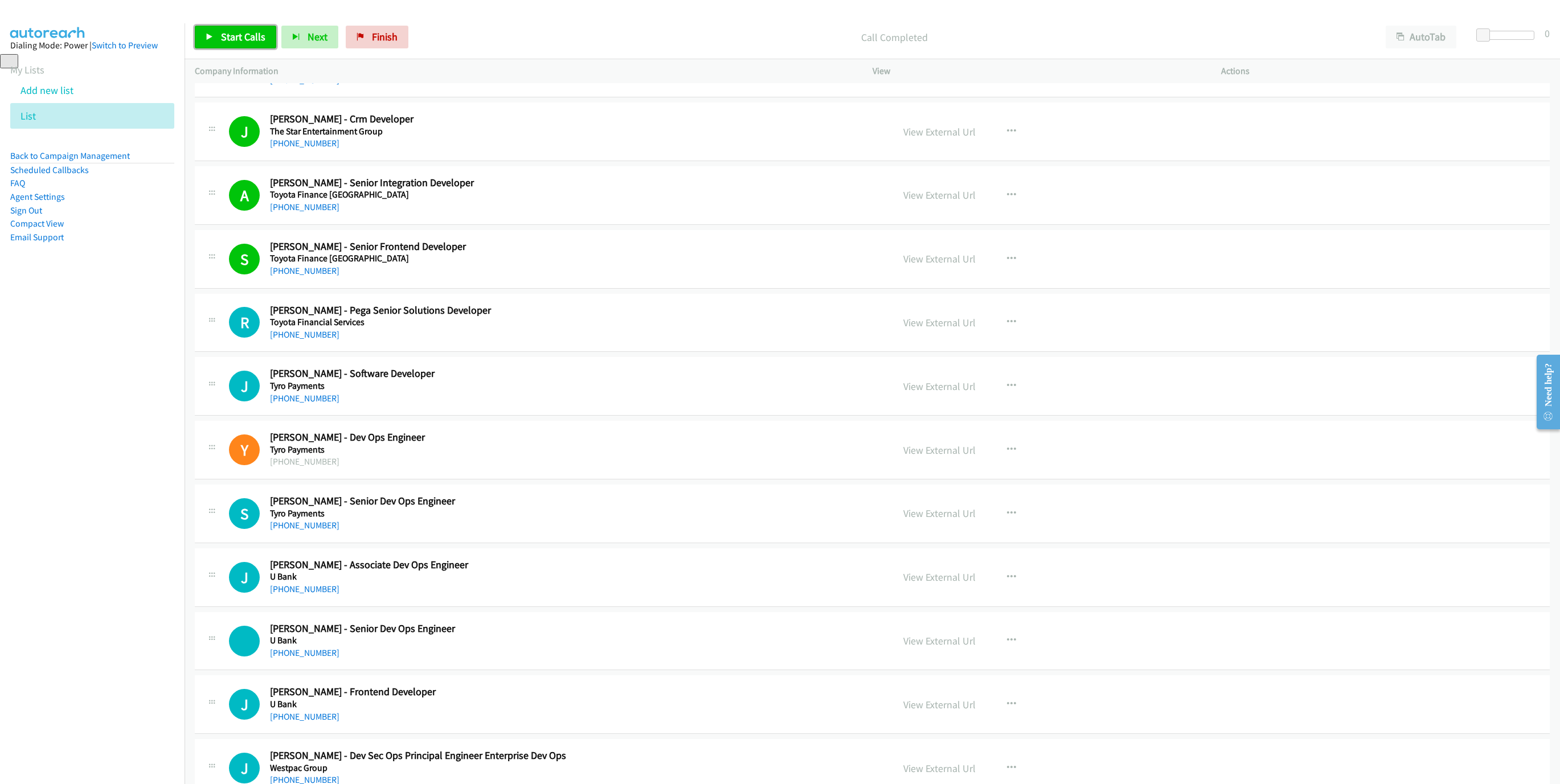
click at [245, 31] on span "Start Calls" at bounding box center [243, 37] width 45 height 13
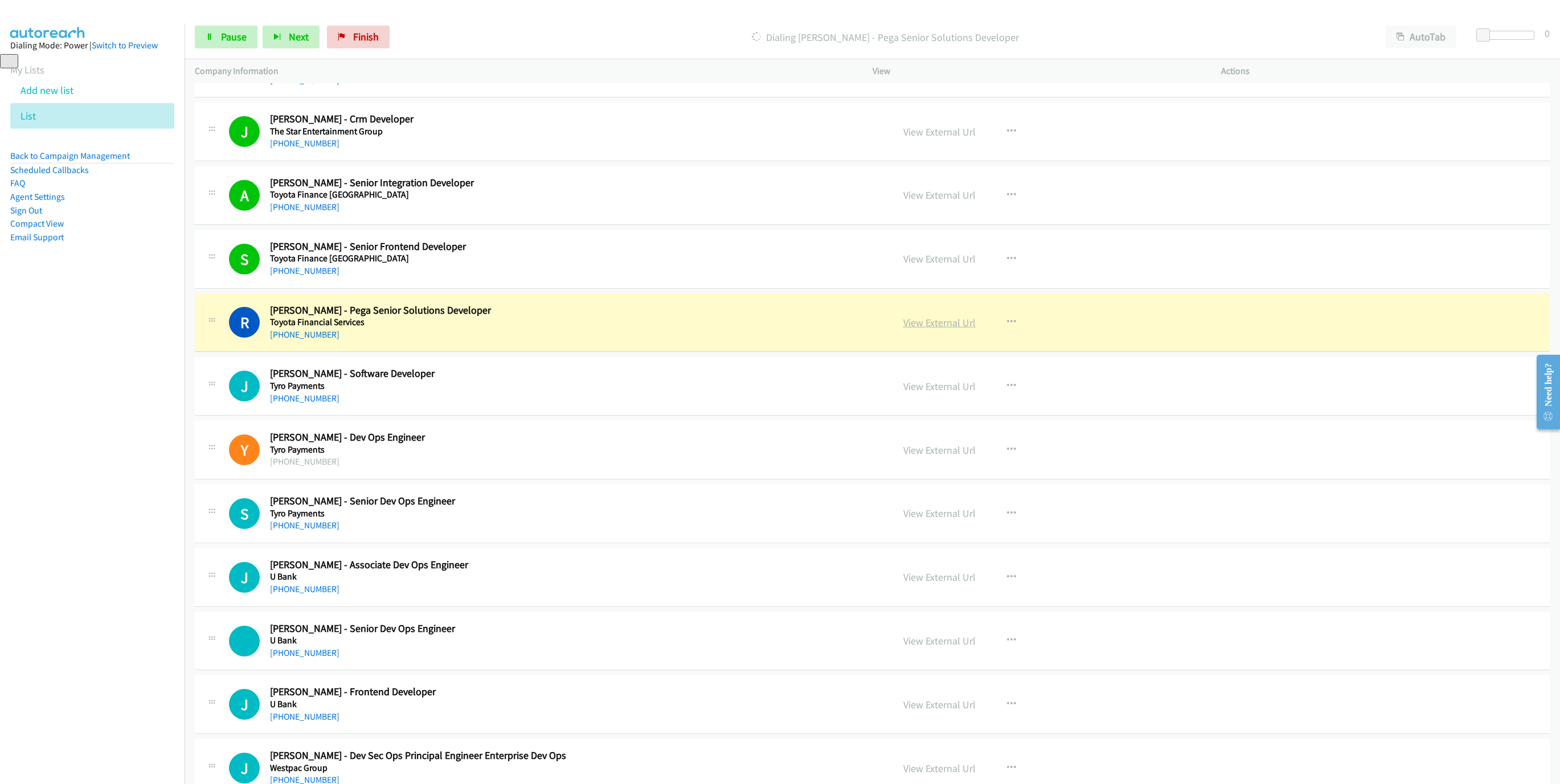
click at [903, 329] on link "View External Url" at bounding box center [939, 322] width 72 height 13
click at [224, 38] on span "Pause" at bounding box center [233, 37] width 26 height 13
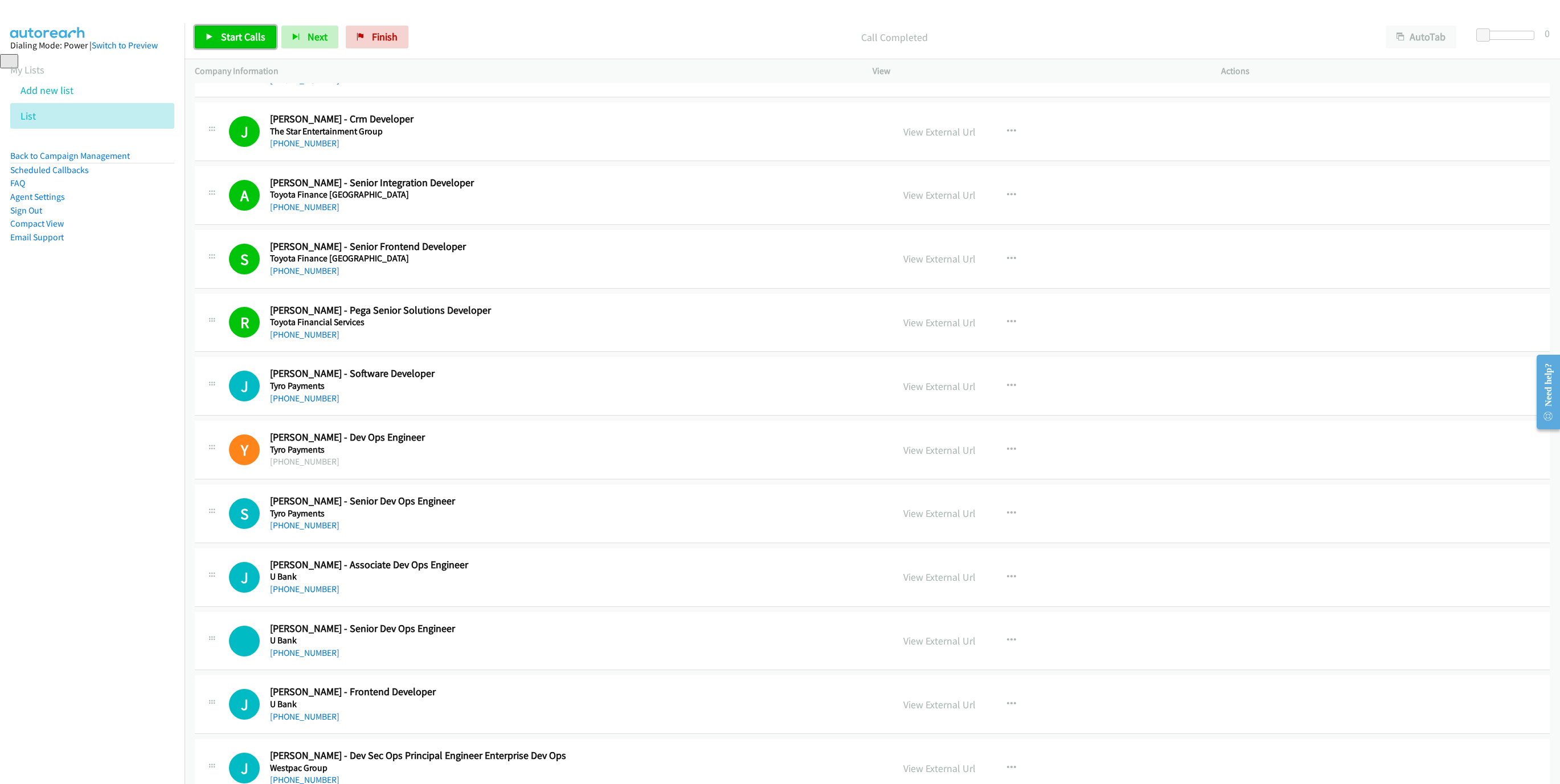
click at [238, 36] on span "Start Calls" at bounding box center [243, 37] width 45 height 13
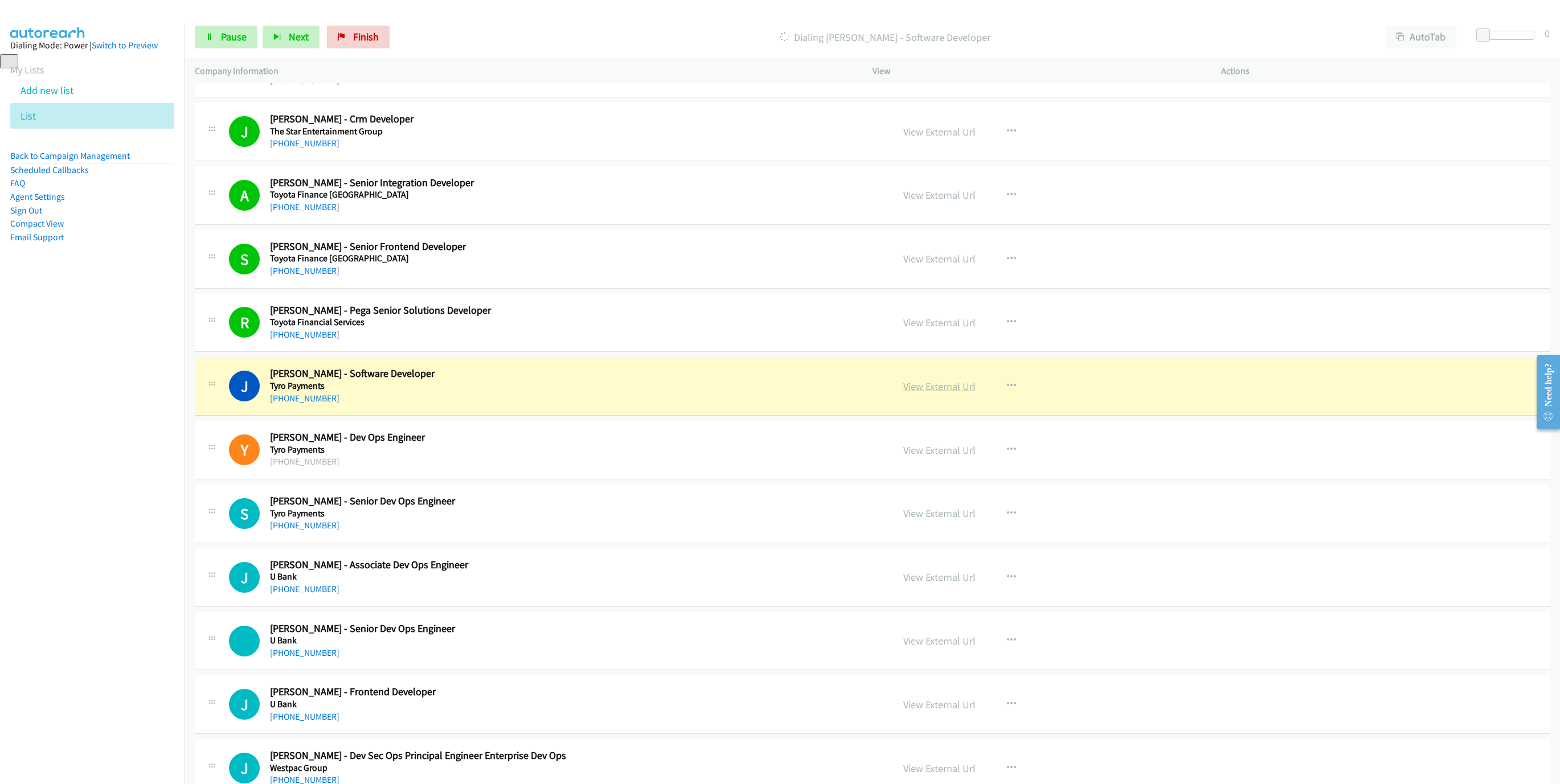
click at [932, 393] on link "View External Url" at bounding box center [939, 386] width 72 height 13
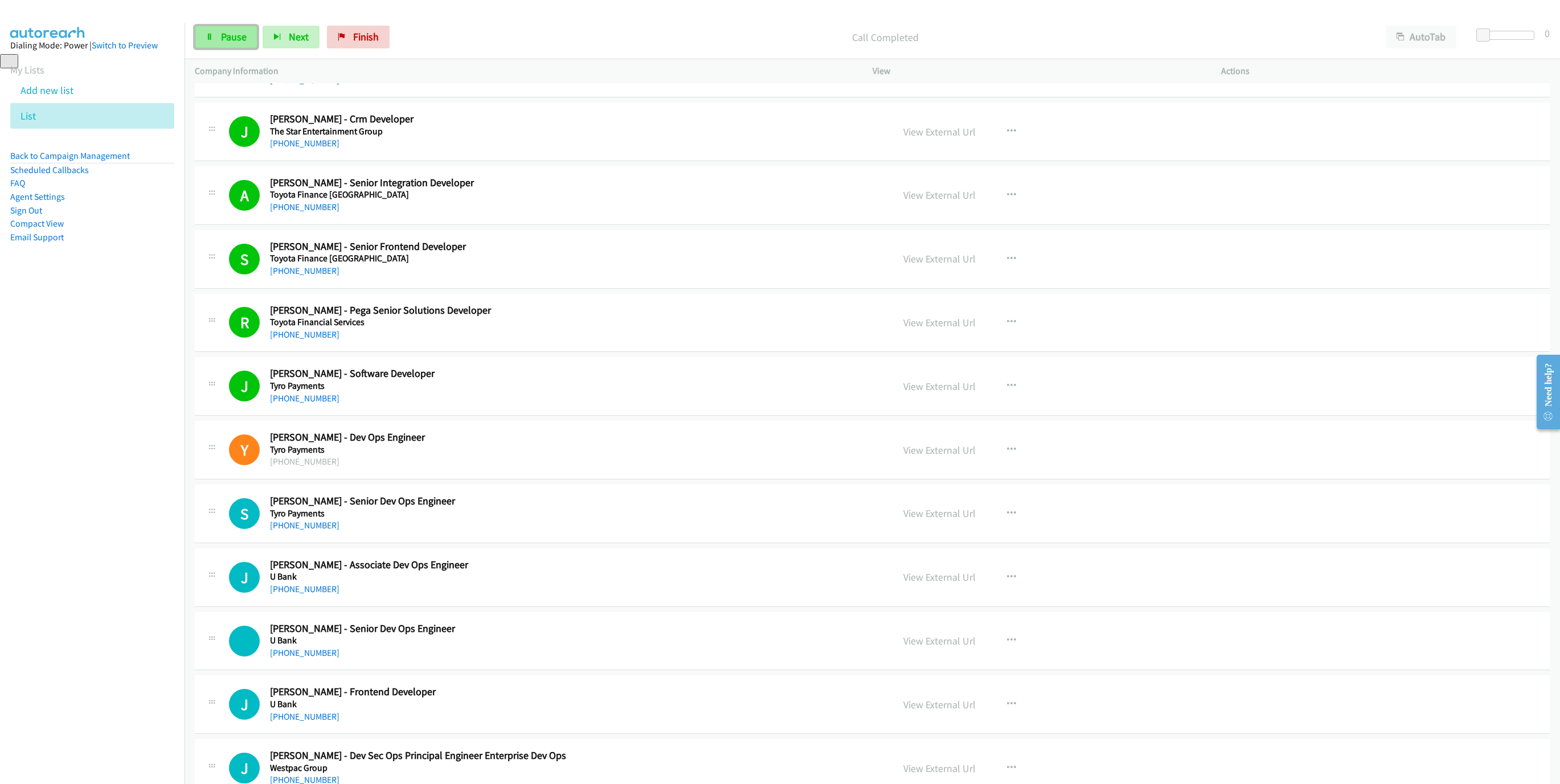
click at [236, 45] on link "Pause" at bounding box center [226, 37] width 63 height 23
click at [217, 45] on link "Start Calls" at bounding box center [236, 37] width 81 height 23
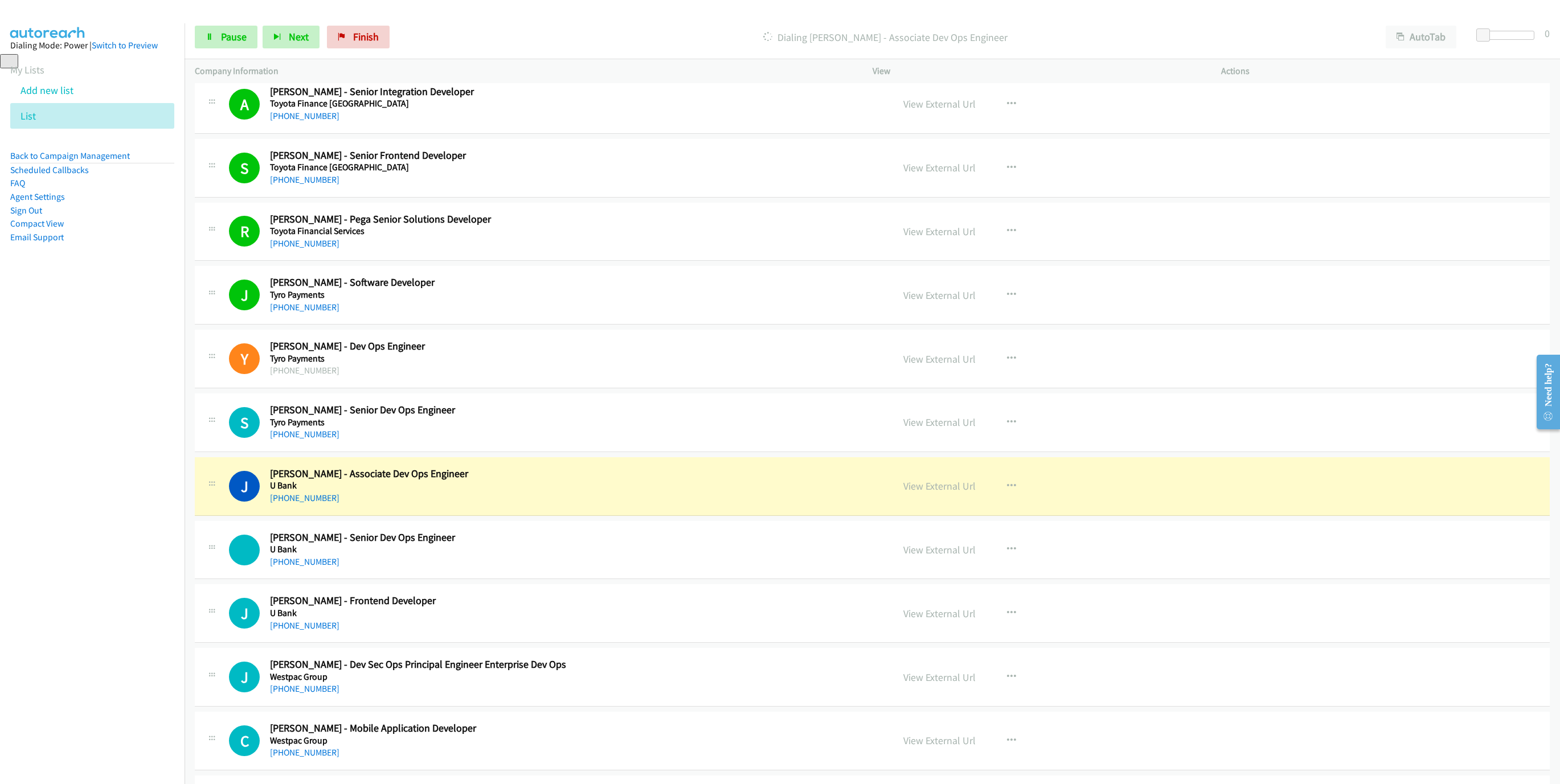
scroll to position [4269, 0]
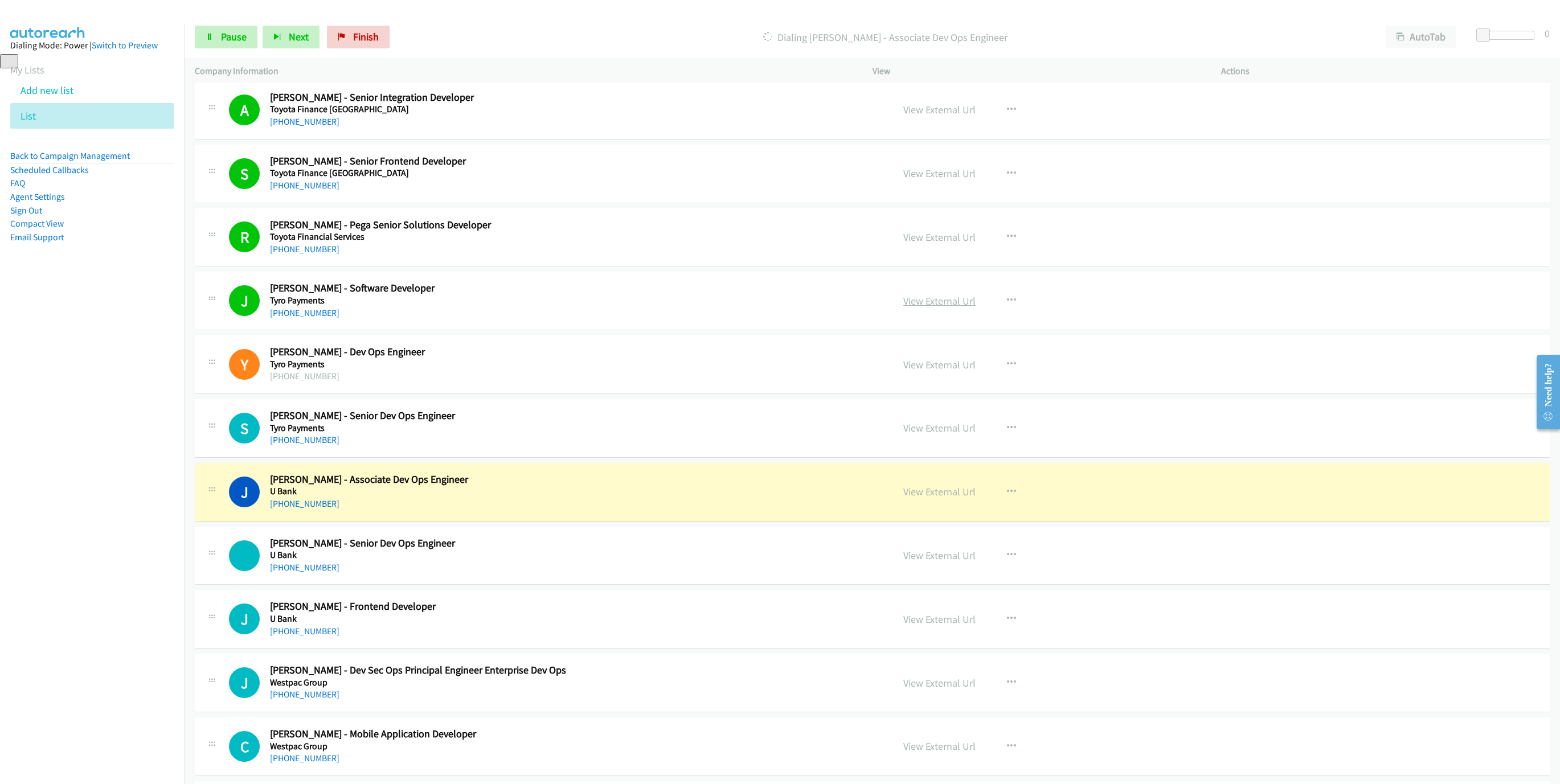
click at [927, 307] on link "View External Url" at bounding box center [939, 300] width 72 height 13
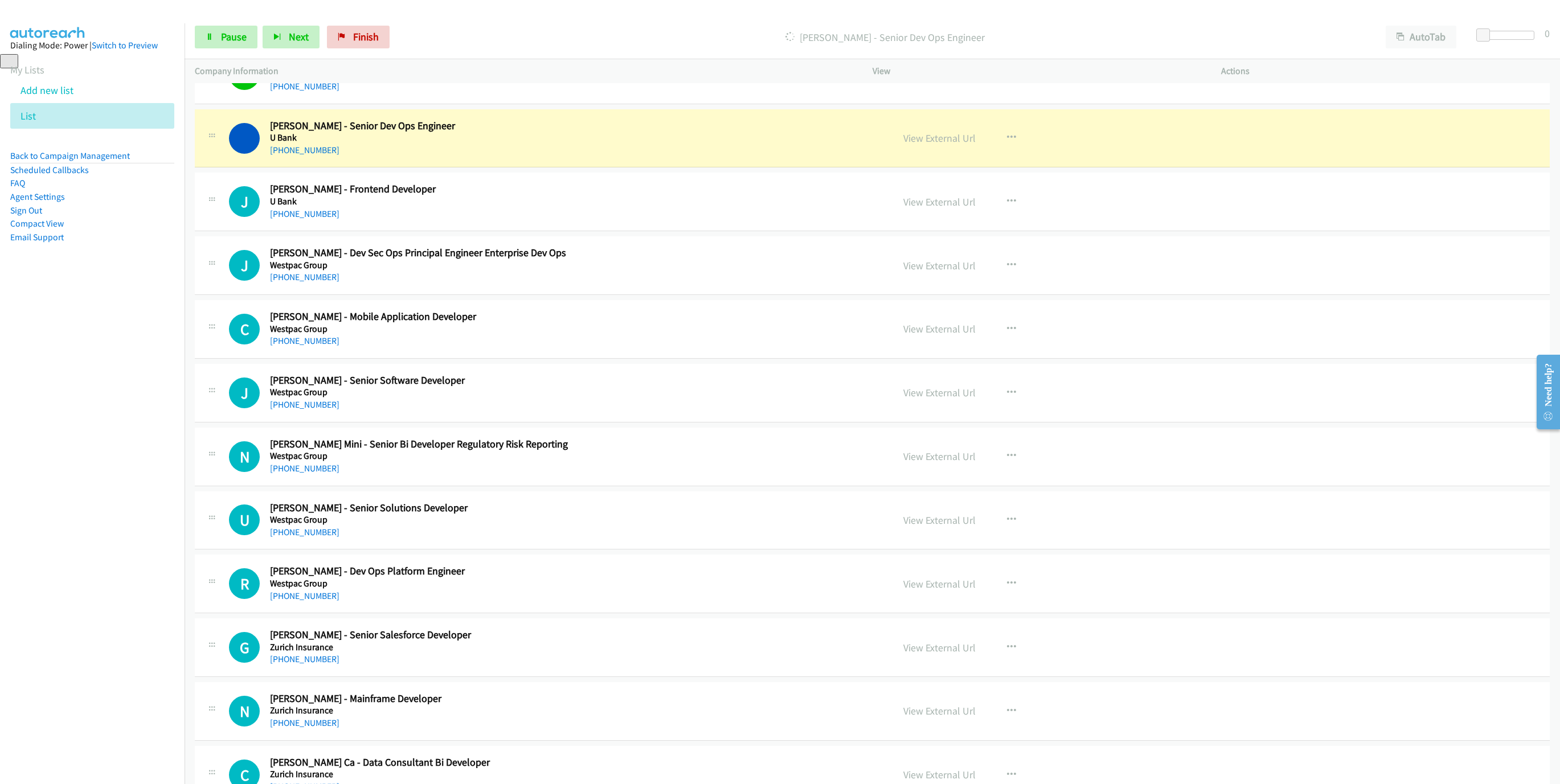
scroll to position [4696, 0]
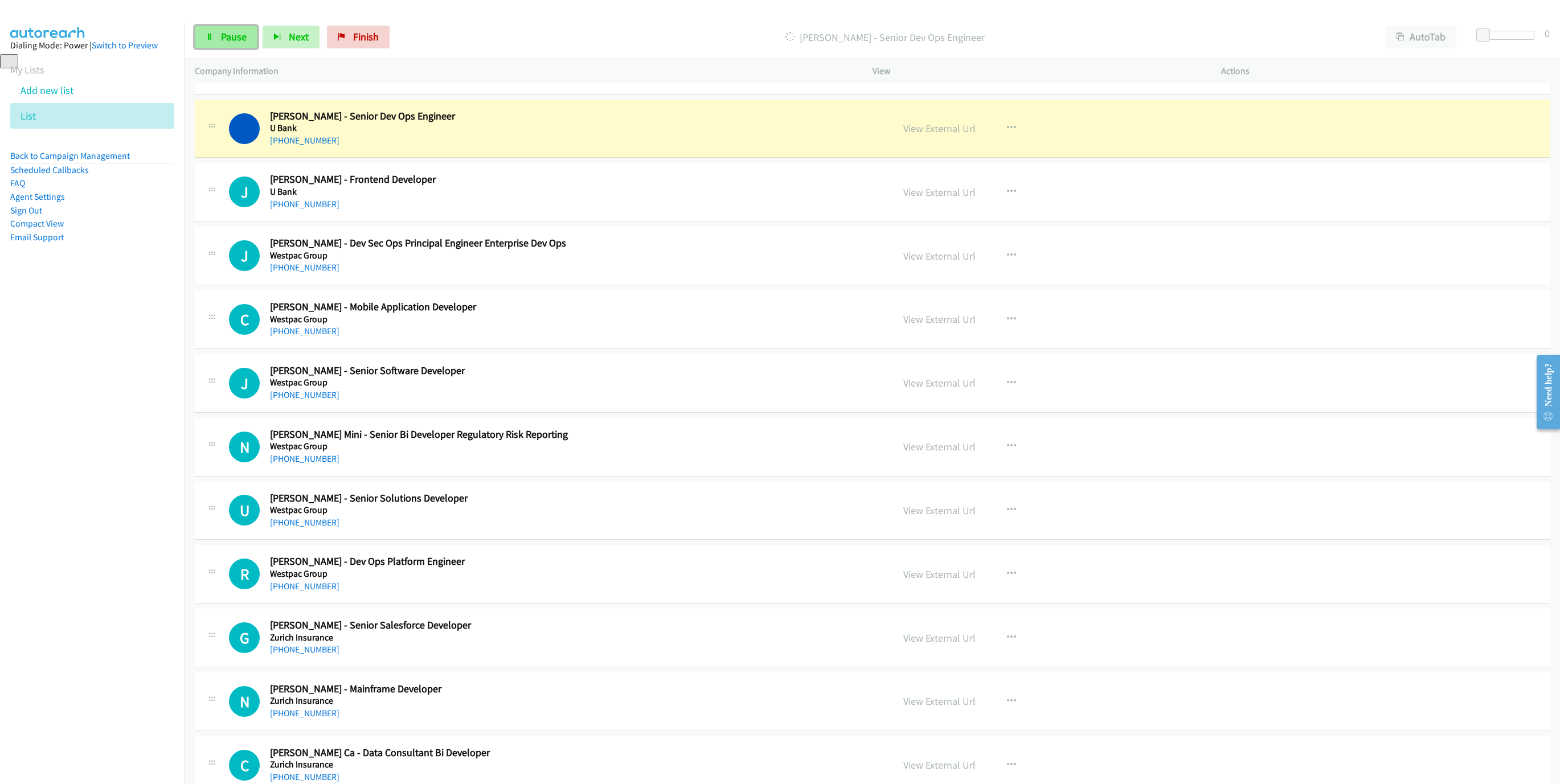
click at [226, 36] on span "Pause" at bounding box center [233, 37] width 26 height 13
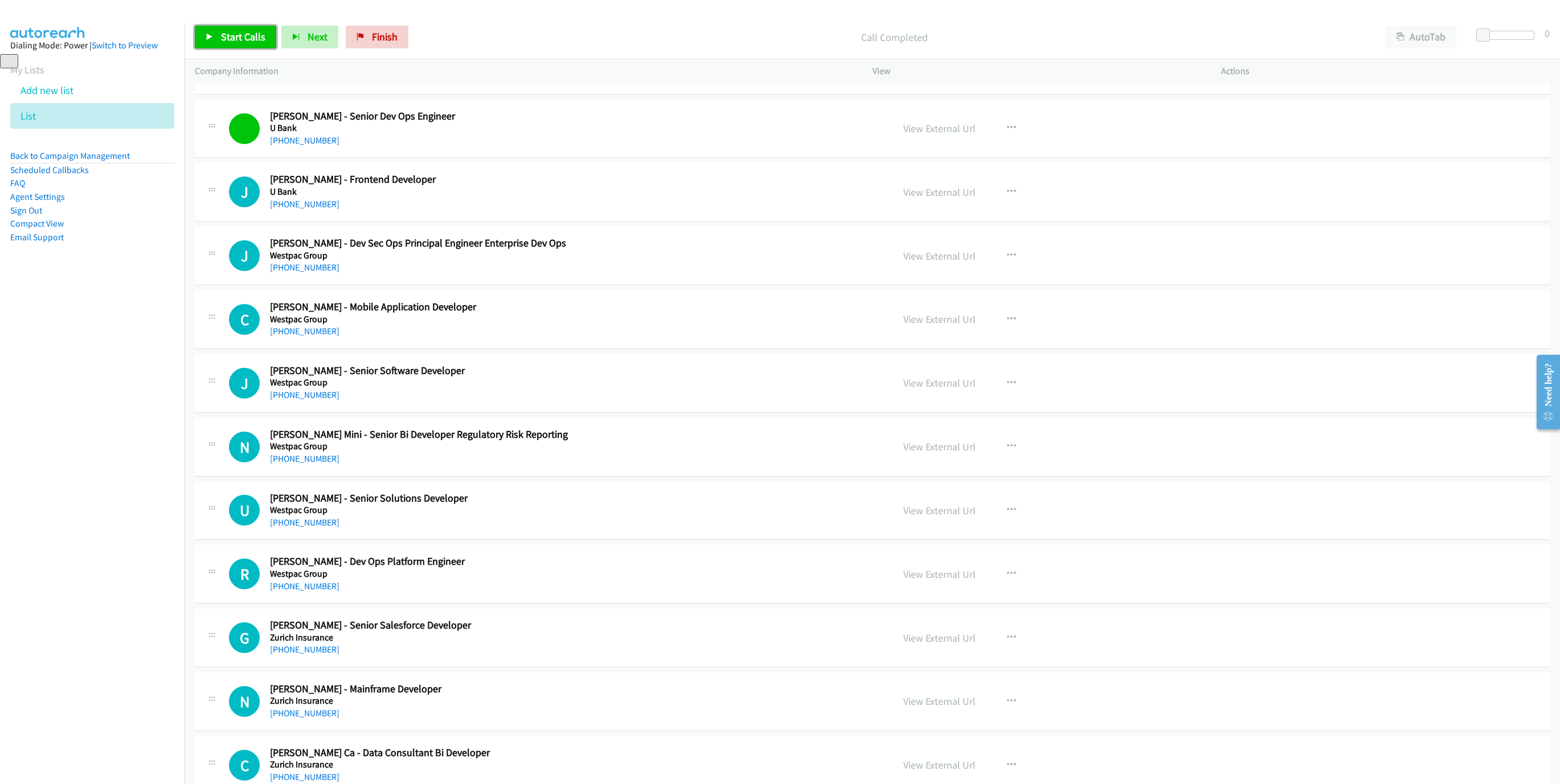
click at [217, 41] on link "Start Calls" at bounding box center [236, 37] width 81 height 23
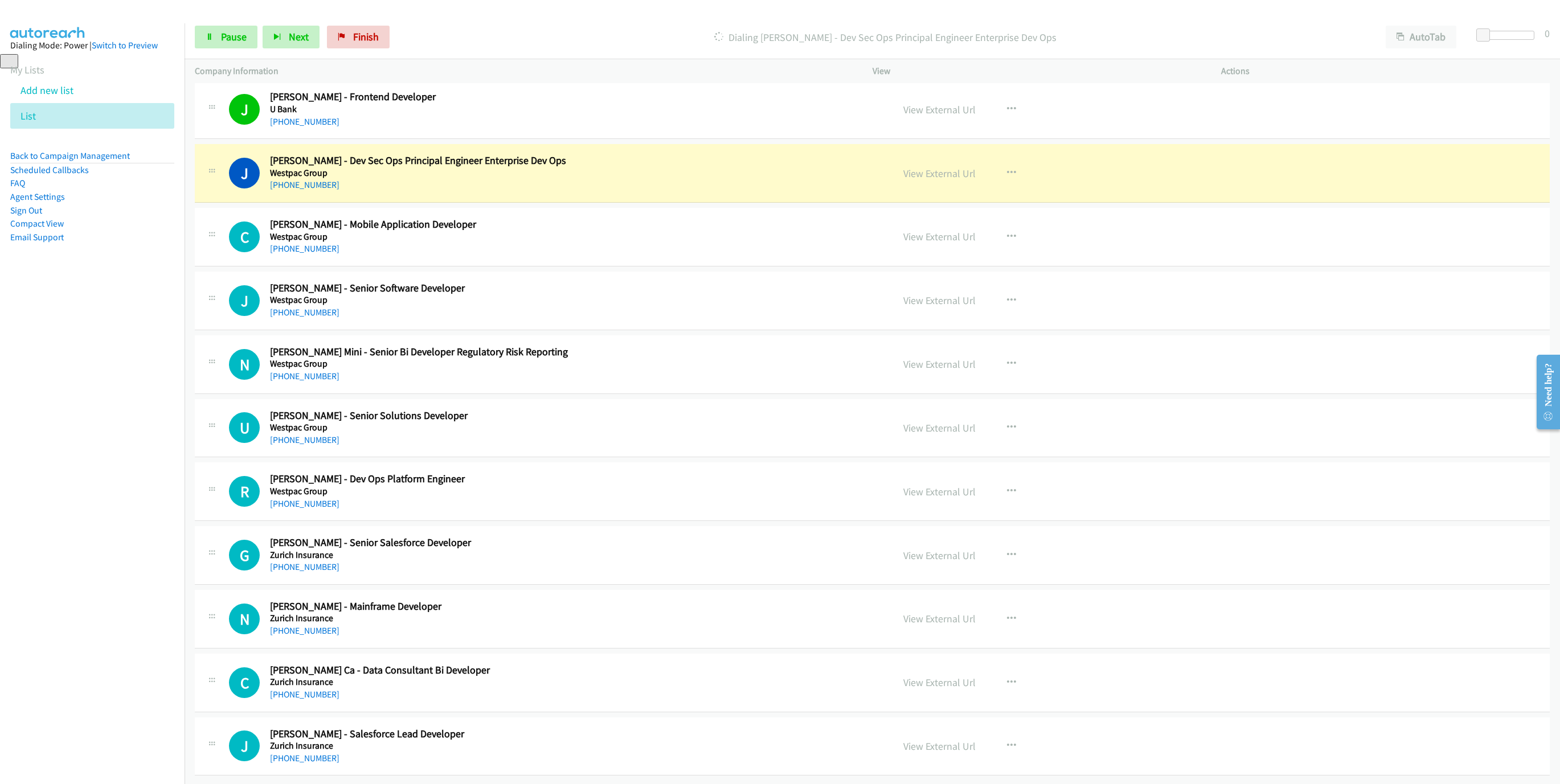
scroll to position [4815, 0]
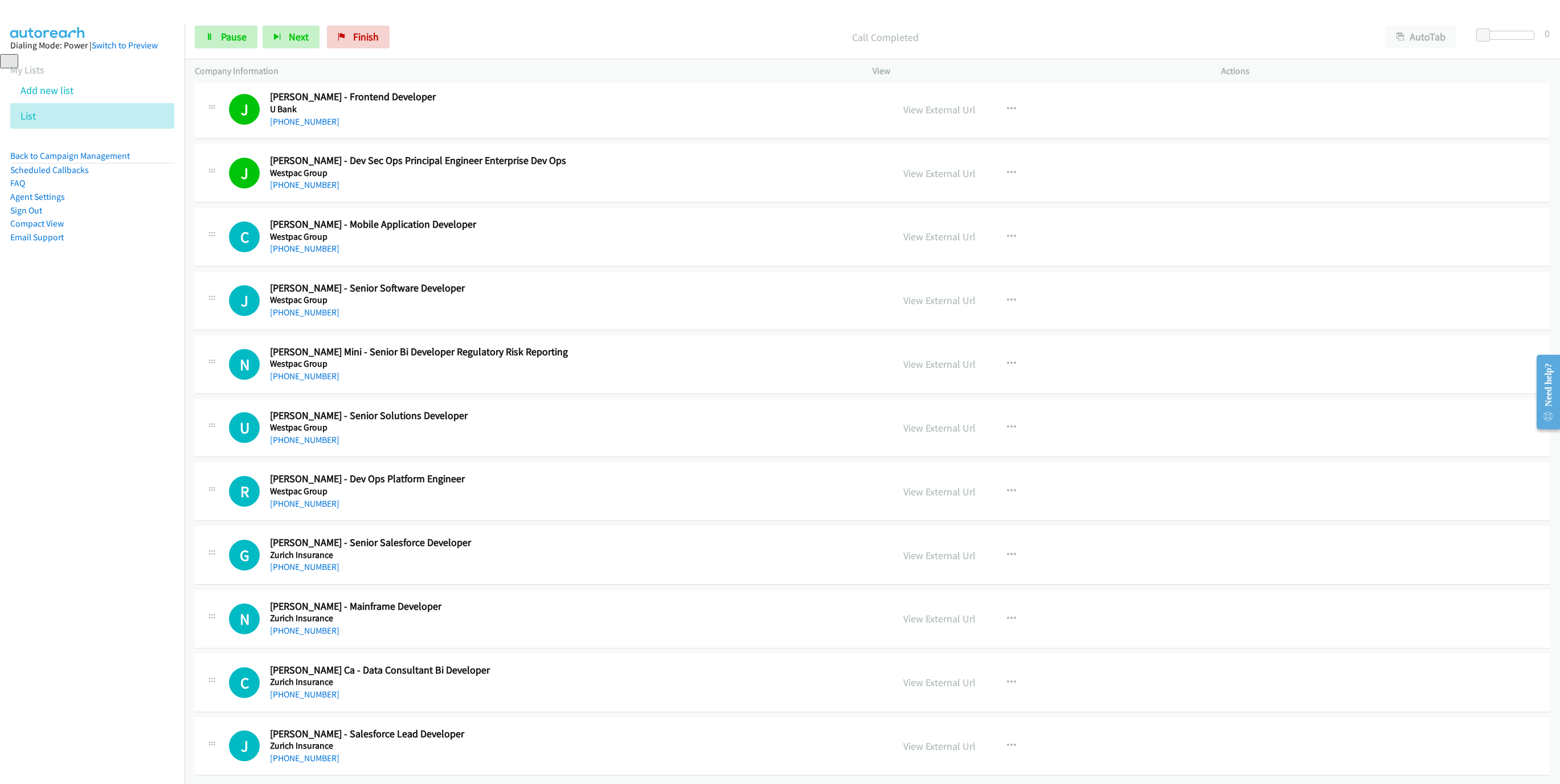
click at [93, 468] on nav "Dialing Mode: Power | Switch to Preview My Lists Add new list List Back to Camp…" at bounding box center [92, 415] width 185 height 784
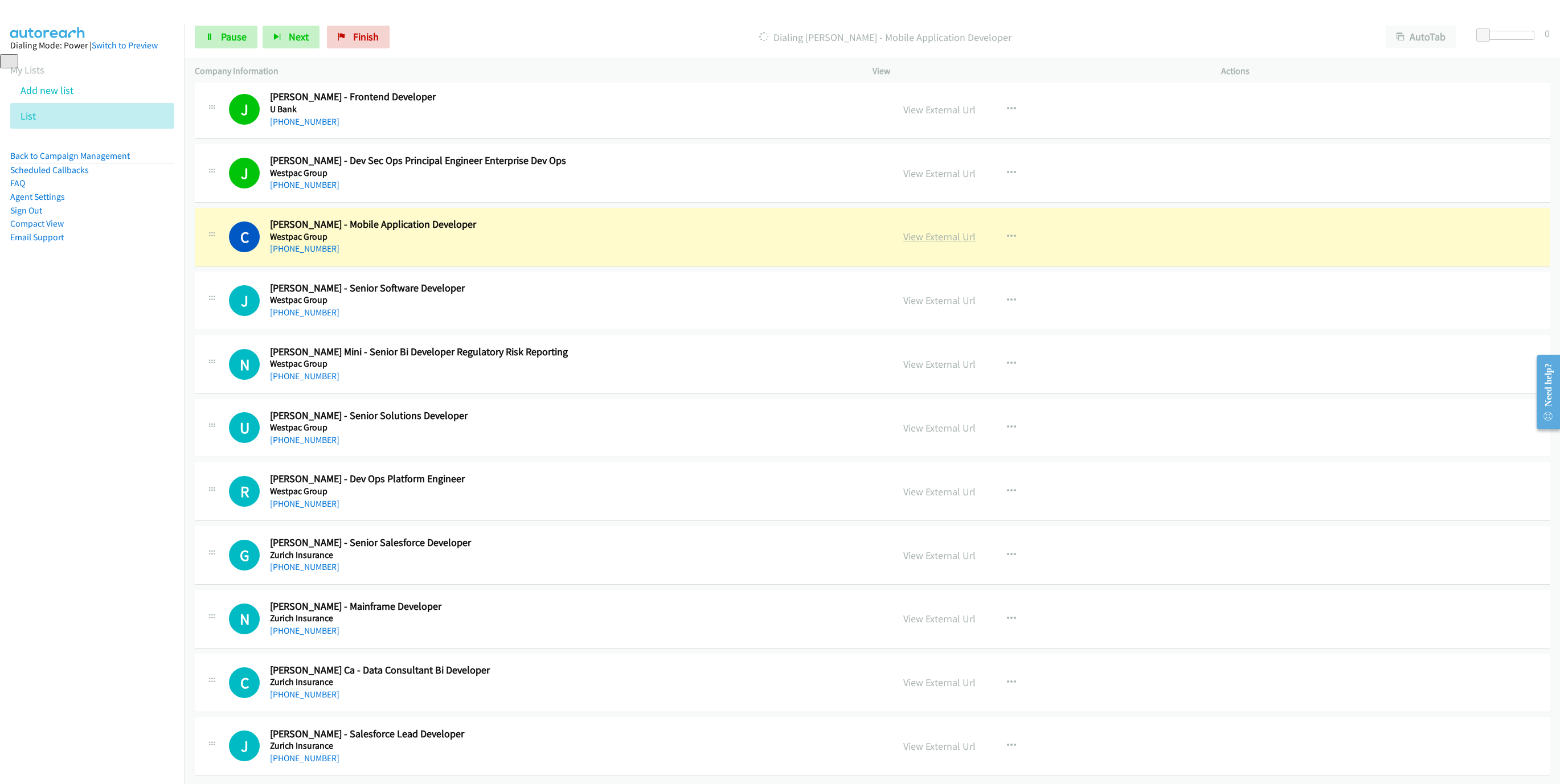
click at [933, 230] on link "View External Url" at bounding box center [939, 236] width 72 height 13
click at [232, 34] on span "Pause" at bounding box center [233, 37] width 26 height 13
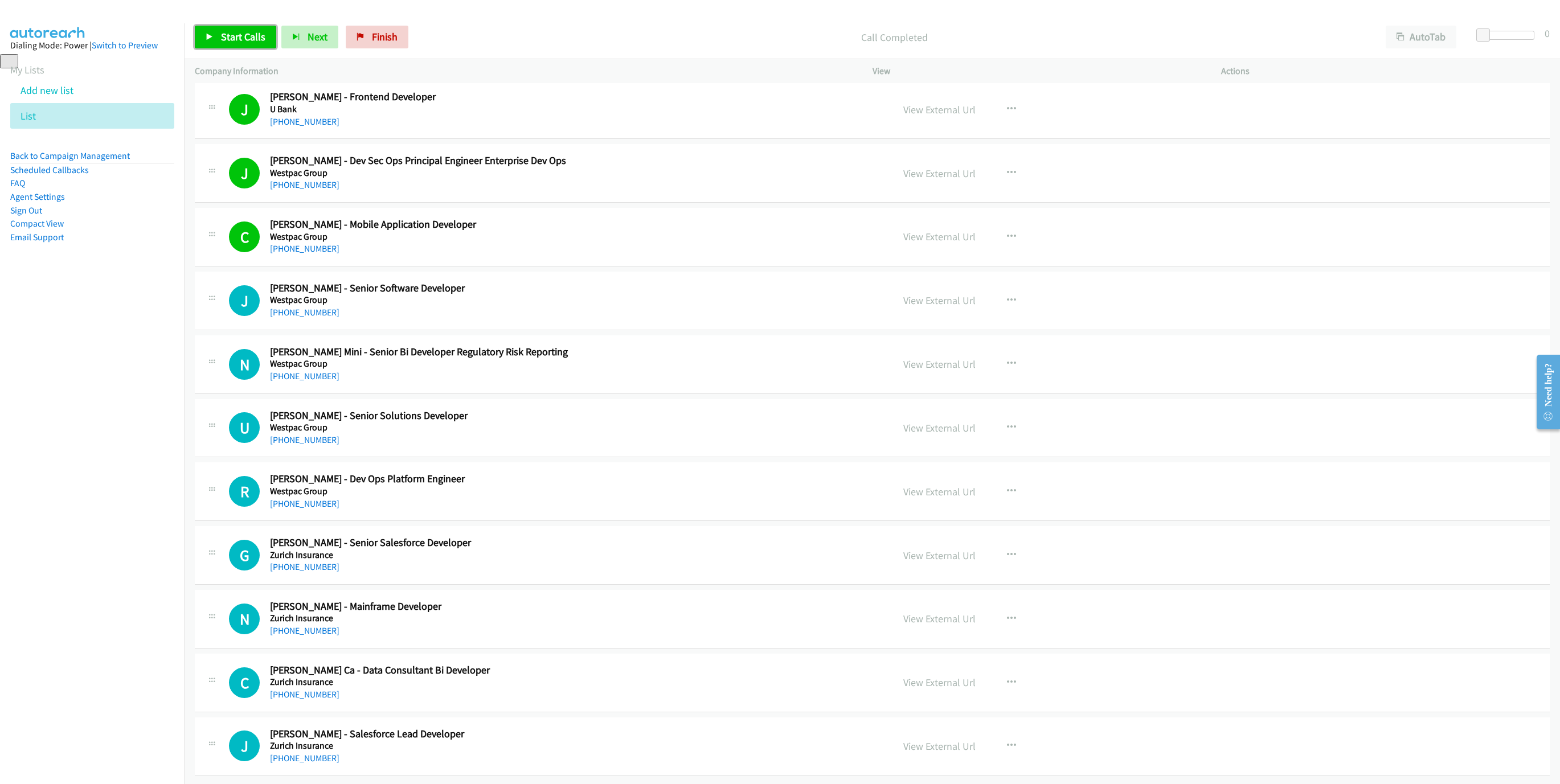
click at [227, 45] on link "Start Calls" at bounding box center [236, 37] width 81 height 23
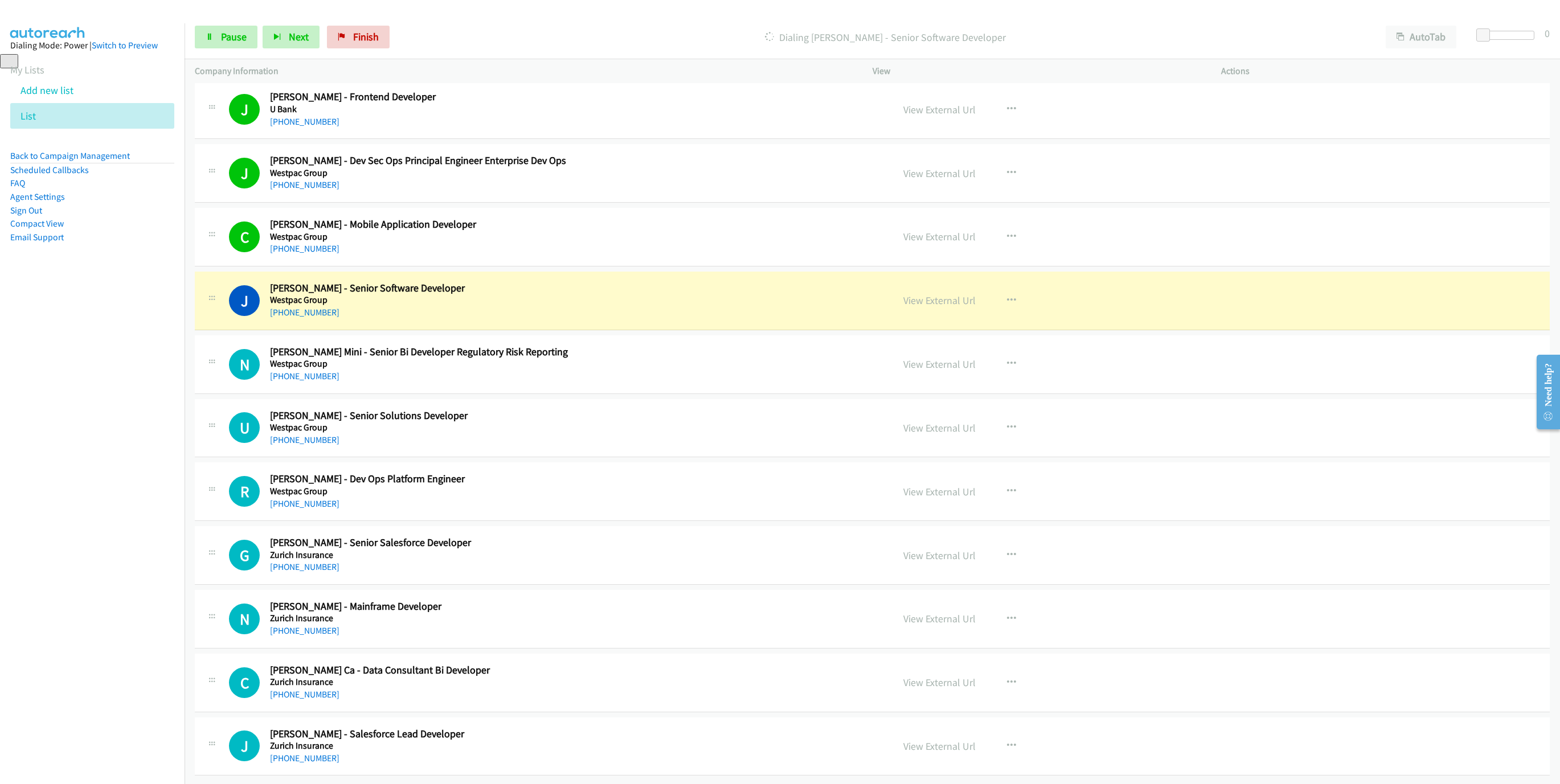
click at [846, 287] on div "J Callback Scheduled [PERSON_NAME] - Senior Software Developer Westpac Group [G…" at bounding box center [556, 300] width 654 height 38
click at [943, 294] on link "View External Url" at bounding box center [939, 300] width 72 height 13
click at [235, 40] on span "Pause" at bounding box center [233, 37] width 26 height 13
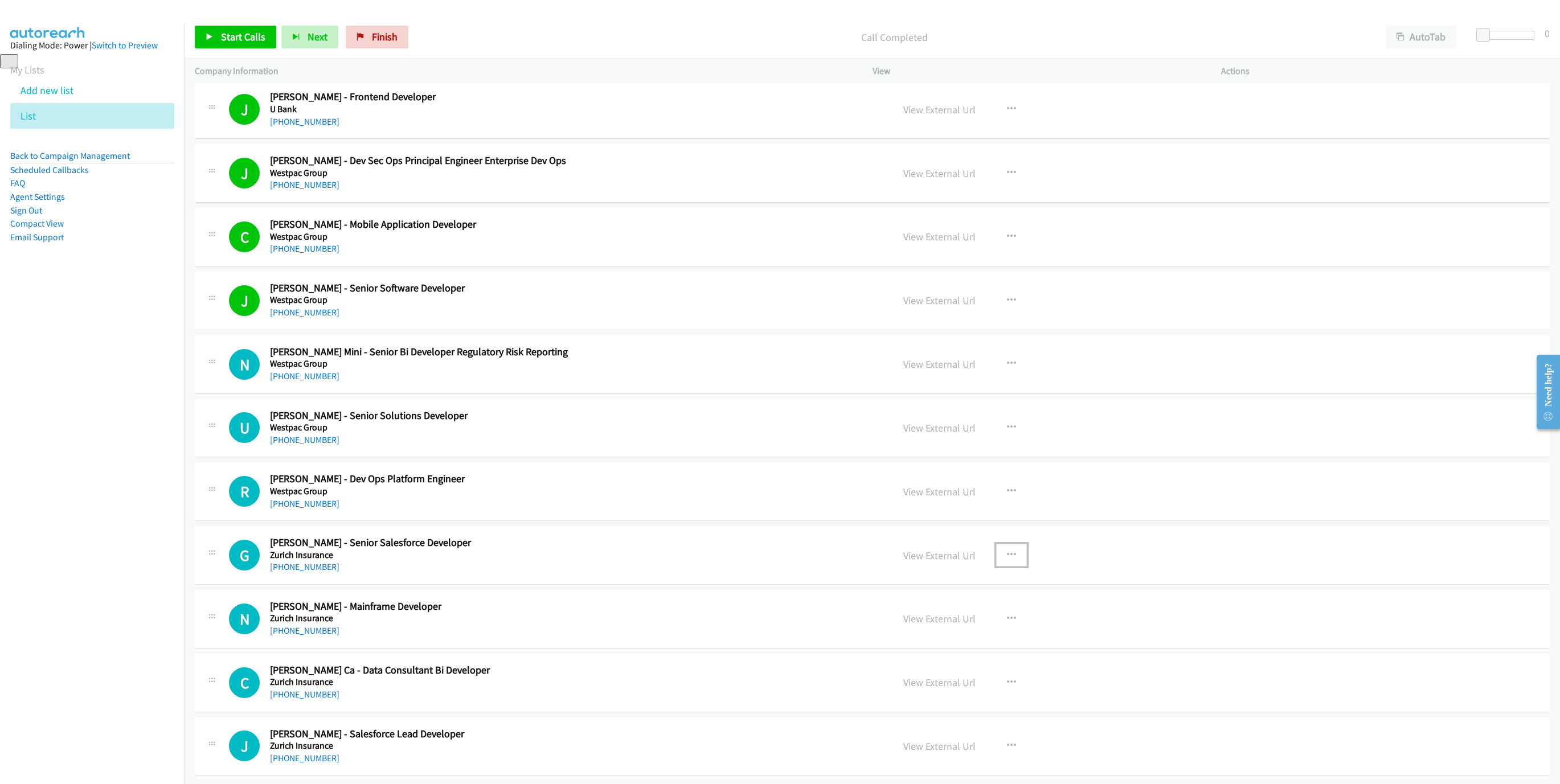
click at [1003, 544] on button "button" at bounding box center [1011, 555] width 30 height 23
click at [946, 618] on link "Start Calls Here" at bounding box center [950, 630] width 152 height 23
click at [232, 48] on link "Start Calls" at bounding box center [236, 37] width 81 height 23
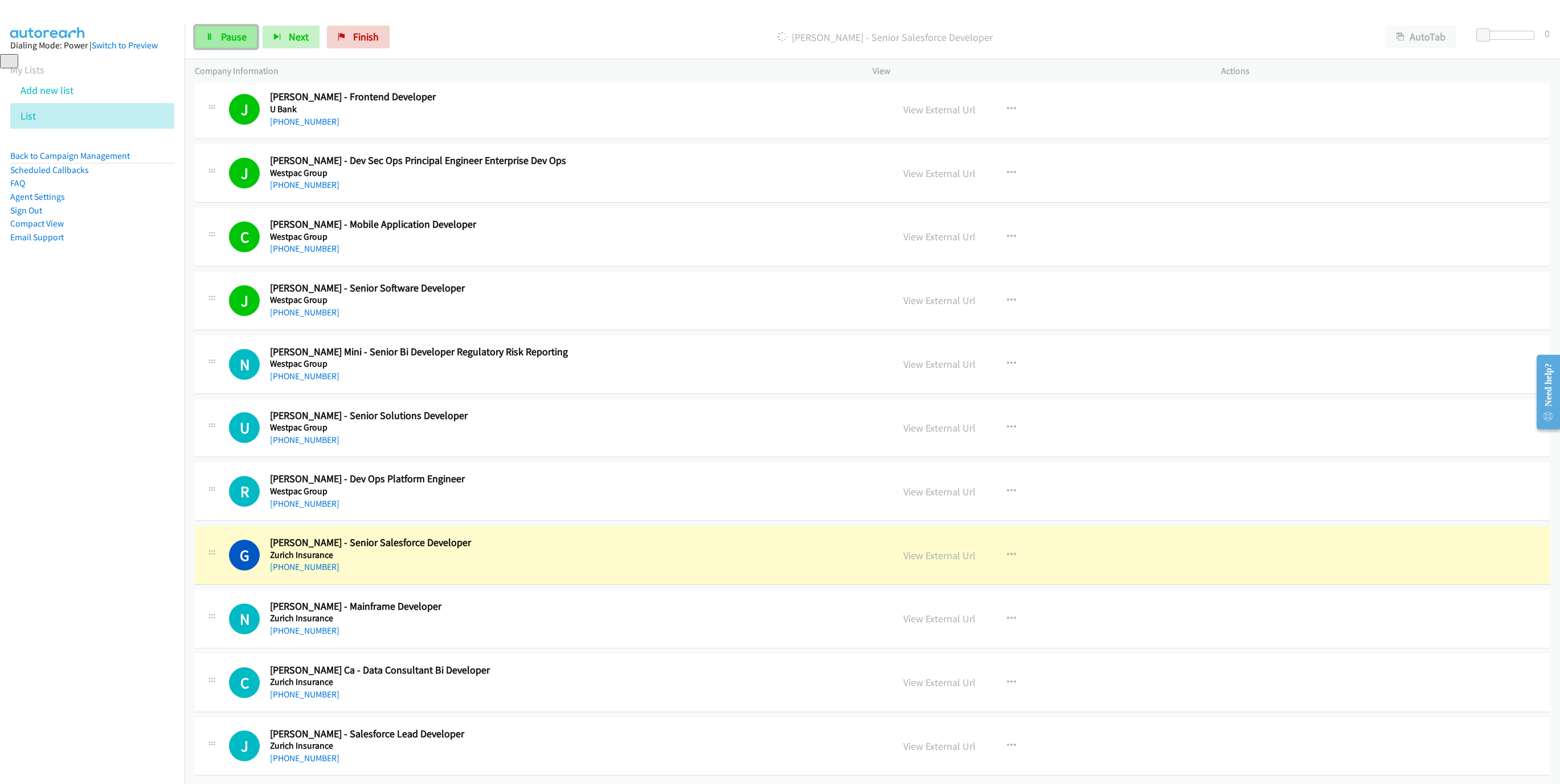
click at [226, 43] on span "Pause" at bounding box center [233, 37] width 26 height 13
click at [945, 549] on link "View External Url" at bounding box center [939, 555] width 72 height 13
click at [945, 739] on link "View External Url" at bounding box center [939, 745] width 72 height 13
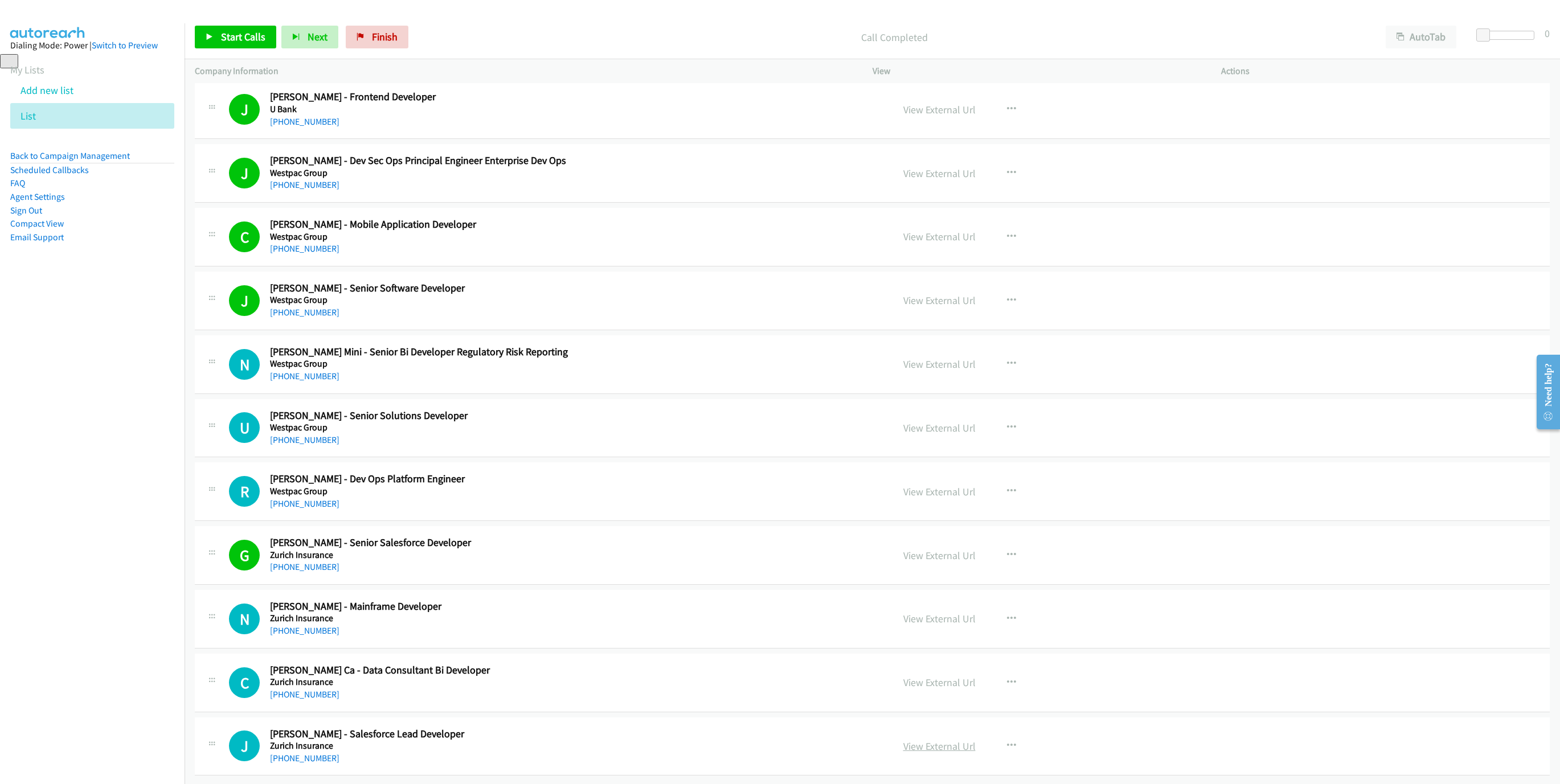
click at [913, 739] on link "View External Url" at bounding box center [939, 745] width 72 height 13
click at [380, 40] on span "Finish" at bounding box center [384, 37] width 26 height 13
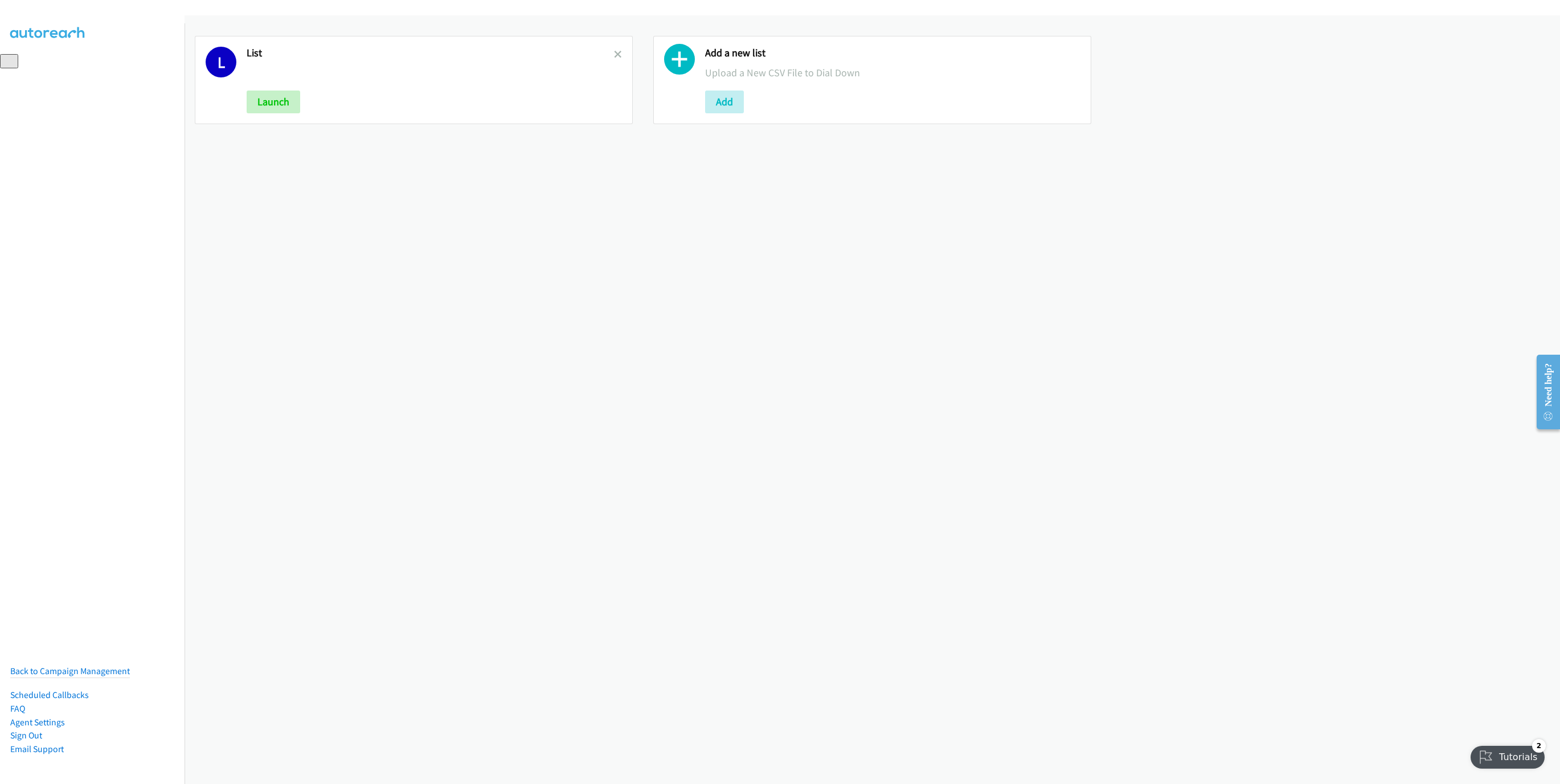
click at [619, 60] on div "L List Launch" at bounding box center [414, 80] width 438 height 88
click at [617, 56] on icon at bounding box center [618, 55] width 8 height 8
